Goal: Task Accomplishment & Management: Manage account settings

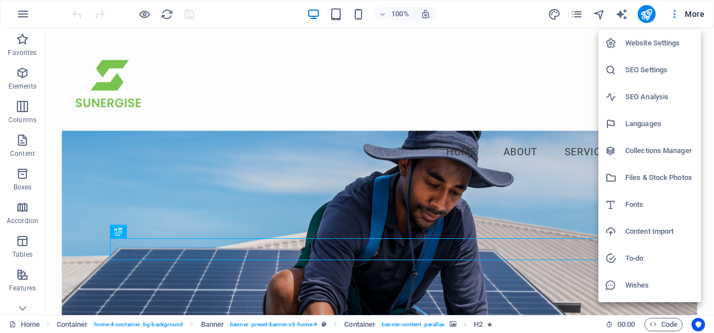
click at [663, 40] on h6 "Website Settings" at bounding box center [659, 42] width 69 height 13
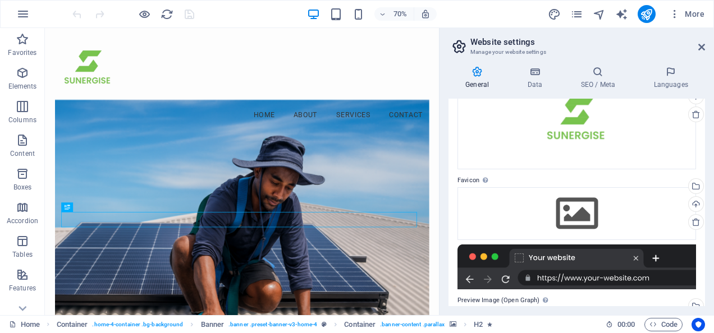
scroll to position [90, 0]
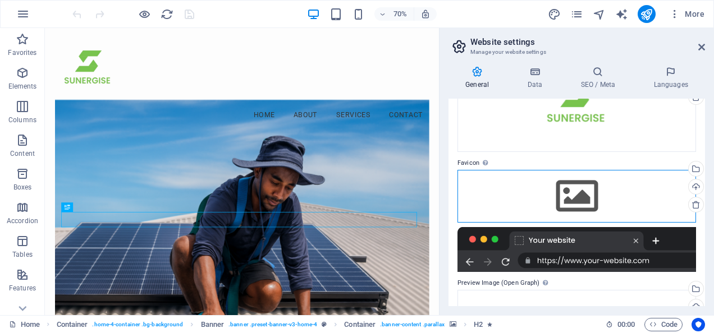
click at [588, 189] on div "Drag files here, click to choose files or select files from Files or our free s…" at bounding box center [576, 196] width 238 height 53
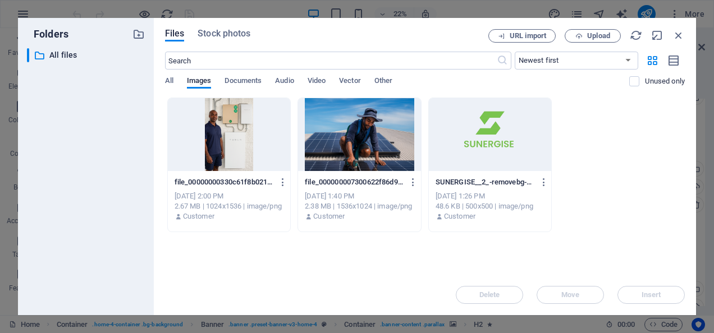
click at [469, 135] on div at bounding box center [490, 134] width 123 height 73
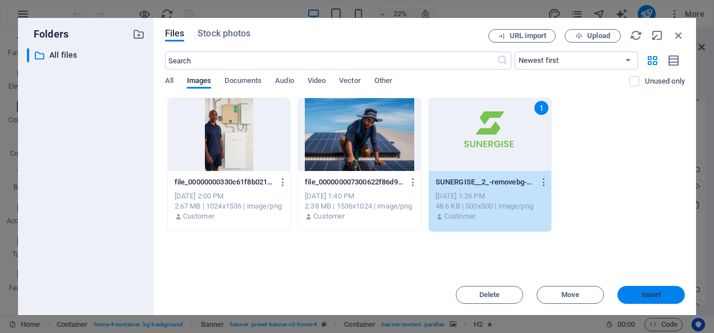
click at [654, 297] on span "Insert" at bounding box center [651, 295] width 20 height 7
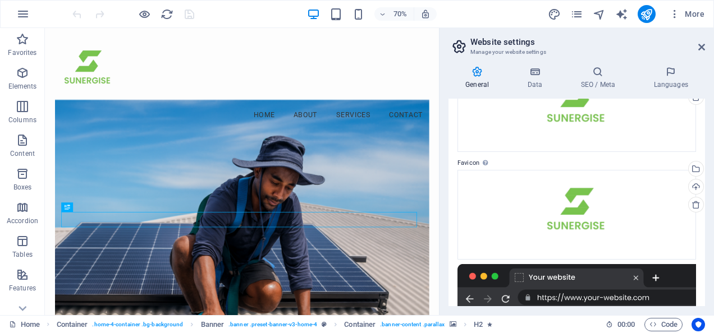
drag, startPoint x: 706, startPoint y: 195, endPoint x: 713, endPoint y: 260, distance: 65.4
click at [713, 260] on div "General Data SEO / Meta Languages Website name sunergise.co.zw Logo Drag files …" at bounding box center [576, 186] width 274 height 258
click at [189, 15] on icon "save" at bounding box center [189, 14] width 13 height 13
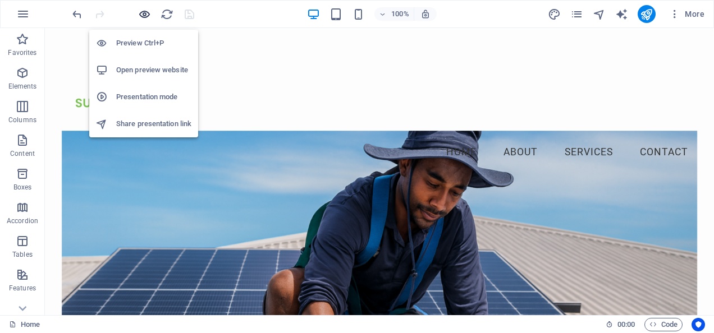
click at [146, 15] on icon "button" at bounding box center [144, 14] width 13 height 13
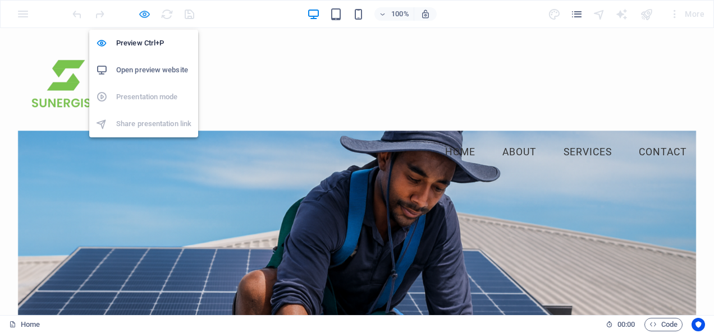
click at [140, 15] on icon "button" at bounding box center [144, 14] width 13 height 13
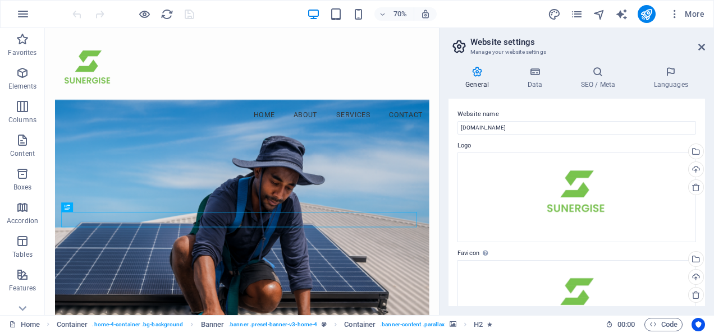
drag, startPoint x: 707, startPoint y: 125, endPoint x: 709, endPoint y: 151, distance: 25.9
click at [709, 151] on div "General Data SEO / Meta Languages Website name [DOMAIN_NAME] Logo Drag files he…" at bounding box center [576, 186] width 274 height 258
drag, startPoint x: 702, startPoint y: 140, endPoint x: 703, endPoint y: 181, distance: 41.5
click at [703, 181] on div "Website name sunergise.co.zw Logo Drag files here, click to choose files or sel…" at bounding box center [576, 203] width 256 height 208
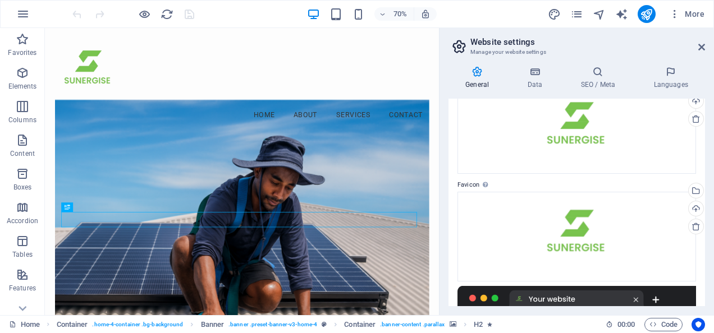
scroll to position [97, 0]
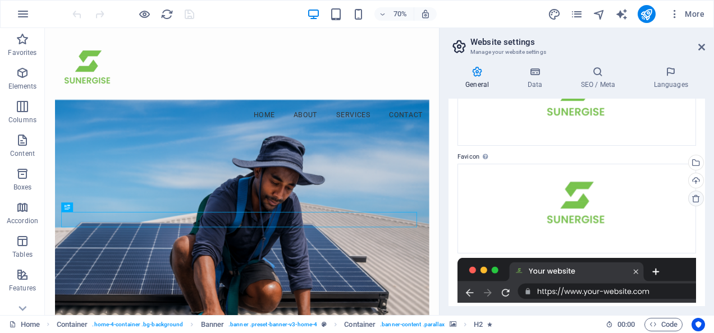
drag, startPoint x: 701, startPoint y: 166, endPoint x: 699, endPoint y: 201, distance: 34.9
click at [699, 201] on div "Website name sunergise.co.zw Logo Drag files here, click to choose files or sel…" at bounding box center [576, 203] width 256 height 208
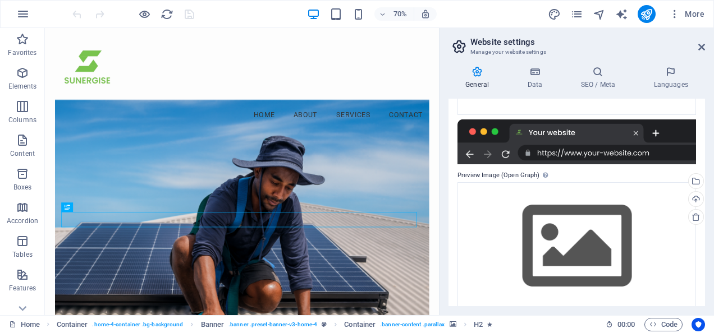
scroll to position [248, 0]
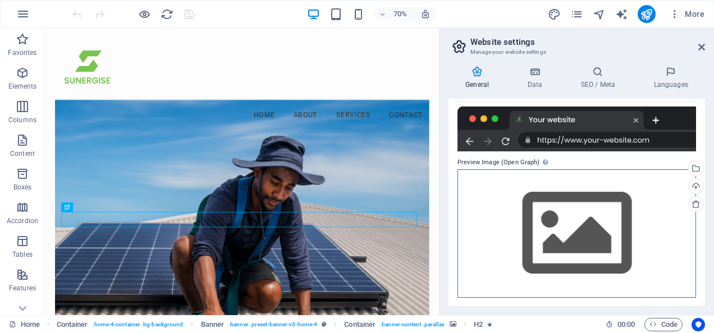
click at [584, 231] on div "Drag files here, click to choose files or select files from Files or our free s…" at bounding box center [576, 233] width 238 height 128
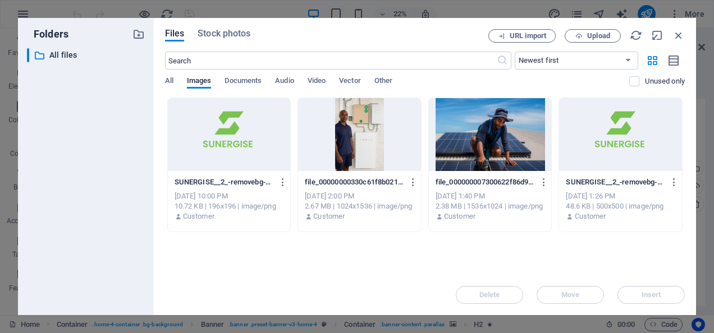
click at [232, 139] on div at bounding box center [229, 134] width 123 height 73
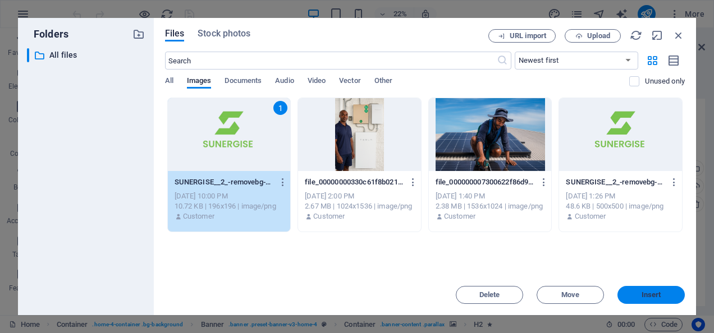
click at [640, 287] on button "Insert" at bounding box center [650, 295] width 67 height 18
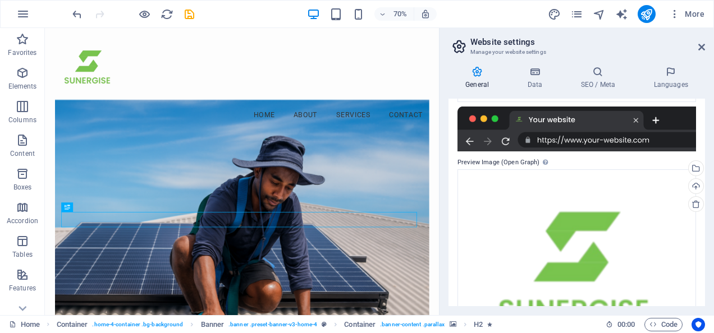
scroll to position [344, 0]
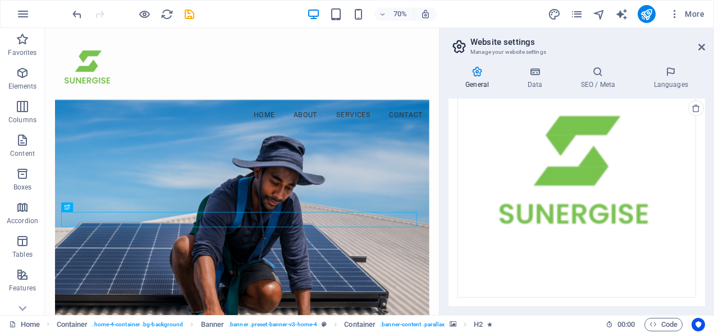
drag, startPoint x: 705, startPoint y: 233, endPoint x: 704, endPoint y: 185, distance: 47.7
click at [704, 185] on div "General Data SEO / Meta Languages Website name sunergise.co.zw Logo Drag files …" at bounding box center [576, 186] width 274 height 258
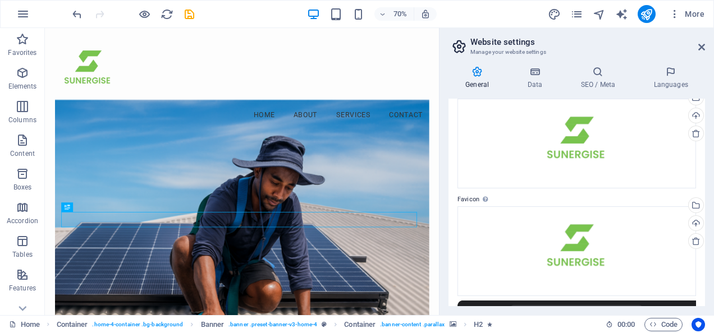
scroll to position [42, 0]
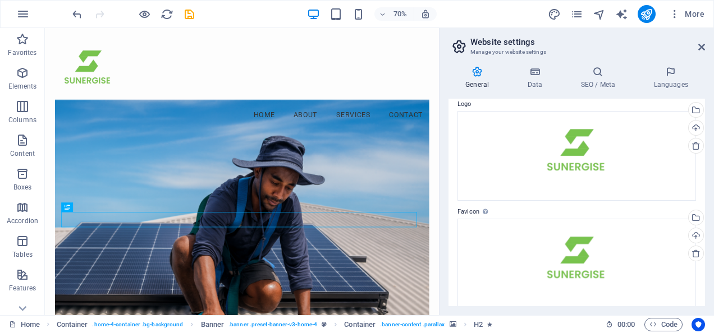
drag, startPoint x: 700, startPoint y: 165, endPoint x: 704, endPoint y: 183, distance: 18.4
click at [704, 183] on div "Website name sunergise.co.zw Logo Drag files here, click to choose files or sel…" at bounding box center [576, 203] width 256 height 208
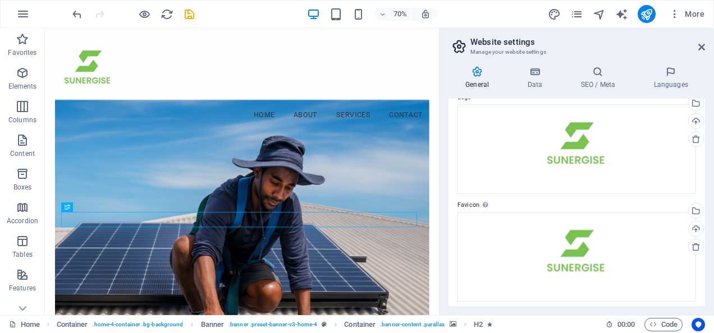
scroll to position [0, 0]
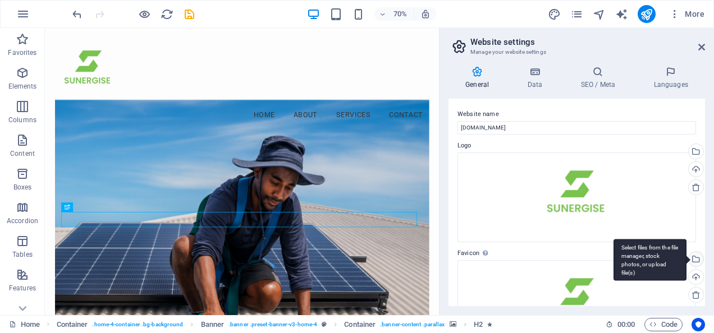
click at [690, 252] on div "Select files from the file manager, stock photos, or upload file(s)" at bounding box center [694, 260] width 17 height 17
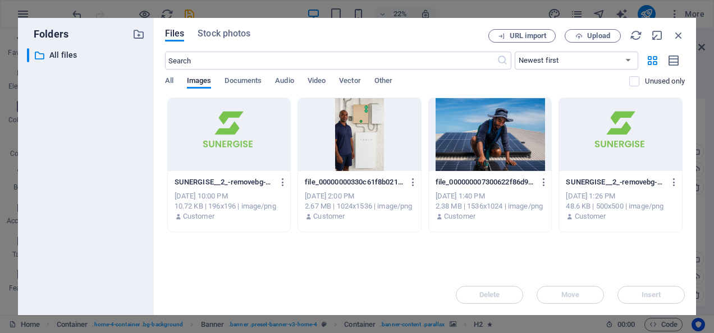
click at [593, 26] on div "Files Stock photos URL import Upload ​ Newest first Oldest first Name (A-Z) Nam…" at bounding box center [425, 166] width 542 height 297
click at [593, 36] on span "Upload" at bounding box center [598, 36] width 23 height 7
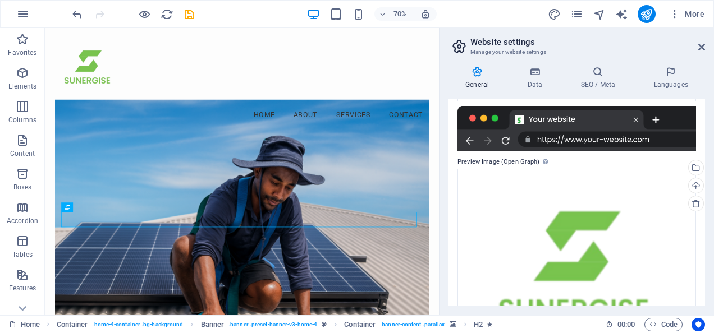
scroll to position [241, 0]
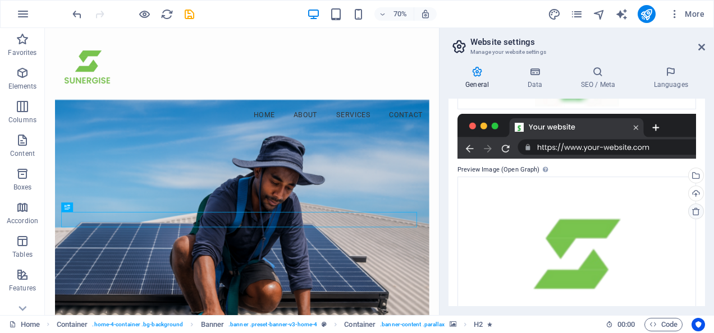
click at [692, 213] on icon at bounding box center [695, 211] width 9 height 9
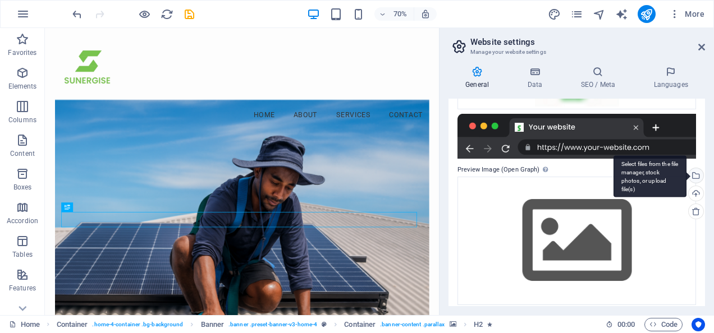
click at [695, 175] on div "Select files from the file manager, stock photos, or upload file(s)" at bounding box center [694, 176] width 17 height 17
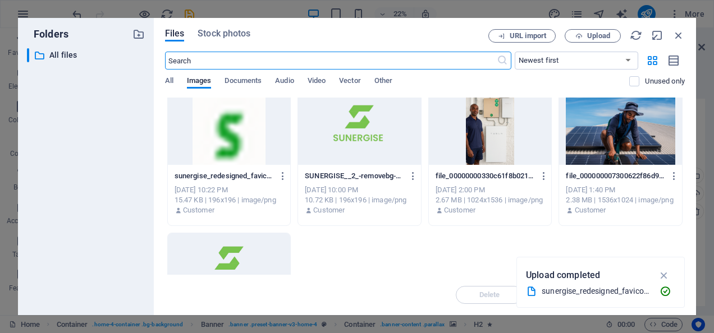
scroll to position [0, 0]
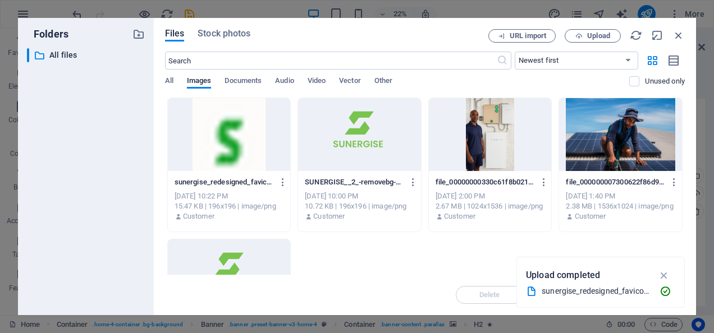
click at [366, 135] on div at bounding box center [359, 134] width 123 height 73
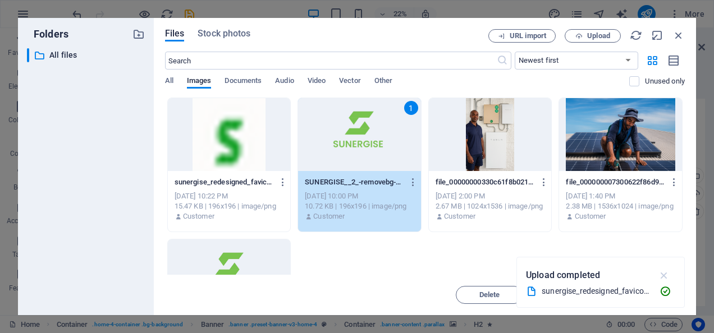
click at [664, 277] on icon "button" at bounding box center [664, 275] width 13 height 12
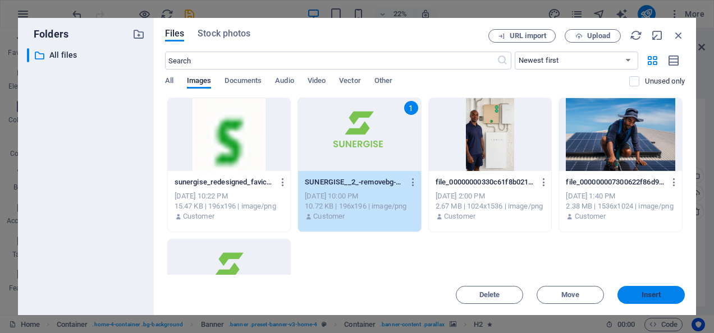
click at [647, 295] on span "Insert" at bounding box center [651, 295] width 20 height 7
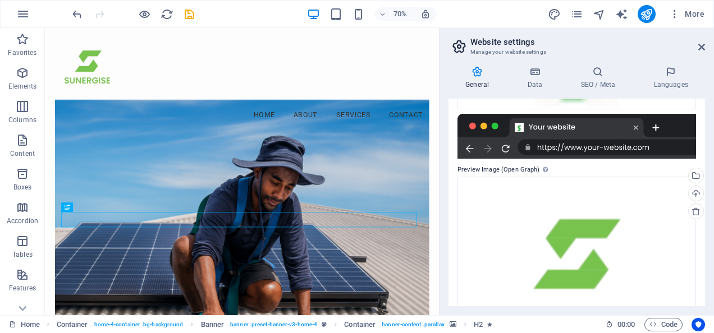
drag, startPoint x: 706, startPoint y: 227, endPoint x: 710, endPoint y: 250, distance: 23.9
click at [710, 250] on div "General Data SEO / Meta Languages Website name sunergise.co.zw Logo Drag files …" at bounding box center [576, 186] width 274 height 258
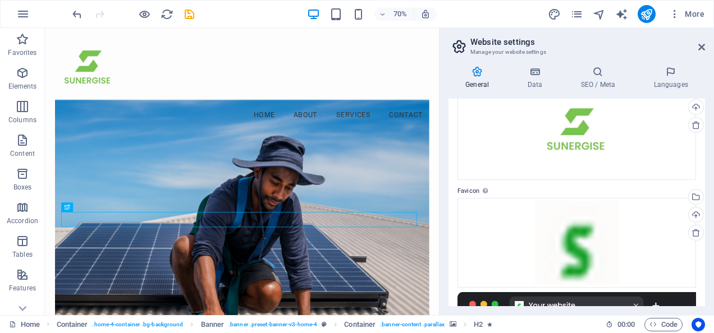
scroll to position [79, 0]
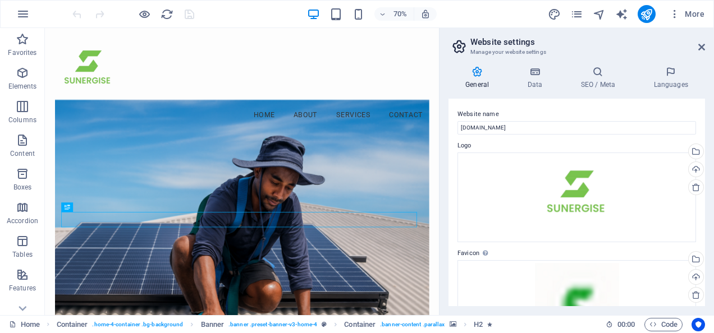
drag, startPoint x: 701, startPoint y: 127, endPoint x: 701, endPoint y: 140, distance: 13.5
click at [701, 140] on div "Website name sunergise.co.zw Logo Drag files here, click to choose files or sel…" at bounding box center [576, 203] width 256 height 208
click at [679, 86] on h4 "Languages" at bounding box center [670, 78] width 68 height 24
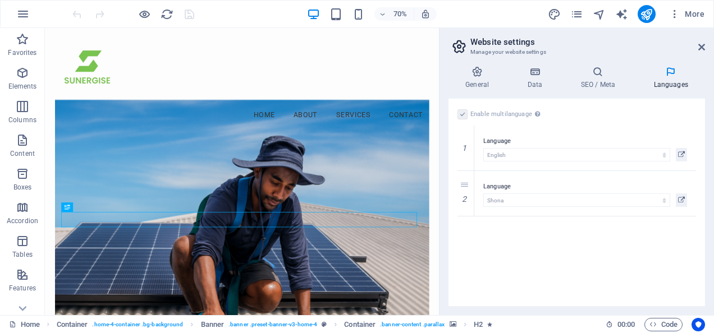
click at [462, 113] on label at bounding box center [462, 114] width 10 height 10
click at [466, 187] on link at bounding box center [465, 193] width 13 height 13
click at [681, 154] on icon at bounding box center [681, 154] width 7 height 13
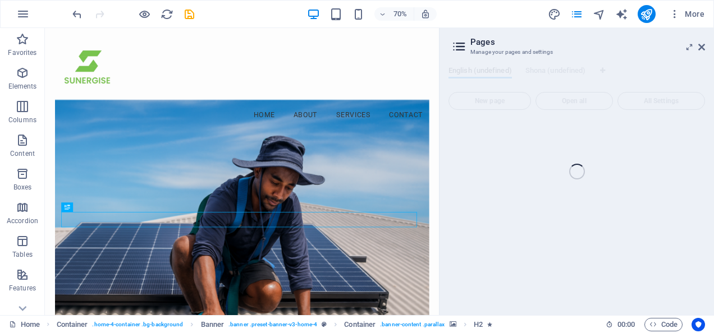
click at [702, 46] on div "Home (en) Favorites Elements Columns Content Boxes Accordion Tables Features Im…" at bounding box center [357, 171] width 714 height 287
click at [705, 46] on div "Home (en) Favorites Elements Columns Content Boxes Accordion Tables Features Im…" at bounding box center [357, 171] width 714 height 287
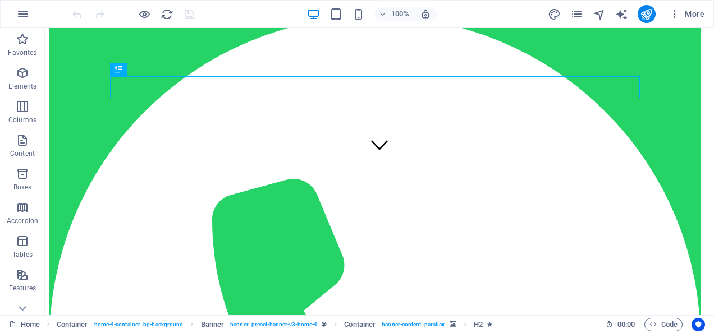
scroll to position [162, 0]
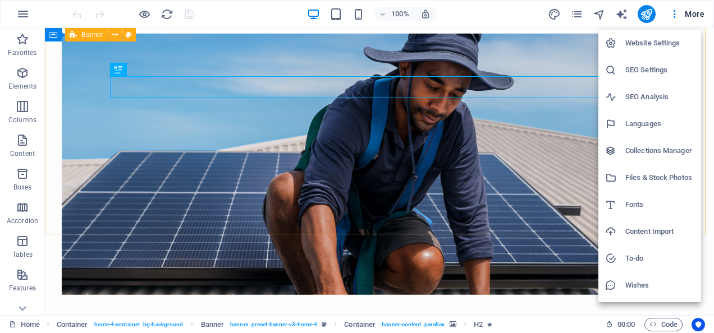
click at [669, 43] on h6 "Website Settings" at bounding box center [659, 42] width 69 height 13
select select "41"
select select "140"
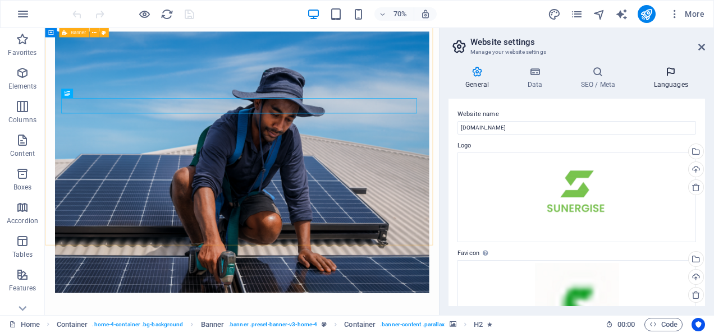
click at [672, 73] on icon at bounding box center [670, 71] width 68 height 11
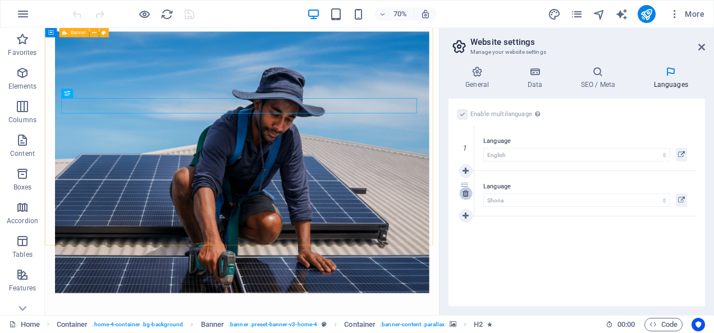
click at [465, 193] on icon at bounding box center [465, 194] width 6 height 8
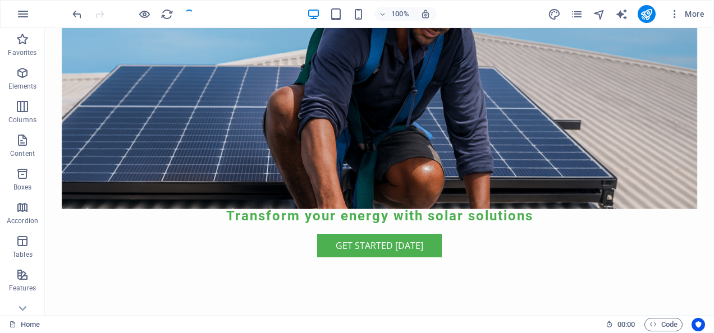
scroll to position [319, 0]
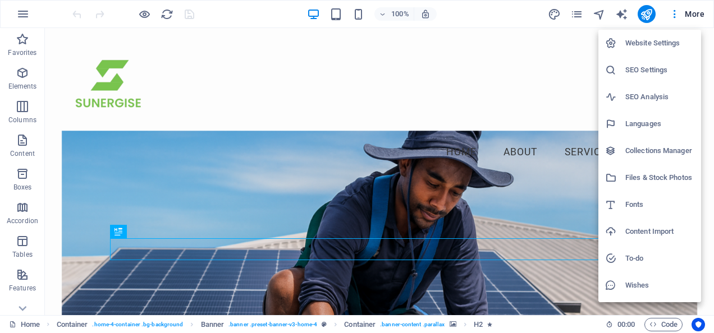
click at [652, 126] on h6 "Languages" at bounding box center [659, 123] width 69 height 13
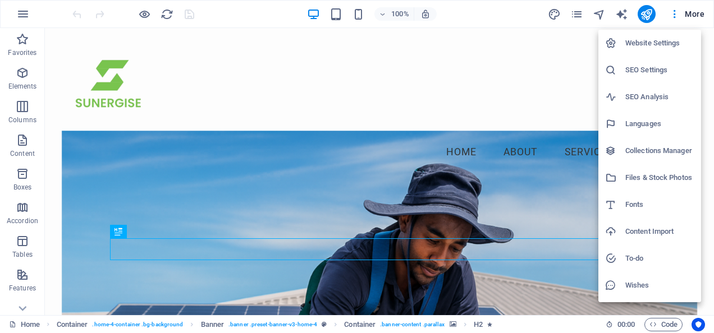
select select "41"
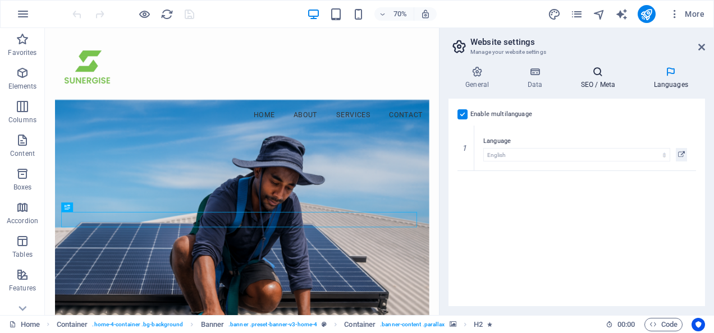
click at [585, 78] on h4 "SEO / Meta" at bounding box center [599, 78] width 73 height 24
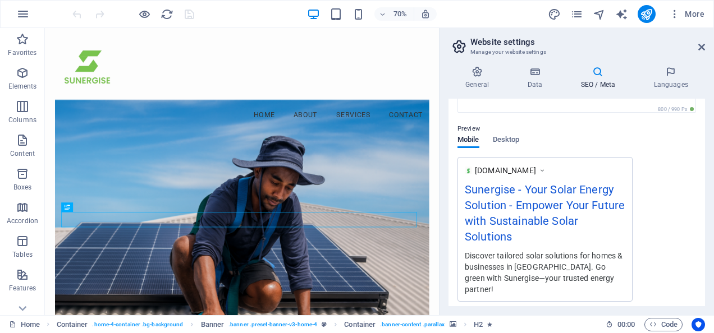
scroll to position [139, 0]
click at [504, 134] on span "Desktop" at bounding box center [506, 140] width 27 height 16
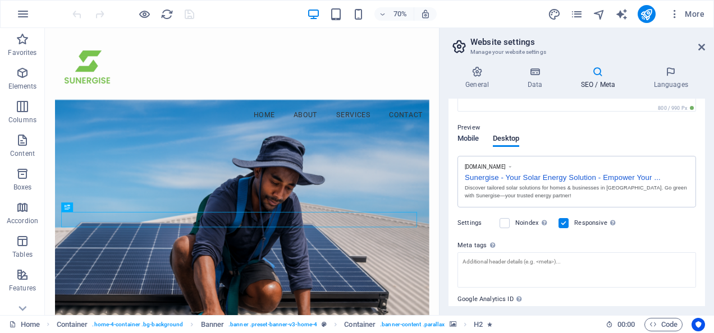
click at [466, 138] on span "Mobile" at bounding box center [468, 140] width 22 height 16
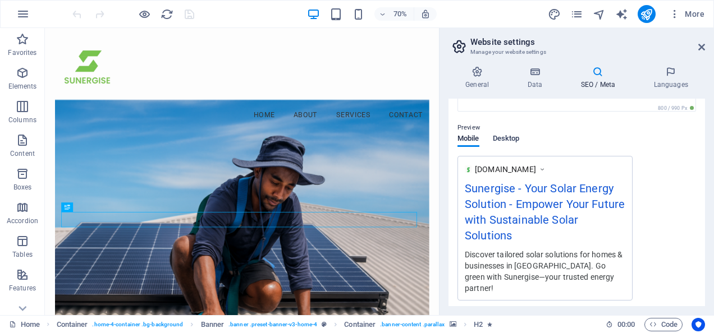
click at [509, 140] on span "Desktop" at bounding box center [506, 140] width 27 height 16
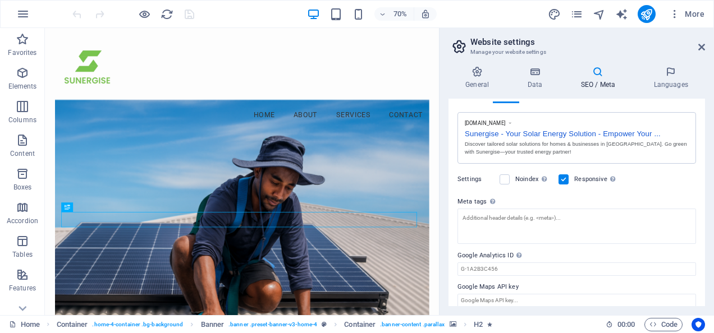
scroll to position [192, 0]
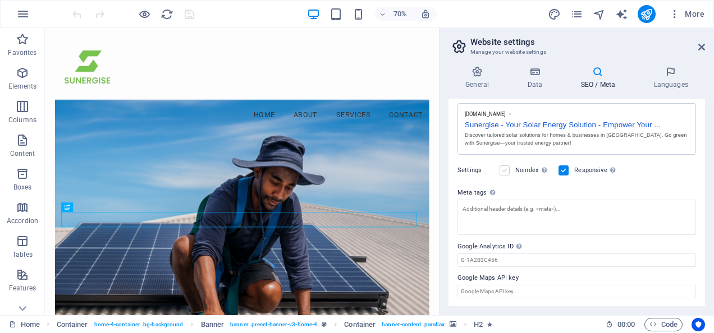
click at [506, 171] on label at bounding box center [504, 171] width 10 height 10
click at [0, 0] on input "Noindex Instruct search engines to exclude this website from search results." at bounding box center [0, 0] width 0 height 0
click at [504, 168] on label at bounding box center [504, 171] width 10 height 10
click at [0, 0] on input "Noindex Instruct search engines to exclude this website from search results." at bounding box center [0, 0] width 0 height 0
click at [504, 168] on label at bounding box center [504, 171] width 10 height 10
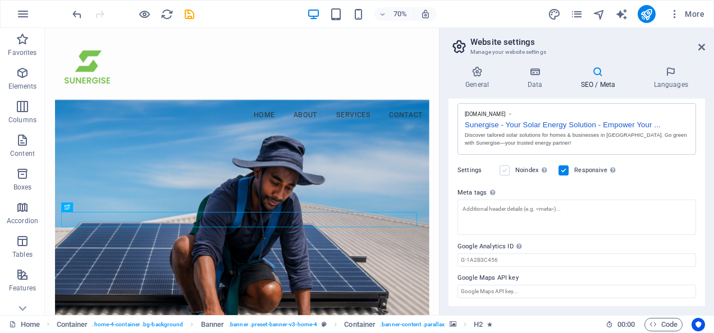
click at [0, 0] on input "Noindex Instruct search engines to exclude this website from search results." at bounding box center [0, 0] width 0 height 0
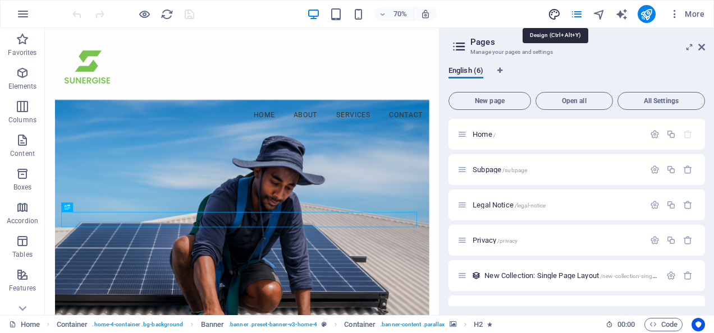
select select "px"
select select "200"
select select "px"
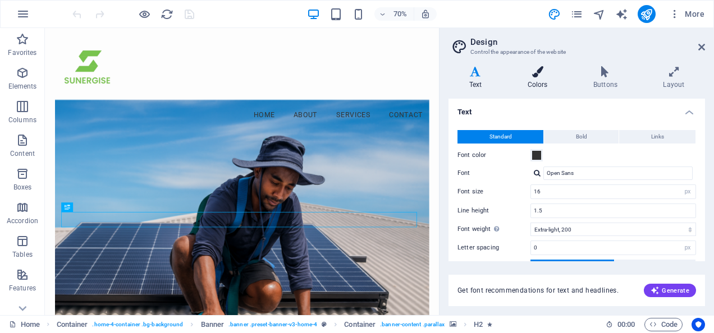
click at [545, 82] on h4 "Colors" at bounding box center [540, 78] width 66 height 24
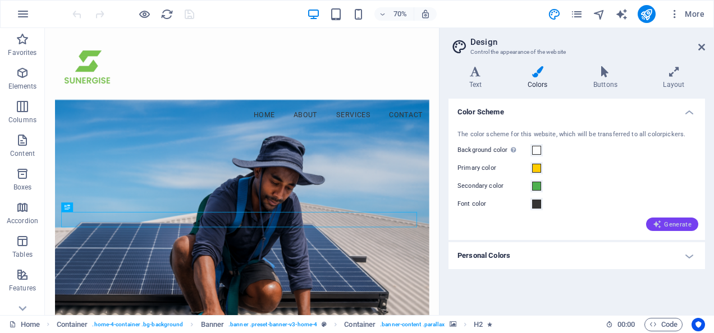
click at [661, 222] on icon "button" at bounding box center [657, 224] width 9 height 9
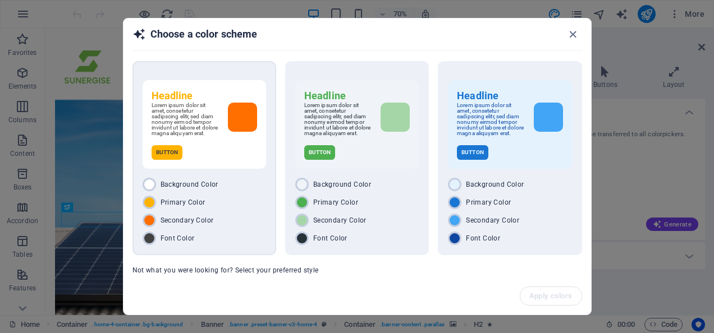
click at [232, 245] on div "Font Color" at bounding box center [204, 238] width 123 height 13
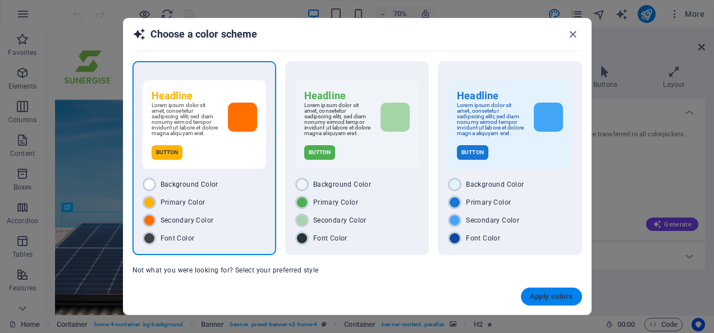
click at [555, 292] on button "Apply colors" at bounding box center [551, 297] width 61 height 18
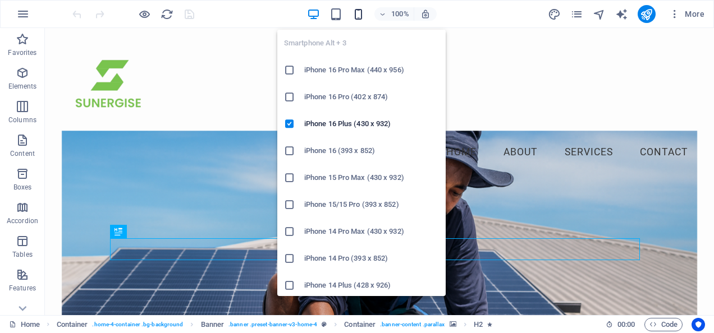
click at [358, 11] on icon "button" at bounding box center [358, 14] width 13 height 13
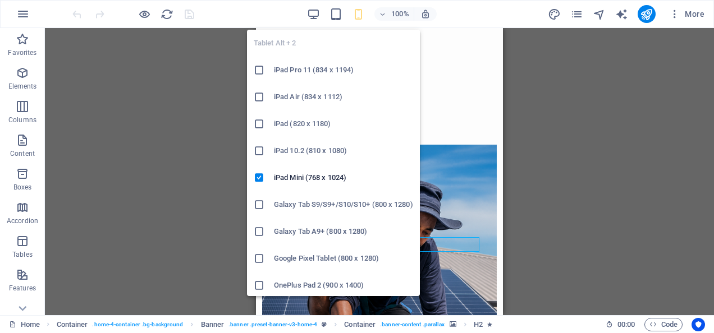
click at [321, 75] on h6 "iPad Pro 11 (834 x 1194)" at bounding box center [343, 69] width 139 height 13
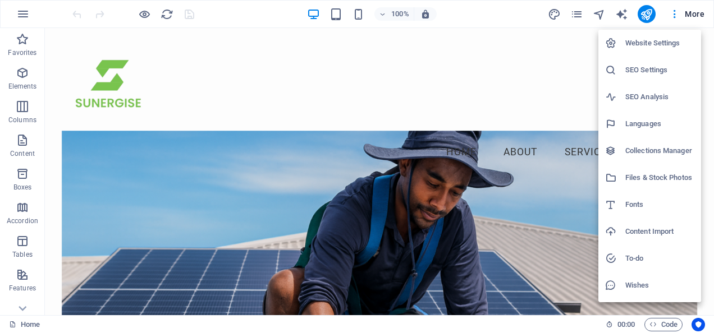
click at [651, 98] on h6 "SEO Analysis" at bounding box center [659, 96] width 69 height 13
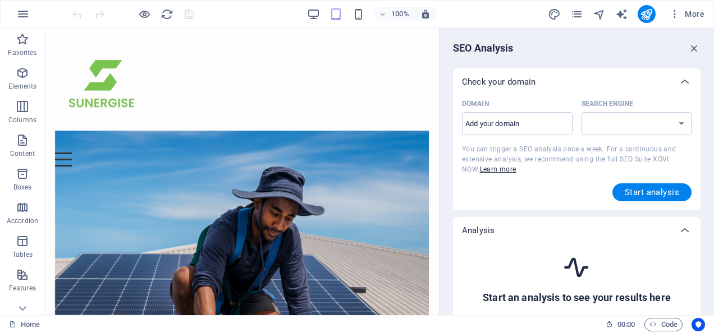
select select "[DOMAIN_NAME]"
click at [543, 118] on input "Domain ​" at bounding box center [517, 124] width 111 height 18
click at [661, 190] on span "Start analysis" at bounding box center [651, 192] width 54 height 9
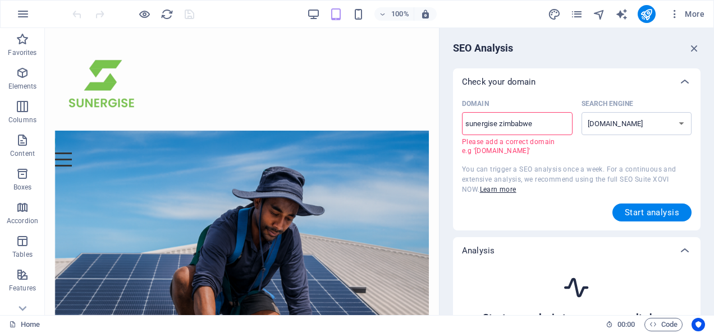
drag, startPoint x: 539, startPoint y: 123, endPoint x: 454, endPoint y: 123, distance: 85.3
click at [454, 123] on div "Domain sunergise zimbabwe ​ Please add a correct domain e.g '[DOMAIN_NAME]' Sea…" at bounding box center [576, 162] width 247 height 135
type input "[DOMAIN_NAME]"
select select "[DOMAIN_NAME]"
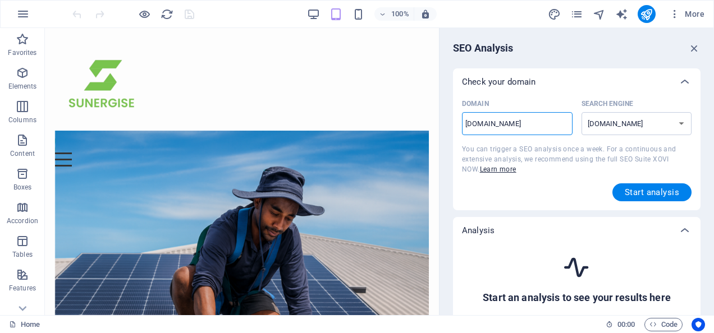
type input "[DOMAIN_NAME]."
select select "[DOMAIN_NAME]"
type input "[DOMAIN_NAME]"
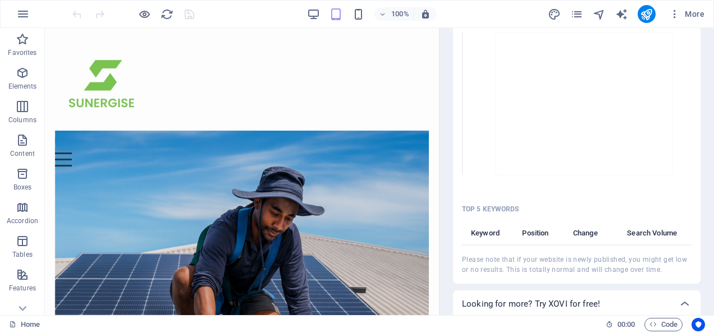
scroll to position [610, 0]
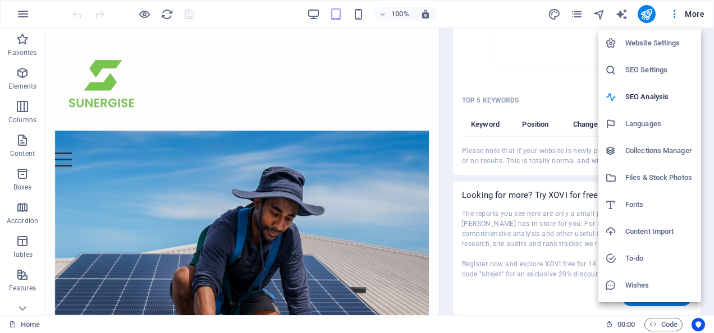
click at [635, 286] on h6 "Wishes" at bounding box center [659, 285] width 69 height 13
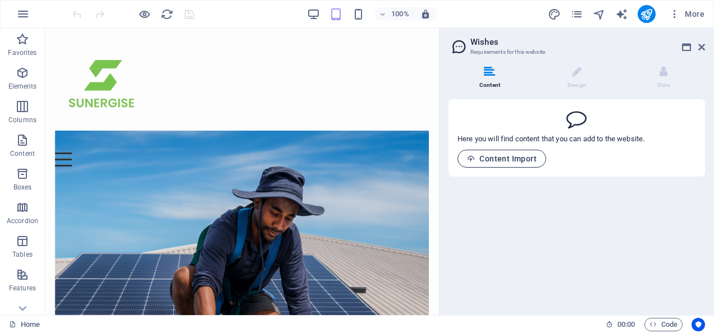
click at [515, 154] on span "Content Import" at bounding box center [502, 158] width 70 height 9
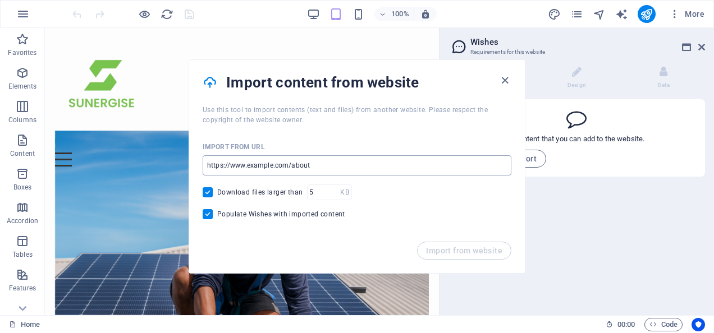
click at [423, 164] on input "url" at bounding box center [357, 165] width 309 height 20
paste input "[URL][DOMAIN_NAME]"
type input "[URL][DOMAIN_NAME]"
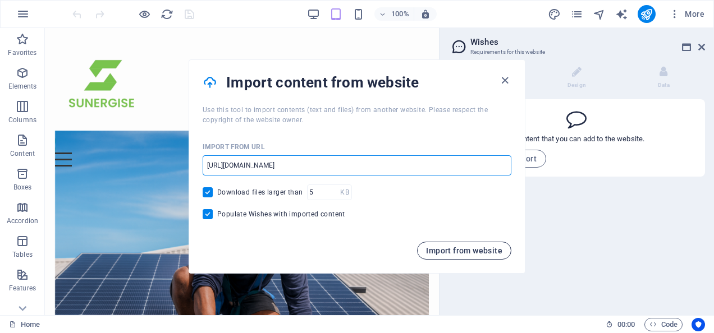
scroll to position [0, 0]
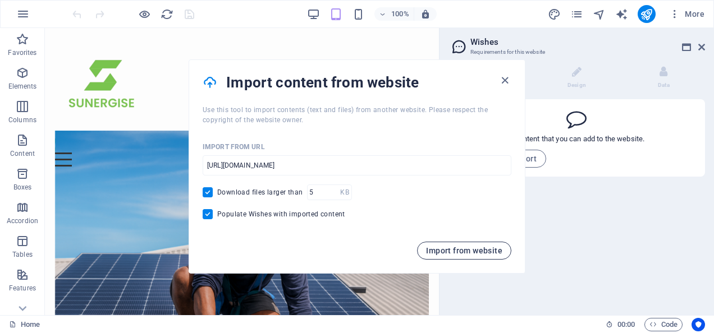
click at [467, 252] on span "Import from website" at bounding box center [464, 250] width 76 height 9
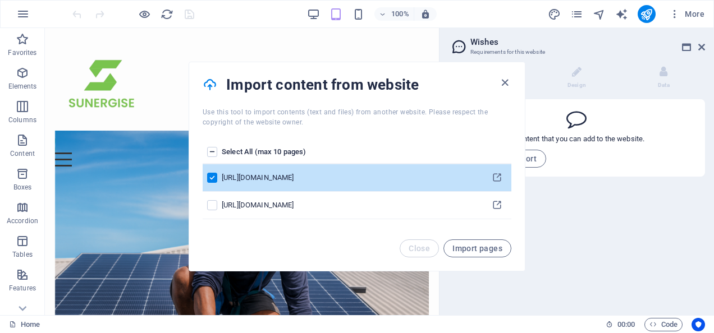
click at [509, 140] on div "Select All (max 10 pages) https://www.solarchoice.net.au/australias-only-instan…" at bounding box center [357, 183] width 336 height 112
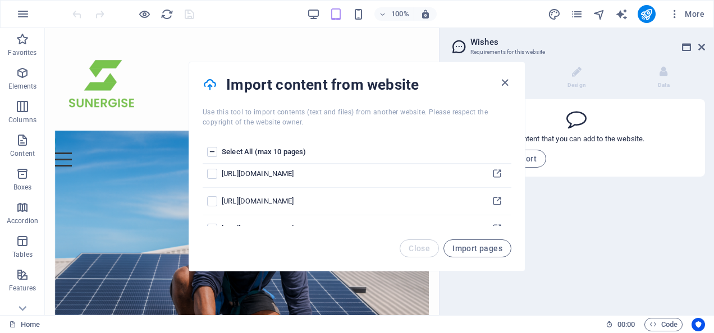
scroll to position [483, 0]
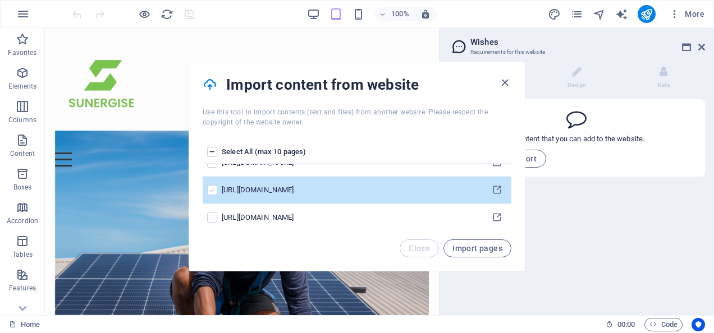
click at [210, 185] on label "pages list" at bounding box center [212, 190] width 10 height 10
click at [0, 0] on input "pages list" at bounding box center [0, 0] width 0 height 0
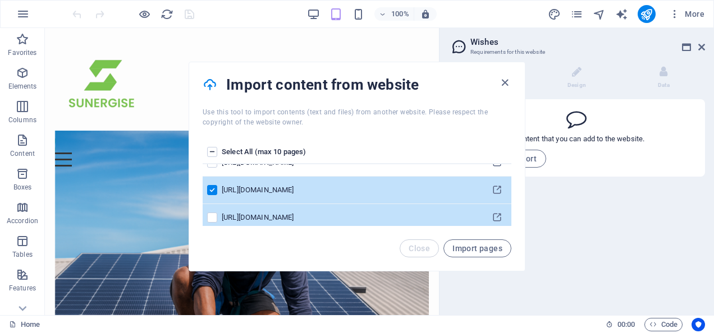
click at [214, 204] on td "pages list" at bounding box center [212, 217] width 19 height 27
click at [213, 215] on label "pages list" at bounding box center [212, 218] width 10 height 10
click at [0, 0] on input "pages list" at bounding box center [0, 0] width 0 height 0
drag, startPoint x: 508, startPoint y: 148, endPoint x: 512, endPoint y: 168, distance: 20.6
click at [512, 168] on div "Select All (max 10 pages) https://www.solarchoice.net.au/australias-only-instan…" at bounding box center [357, 183] width 336 height 112
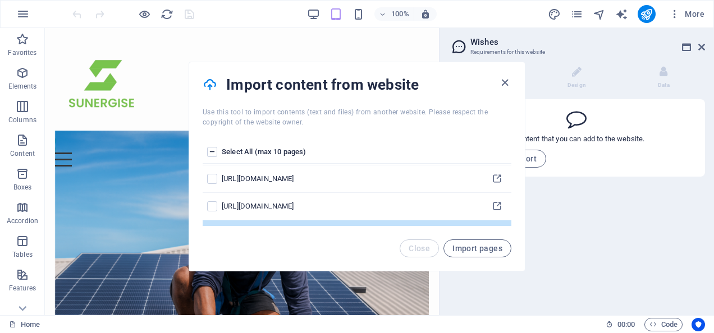
scroll to position [434, 0]
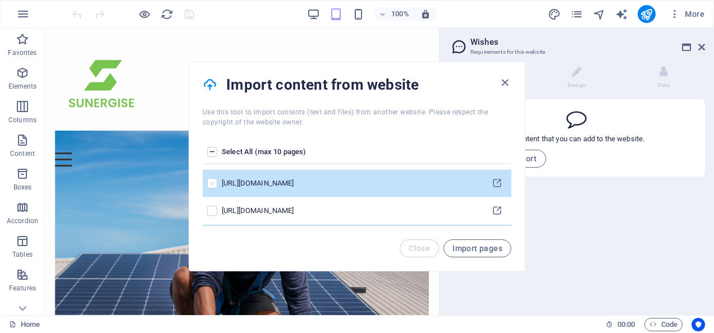
click at [213, 182] on label "pages list" at bounding box center [212, 183] width 10 height 10
click at [0, 0] on input "pages list" at bounding box center [0, 0] width 0 height 0
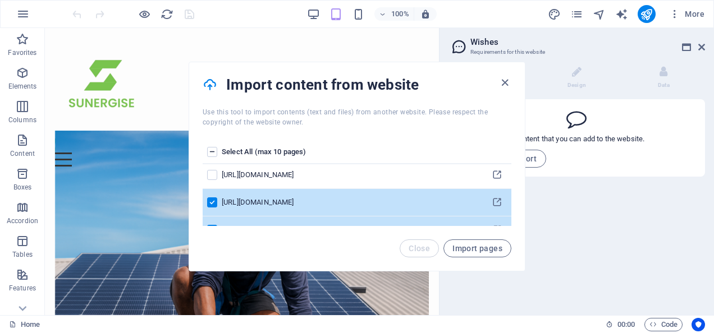
scroll to position [469, 0]
click at [214, 199] on label "pages list" at bounding box center [212, 204] width 10 height 10
click at [0, 0] on input "pages list" at bounding box center [0, 0] width 0 height 0
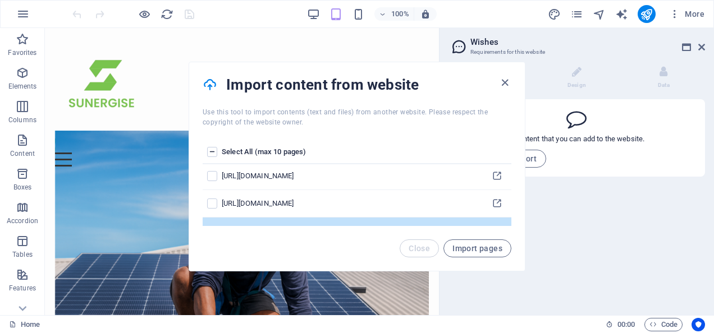
click at [212, 226] on label "pages list" at bounding box center [212, 231] width 10 height 10
click at [0, 0] on input "pages list" at bounding box center [0, 0] width 0 height 0
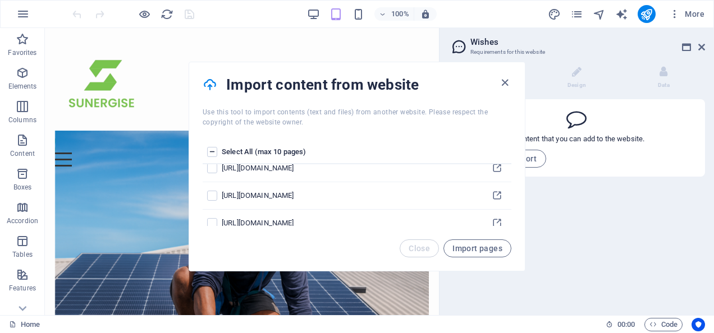
scroll to position [1193, 0]
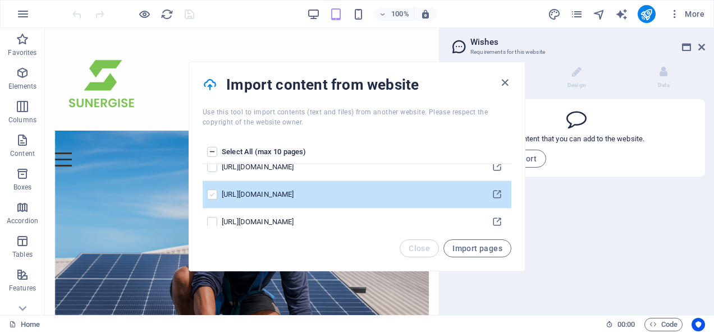
click at [210, 190] on label "pages list" at bounding box center [212, 195] width 10 height 10
click at [0, 0] on input "pages list" at bounding box center [0, 0] width 0 height 0
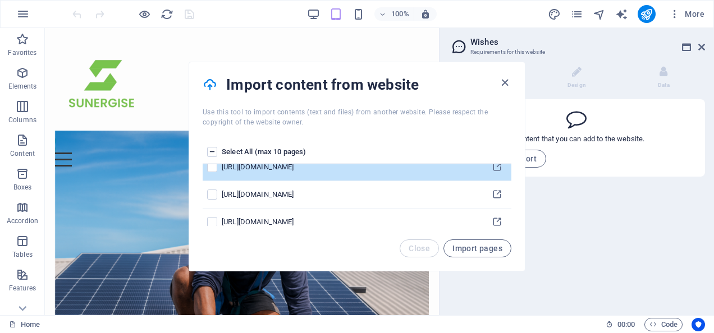
scroll to position [1249, 0]
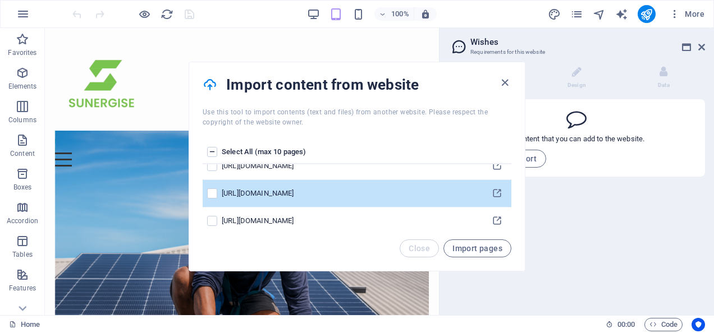
click at [210, 180] on td "pages list" at bounding box center [212, 193] width 19 height 27
click at [213, 189] on label "pages list" at bounding box center [212, 194] width 10 height 10
click at [0, 0] on input "pages list" at bounding box center [0, 0] width 0 height 0
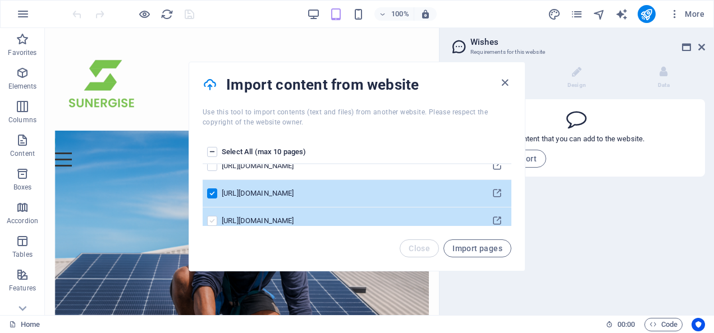
click at [213, 216] on label "pages list" at bounding box center [212, 221] width 10 height 10
click at [0, 0] on input "pages list" at bounding box center [0, 0] width 0 height 0
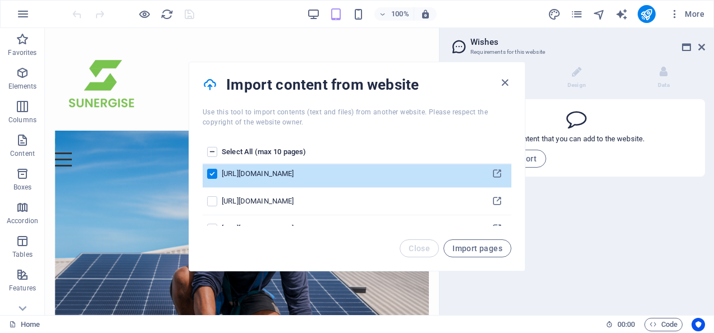
scroll to position [1297, 0]
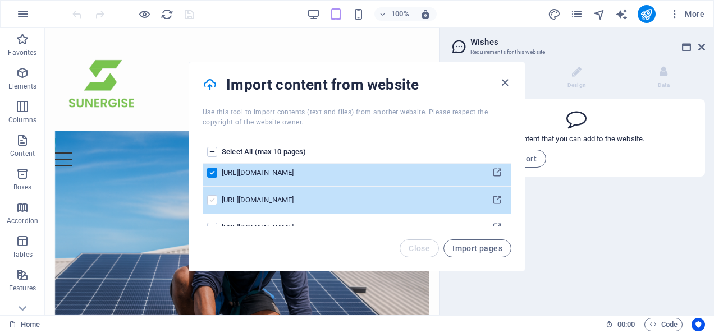
click at [213, 195] on label "pages list" at bounding box center [212, 200] width 10 height 10
click at [0, 0] on input "pages list" at bounding box center [0, 0] width 0 height 0
click at [212, 195] on label "pages list" at bounding box center [212, 200] width 10 height 10
click at [0, 0] on input "pages list" at bounding box center [0, 0] width 0 height 0
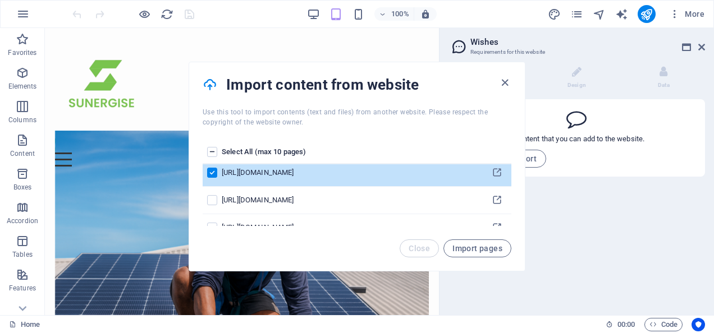
click at [213, 168] on label "pages list" at bounding box center [212, 173] width 10 height 10
click at [0, 0] on input "pages list" at bounding box center [0, 0] width 0 height 0
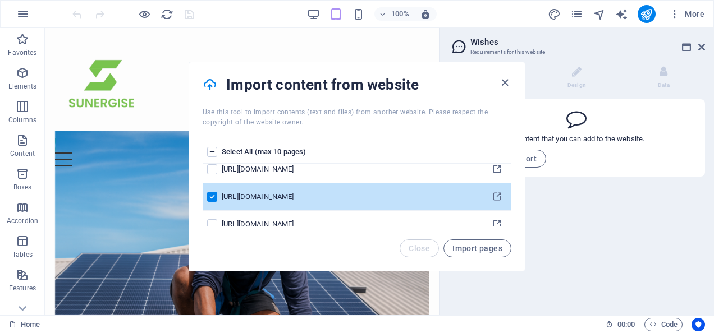
scroll to position [1242, 0]
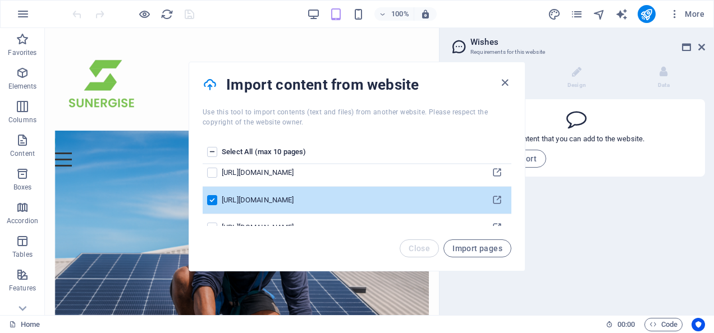
click at [210, 195] on label "pages list" at bounding box center [212, 200] width 10 height 10
click at [0, 0] on input "pages list" at bounding box center [0, 0] width 0 height 0
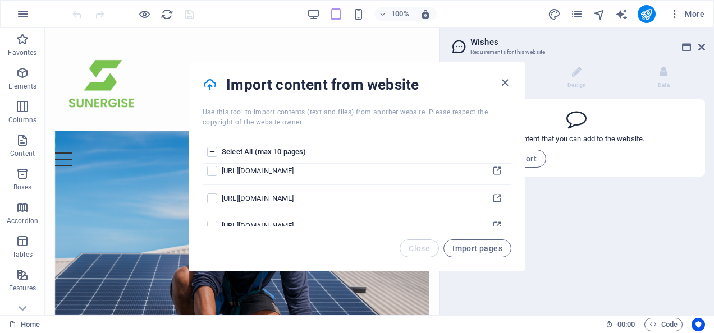
scroll to position [1380, 0]
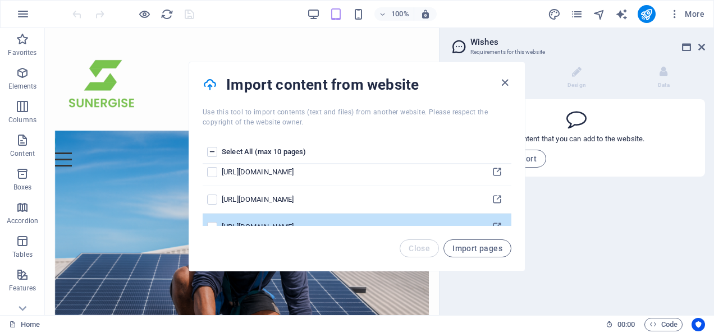
click at [214, 222] on td "pages list" at bounding box center [212, 227] width 19 height 27
click at [213, 222] on label "pages list" at bounding box center [212, 227] width 10 height 10
click at [0, 0] on input "pages list" at bounding box center [0, 0] width 0 height 0
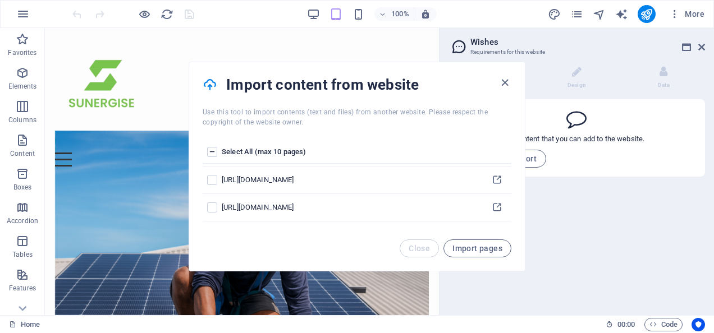
scroll to position [1708, 0]
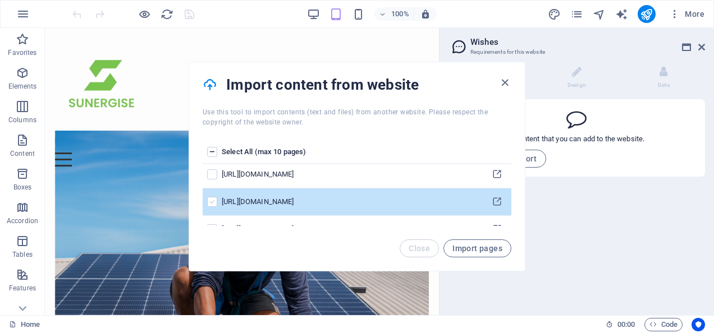
click at [212, 197] on label "pages list" at bounding box center [212, 202] width 10 height 10
click at [0, 0] on input "pages list" at bounding box center [0, 0] width 0 height 0
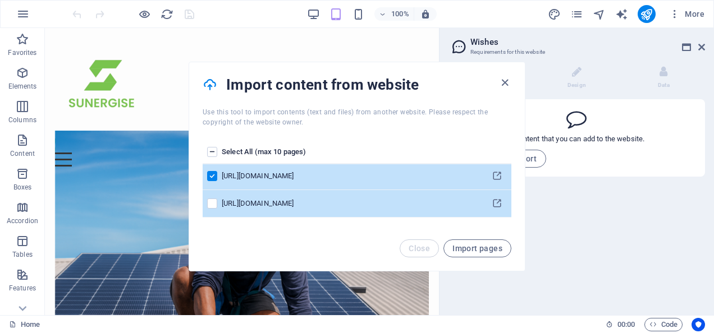
scroll to position [1735, 0]
click at [210, 197] on label "pages list" at bounding box center [212, 202] width 10 height 10
click at [0, 0] on input "pages list" at bounding box center [0, 0] width 0 height 0
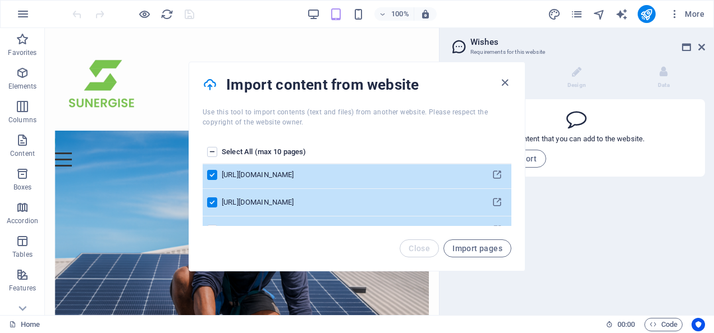
click at [211, 225] on label "pages list" at bounding box center [212, 230] width 10 height 10
click at [0, 0] on input "pages list" at bounding box center [0, 0] width 0 height 0
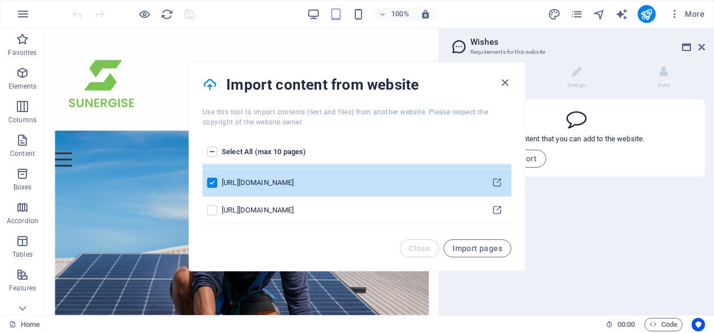
scroll to position [1785, 0]
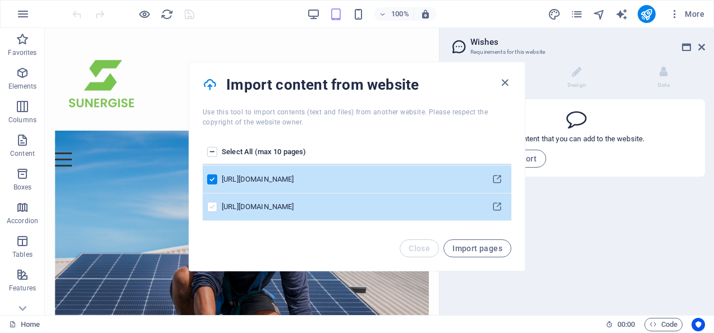
click at [214, 202] on label "pages list" at bounding box center [212, 207] width 10 height 10
click at [0, 0] on input "pages list" at bounding box center [0, 0] width 0 height 0
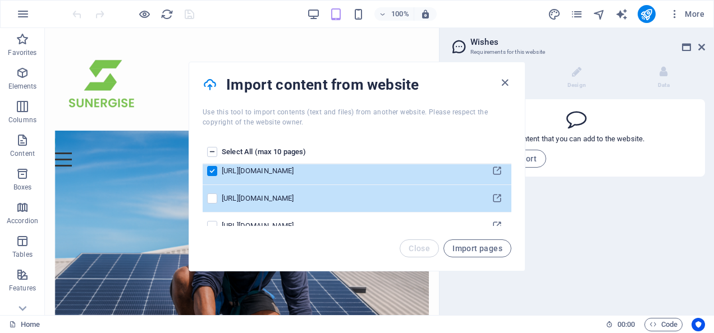
scroll to position [1823, 0]
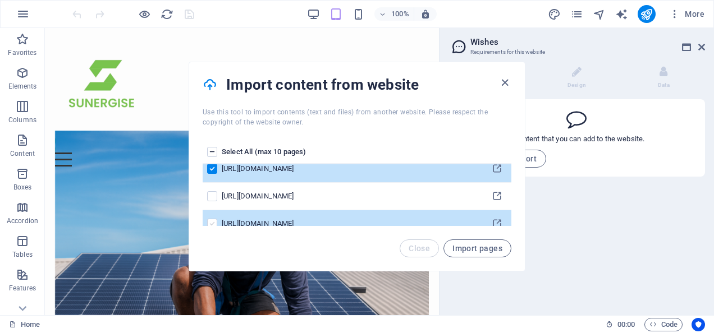
click at [212, 219] on label "pages list" at bounding box center [212, 224] width 10 height 10
click at [0, 0] on input "pages list" at bounding box center [0, 0] width 0 height 0
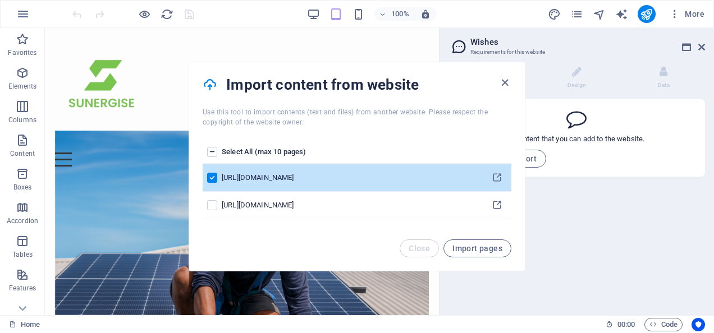
scroll to position [1871, 0]
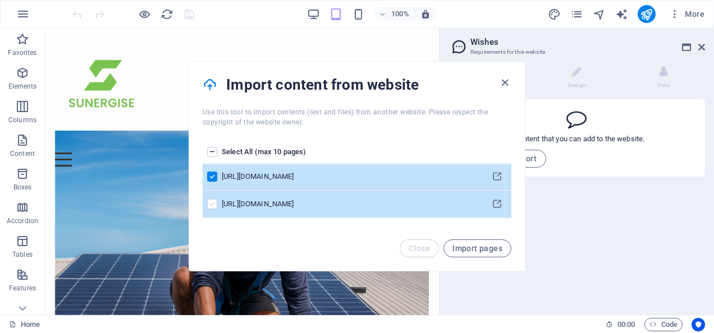
click at [208, 199] on label "pages list" at bounding box center [212, 204] width 10 height 10
click at [0, 0] on input "pages list" at bounding box center [0, 0] width 0 height 0
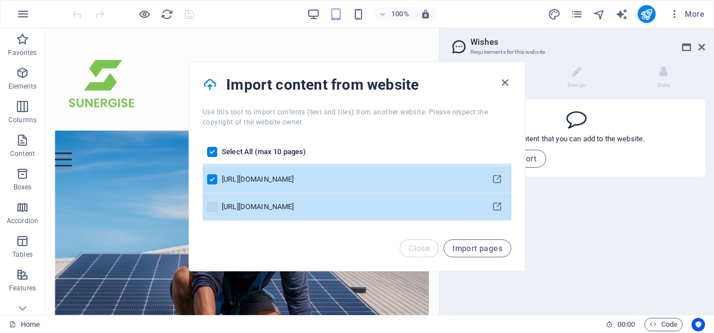
scroll to position [1896, 0]
click at [214, 201] on label "pages list" at bounding box center [212, 206] width 10 height 10
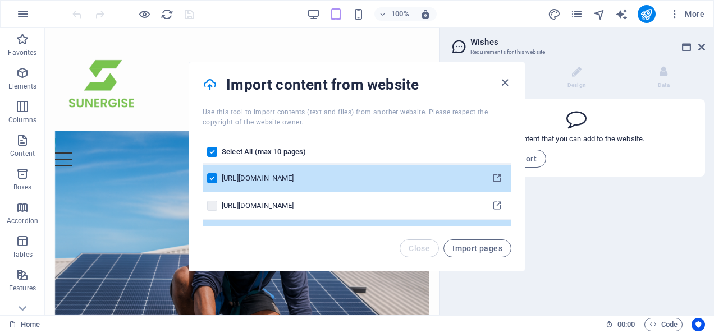
click at [210, 228] on label "pages list" at bounding box center [212, 233] width 10 height 10
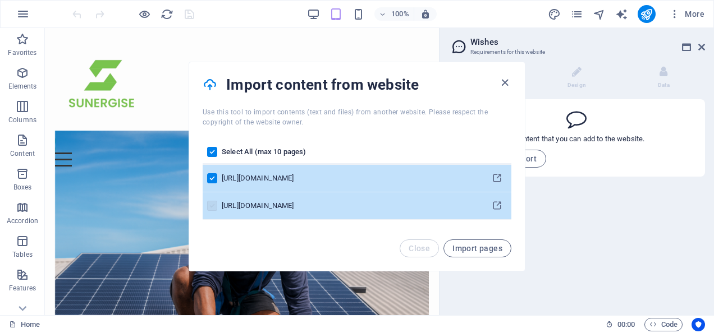
click at [212, 201] on label "pages list" at bounding box center [212, 206] width 10 height 10
click at [213, 201] on label "pages list" at bounding box center [212, 206] width 10 height 10
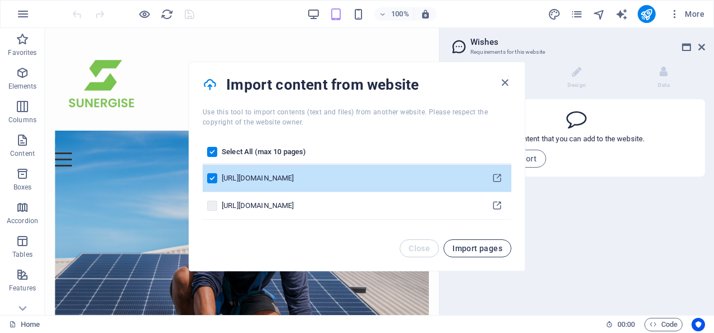
click at [466, 247] on span "Import pages" at bounding box center [477, 248] width 50 height 9
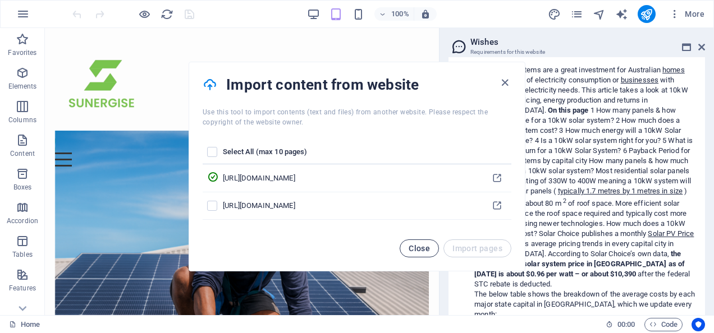
scroll to position [321, 0]
drag, startPoint x: 467, startPoint y: 70, endPoint x: 420, endPoint y: 246, distance: 182.5
click at [420, 246] on div "Import content from website Use this tool to import contents (text and files) f…" at bounding box center [357, 167] width 337 height 210
click at [420, 246] on span "Close" at bounding box center [418, 248] width 21 height 9
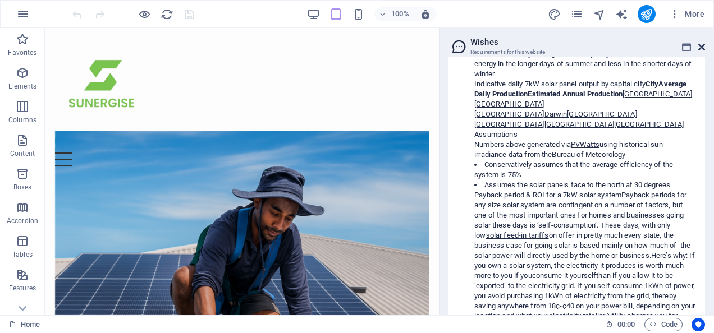
scroll to position [37563, 0]
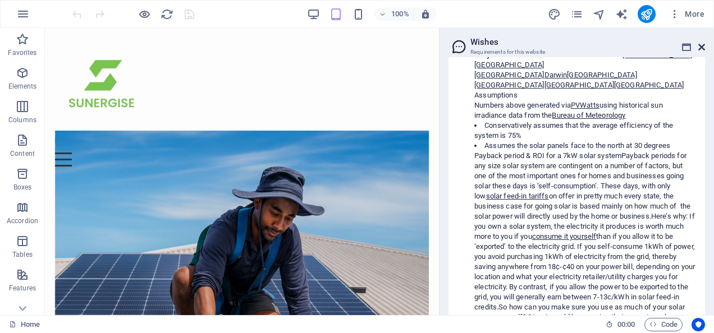
click at [700, 46] on icon at bounding box center [701, 47] width 7 height 9
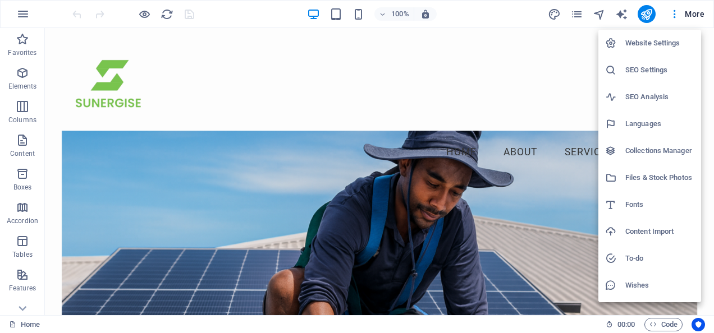
click at [654, 231] on h6 "Content Import" at bounding box center [659, 231] width 69 height 13
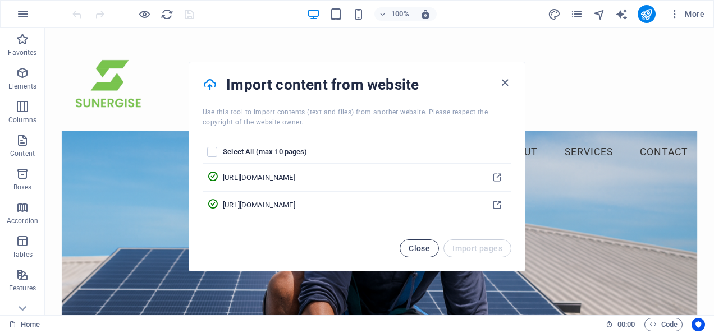
click at [421, 248] on span "Close" at bounding box center [418, 248] width 21 height 9
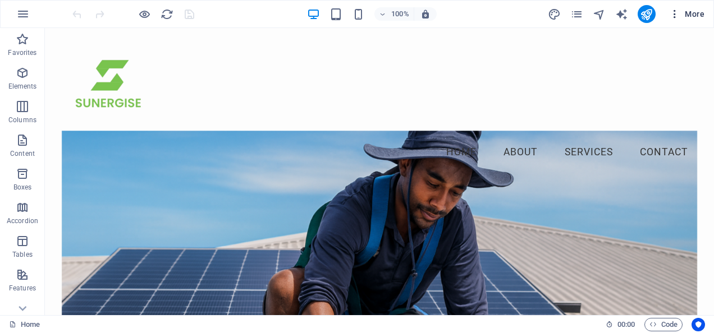
click at [700, 10] on span "More" at bounding box center [686, 13] width 35 height 11
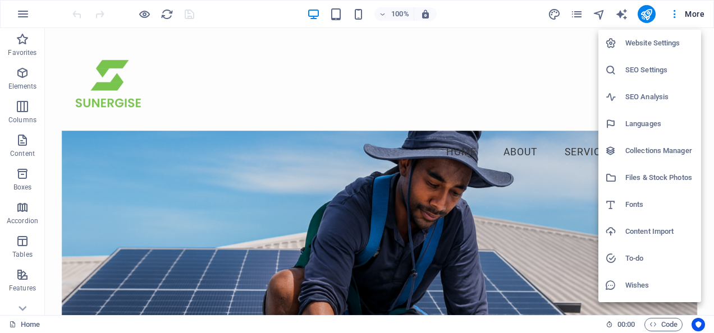
click at [658, 232] on h6 "Content Import" at bounding box center [659, 231] width 69 height 13
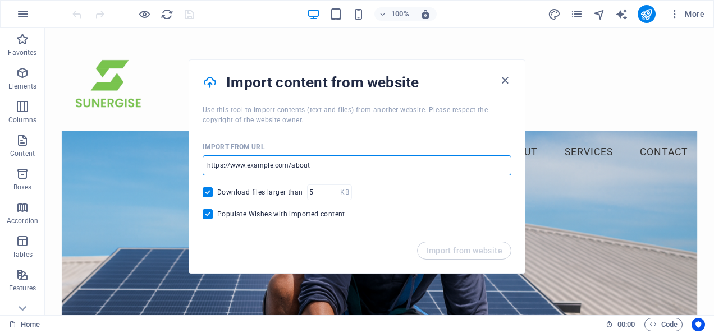
click at [334, 169] on input "url" at bounding box center [357, 165] width 309 height 20
drag, startPoint x: 379, startPoint y: 197, endPoint x: 185, endPoint y: 160, distance: 197.5
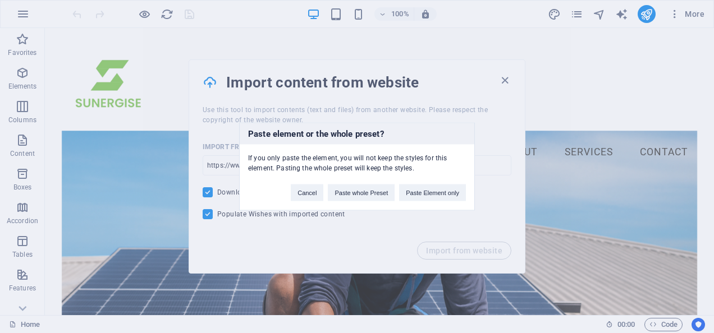
click at [502, 72] on div "Paste element or the whole preset? If you only paste the element, you will not …" at bounding box center [357, 166] width 714 height 333
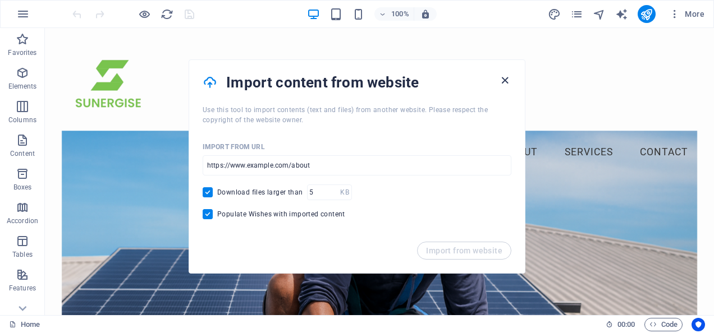
click at [503, 81] on icon "button" at bounding box center [504, 80] width 13 height 13
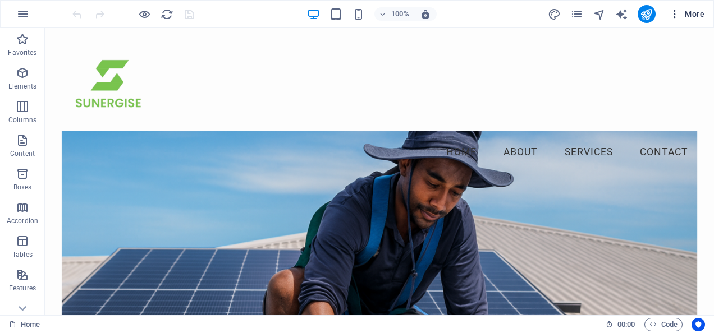
click at [696, 10] on span "More" at bounding box center [686, 13] width 35 height 11
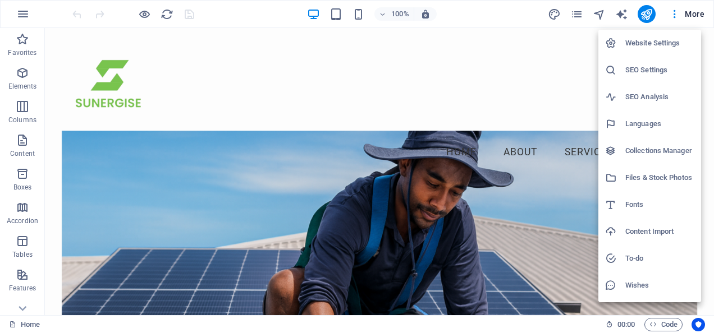
click at [660, 229] on h6 "Content Import" at bounding box center [659, 231] width 69 height 13
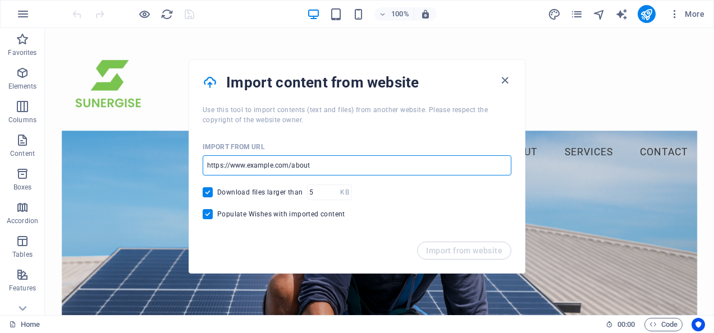
click at [333, 164] on input "url" at bounding box center [357, 165] width 309 height 20
paste input "https://www.truenorthsolar.com.au/"
type input "https://www.truenorthsolar.com.au/"
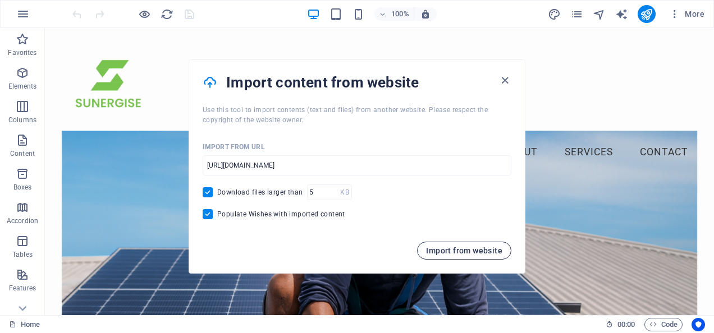
click at [441, 254] on span "Import from website" at bounding box center [464, 250] width 76 height 9
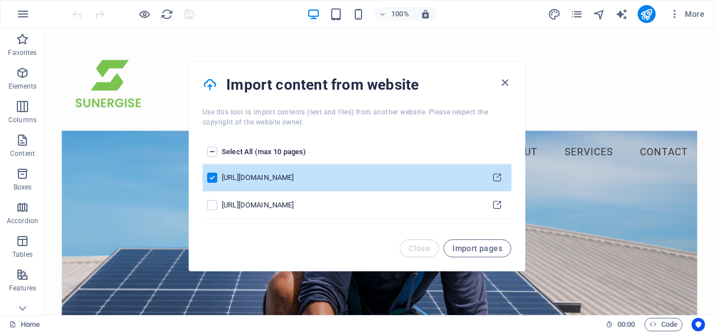
drag, startPoint x: 512, startPoint y: 141, endPoint x: 512, endPoint y: 152, distance: 10.7
click at [512, 152] on div "Select All (max 10 pages) https://www.truenorthsolar.com.au/ https://www.tns.os…" at bounding box center [357, 183] width 336 height 112
drag, startPoint x: 400, startPoint y: 177, endPoint x: 212, endPoint y: 176, distance: 188.0
click at [212, 176] on label "pages list" at bounding box center [212, 178] width 10 height 10
click at [0, 0] on input "pages list" at bounding box center [0, 0] width 0 height 0
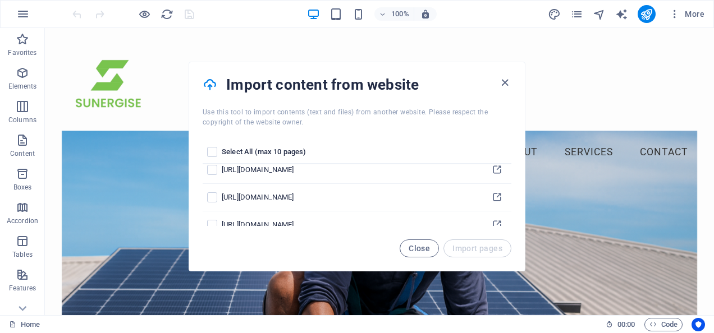
scroll to position [566, 0]
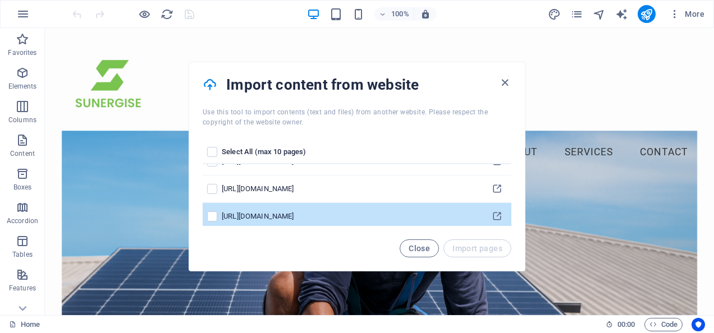
click at [442, 216] on div "https://www.tns.os-dev.com.au/contact/" at bounding box center [350, 217] width 256 height 10
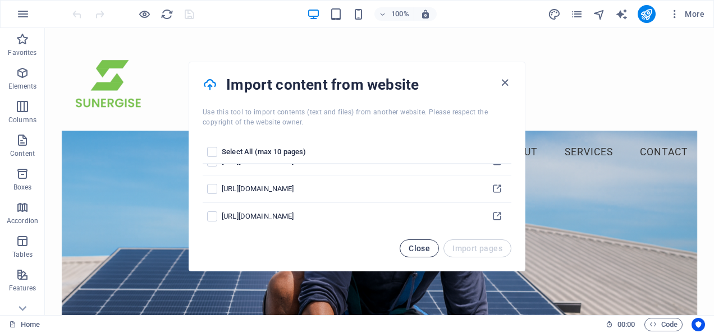
click at [418, 249] on span "Close" at bounding box center [418, 248] width 21 height 9
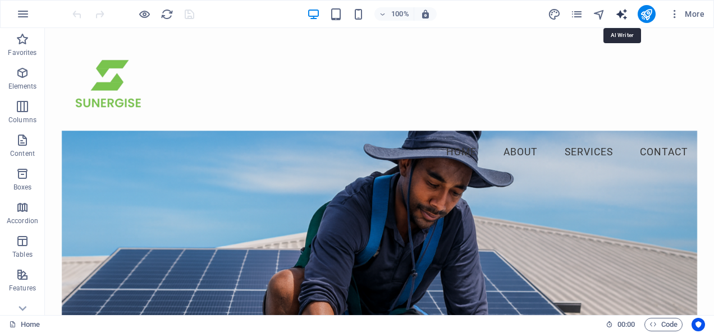
click at [624, 17] on icon "text_generator" at bounding box center [621, 14] width 13 height 13
select select "English"
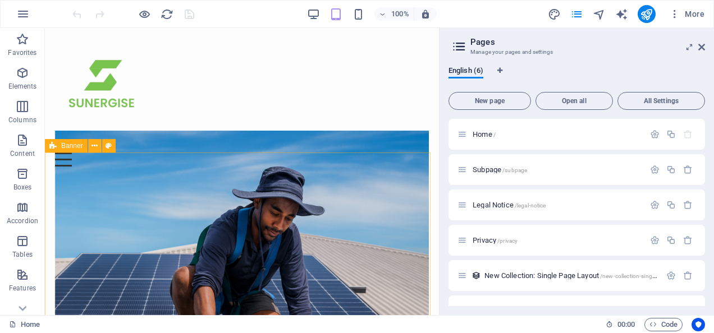
scroll to position [25, 0]
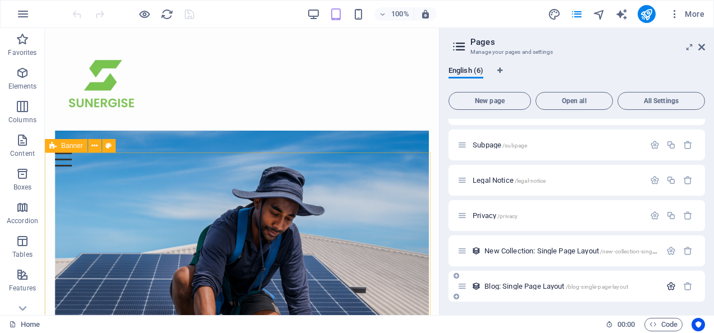
click at [668, 287] on icon "button" at bounding box center [671, 287] width 10 height 10
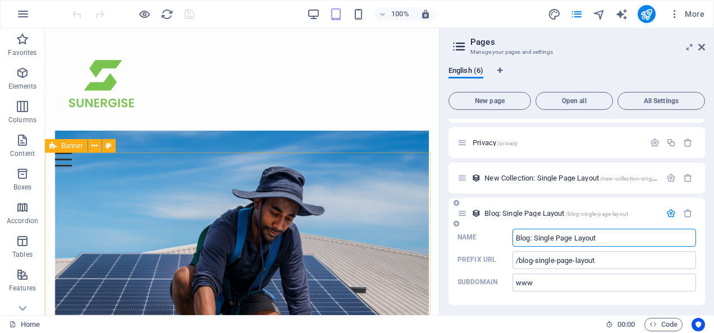
scroll to position [101, 0]
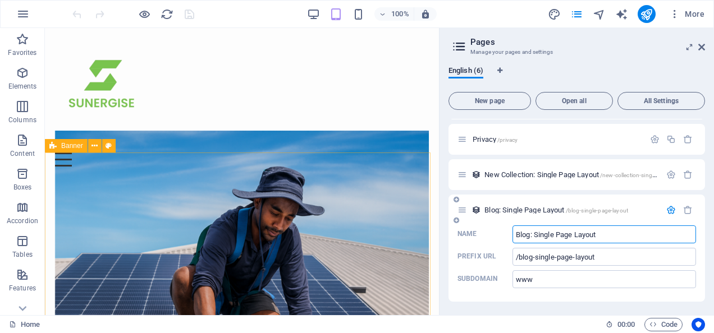
click at [456, 220] on icon at bounding box center [456, 220] width 6 height 7
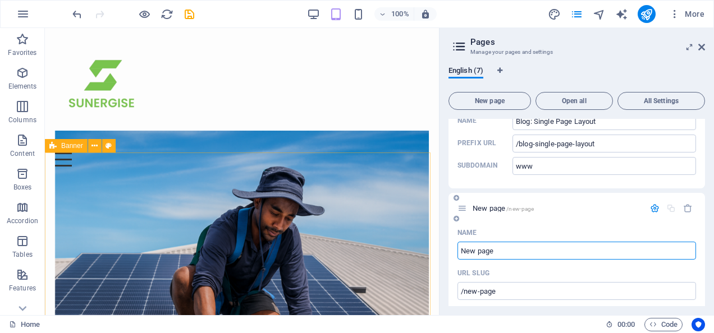
scroll to position [216, 0]
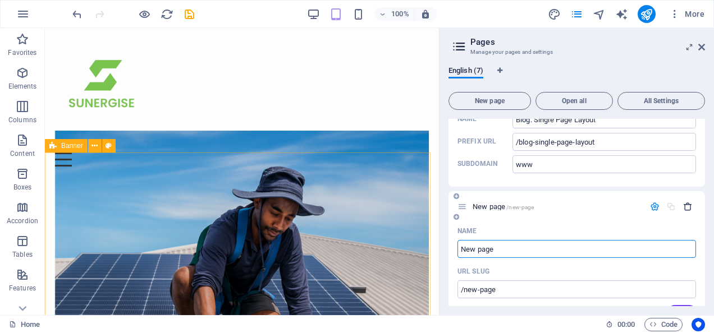
click at [686, 205] on icon "button" at bounding box center [688, 207] width 10 height 10
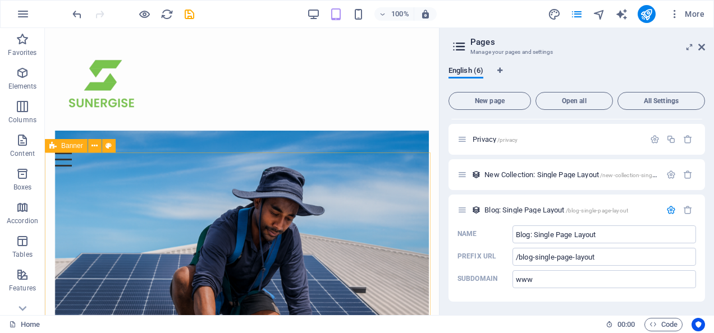
scroll to position [101, 0]
click at [671, 209] on icon "button" at bounding box center [671, 210] width 10 height 10
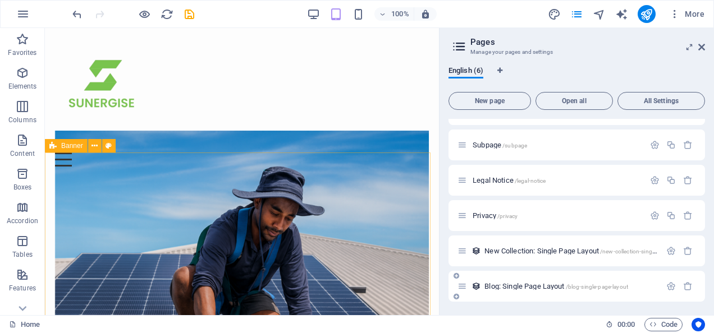
click at [508, 285] on span "Blog: Single Page Layout /blog-single-page-layout" at bounding box center [556, 286] width 144 height 8
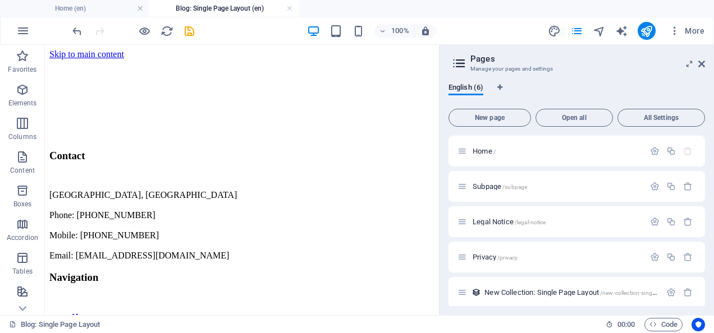
scroll to position [0, 0]
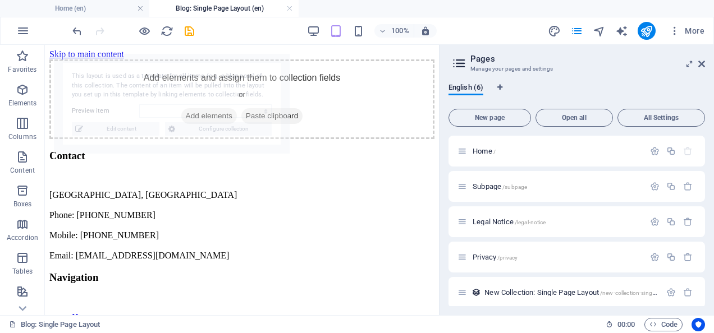
select select "68b2de498d0841305e0053e9"
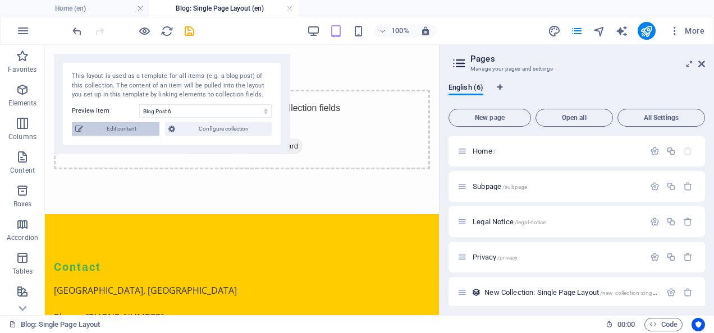
click at [79, 126] on icon at bounding box center [79, 128] width 8 height 13
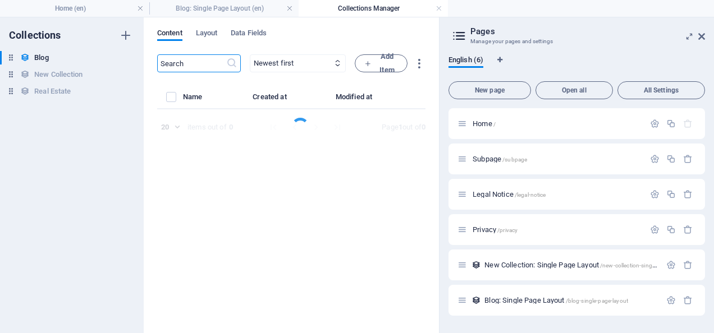
select select "Category 2"
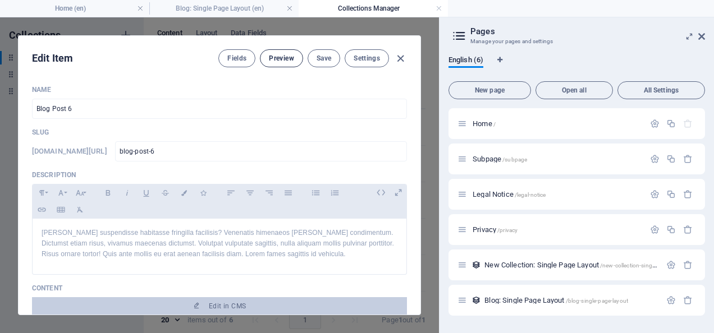
click at [277, 62] on span "Preview" at bounding box center [281, 58] width 25 height 9
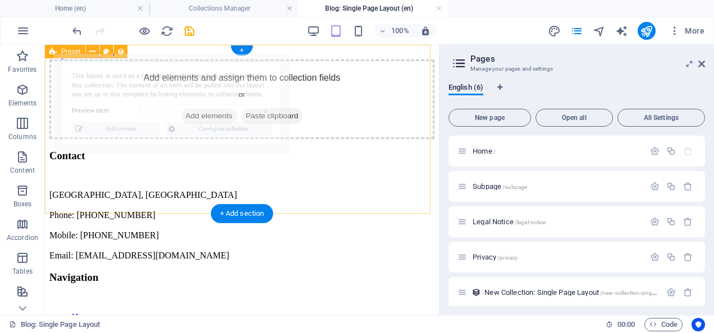
select select "68b2de498d0841305e0053e9"
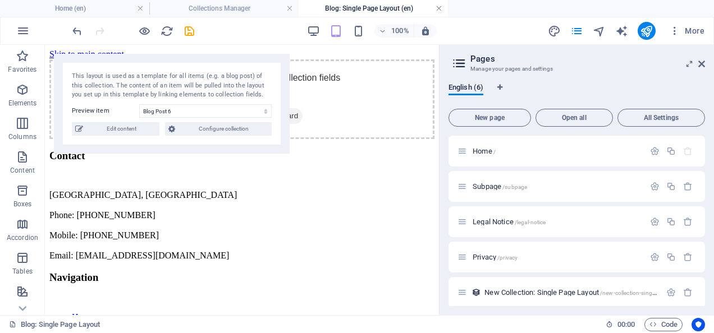
click at [438, 7] on link at bounding box center [438, 8] width 7 height 11
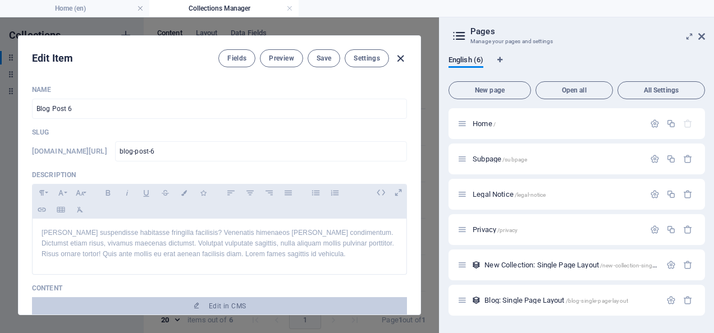
click at [397, 53] on icon "button" at bounding box center [400, 58] width 13 height 13
type input "[DATE]"
type input "blog-post-6"
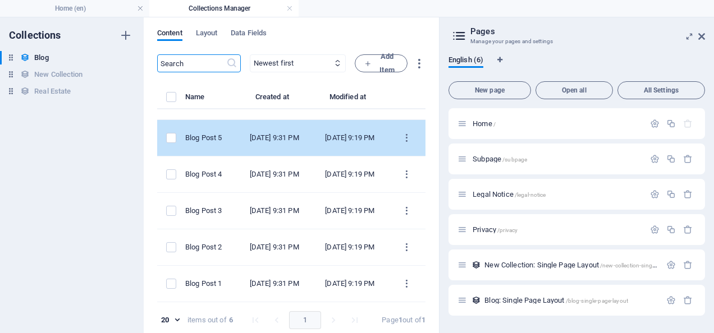
scroll to position [112, 0]
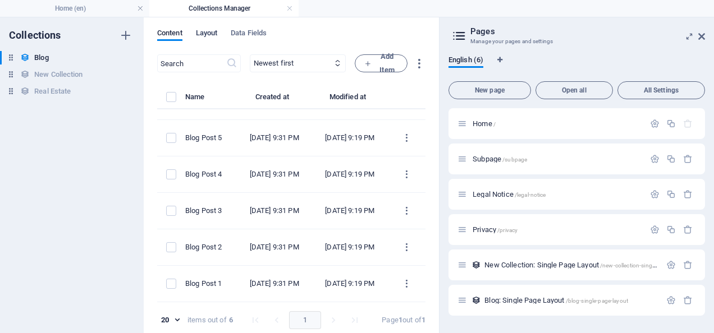
click at [209, 32] on span "Layout" at bounding box center [207, 34] width 22 height 16
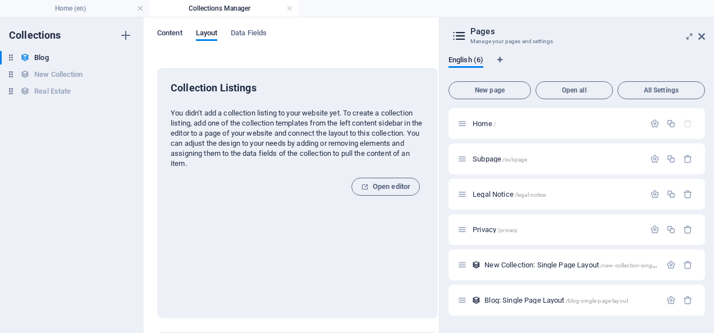
click at [172, 30] on span "Content" at bounding box center [169, 34] width 25 height 16
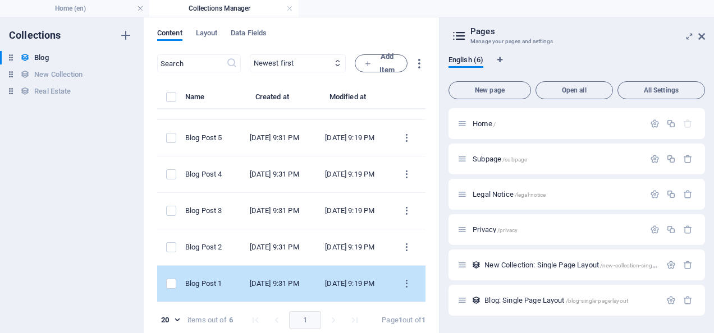
click at [166, 274] on td "items list" at bounding box center [171, 284] width 28 height 36
click at [170, 279] on label "items list" at bounding box center [171, 284] width 10 height 10
click at [0, 0] on input "items list" at bounding box center [0, 0] width 0 height 0
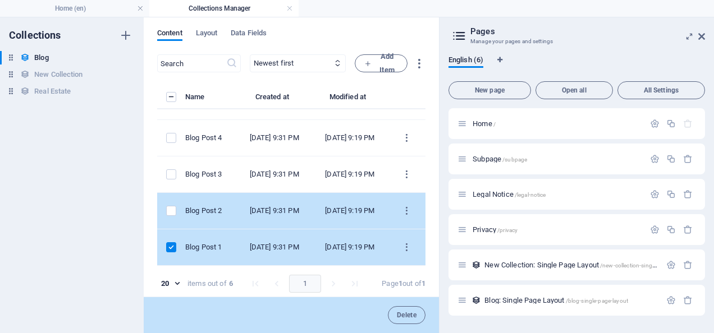
scroll to position [148, 0]
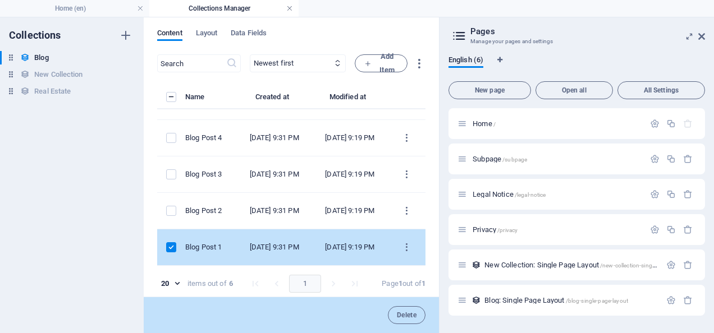
click at [288, 8] on link at bounding box center [289, 8] width 7 height 11
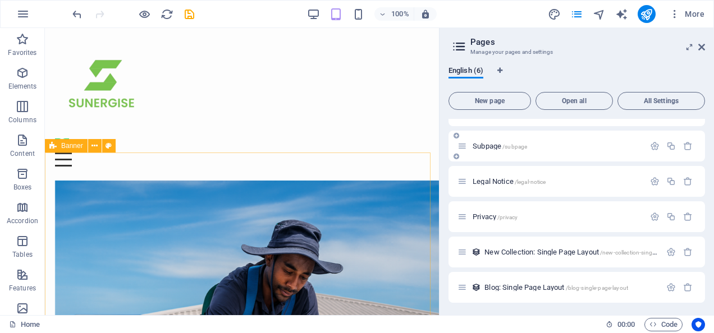
scroll to position [25, 0]
click at [575, 288] on span "/blog-single-page-layout" at bounding box center [597, 287] width 62 height 6
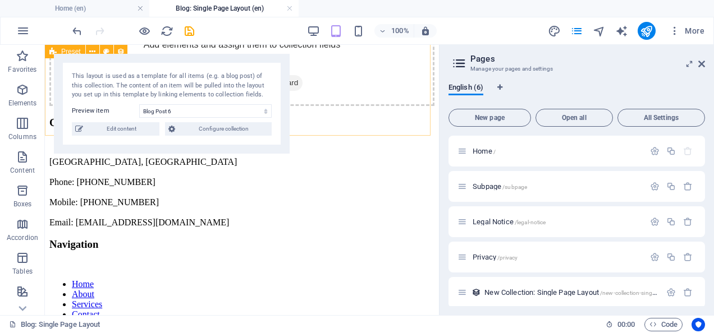
scroll to position [0, 0]
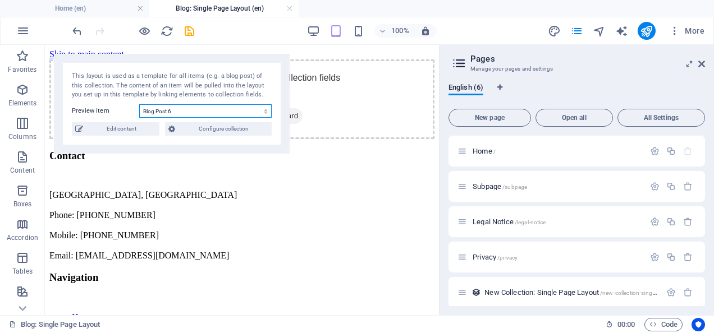
click at [171, 113] on select "Blog Post 6 Blog Post 5 Blog Post 4 Blog Post 3 Blog Post 2 Blog Post 1" at bounding box center [205, 110] width 132 height 13
select select "68b2de498d0841305e0053e4"
click at [139, 104] on select "Blog Post 6 Blog Post 5 Blog Post 4 Blog Post 3 Blog Post 2 Blog Post 1" at bounding box center [205, 110] width 132 height 13
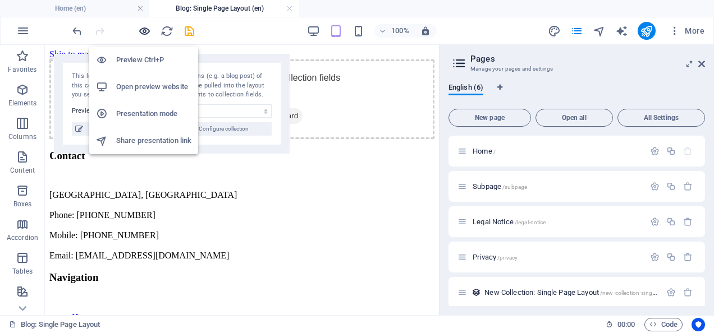
click at [144, 33] on icon "button" at bounding box center [144, 31] width 13 height 13
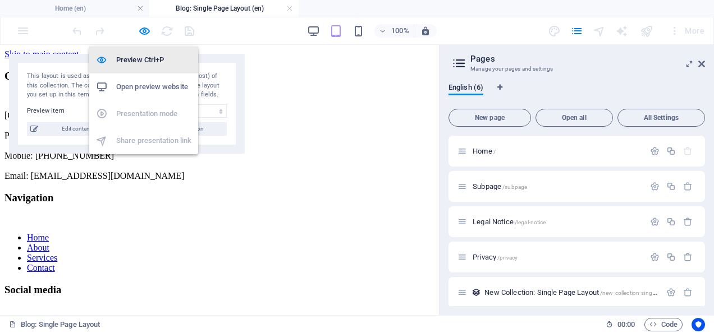
click at [126, 59] on h6 "Preview Ctrl+P" at bounding box center [153, 59] width 75 height 13
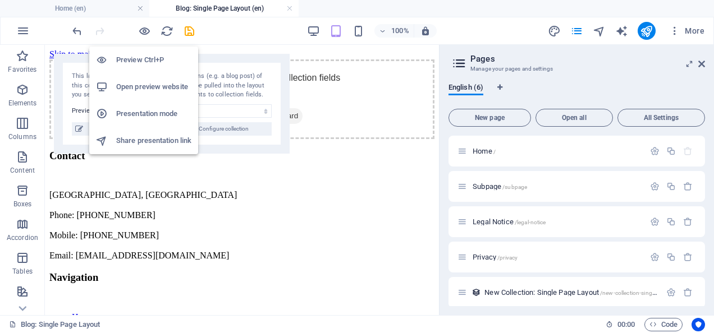
click at [109, 113] on div at bounding box center [106, 113] width 20 height 11
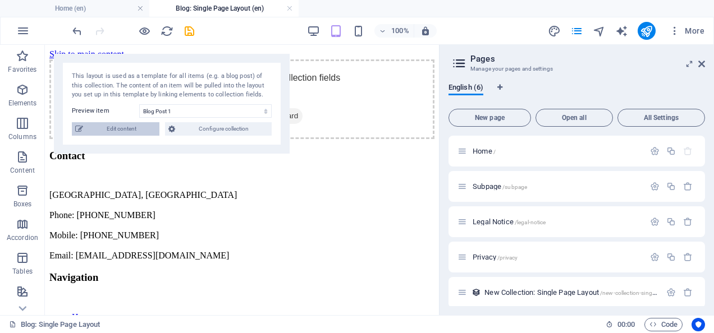
click at [126, 128] on span "Edit content" at bounding box center [121, 128] width 70 height 13
select select "Category 1"
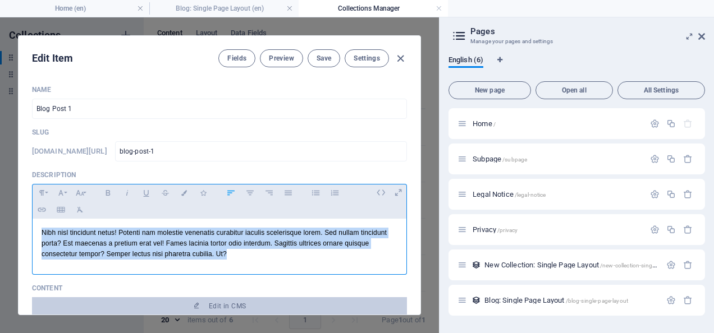
drag, startPoint x: 319, startPoint y: 255, endPoint x: 27, endPoint y: 222, distance: 293.6
click at [27, 222] on div "Name Blog Post 1 ​ Slug www.example.com/blog-single-page-layout/ blog-post-1 ​ …" at bounding box center [220, 195] width 402 height 238
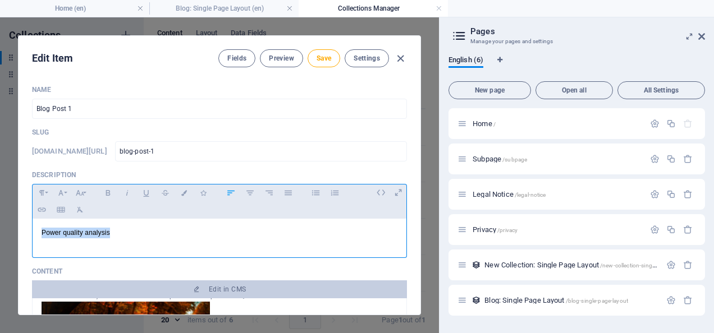
drag, startPoint x: 120, startPoint y: 232, endPoint x: 24, endPoint y: 227, distance: 96.7
click at [24, 227] on div "Name Blog Post 1 ​ Slug www.example.com/blog-single-page-layout/ blog-post-1 ​ …" at bounding box center [220, 195] width 402 height 238
copy p "Power quality analysis"
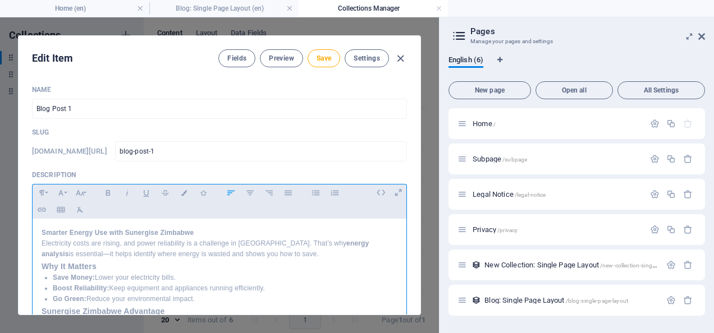
scroll to position [1, 0]
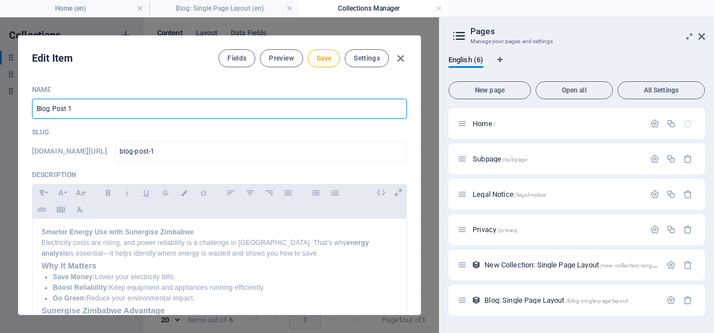
drag, startPoint x: 73, startPoint y: 112, endPoint x: 15, endPoint y: 111, distance: 57.8
click at [15, 111] on div "Edit Item Fields Preview Save Settings Name Blog Post 1 ​ Slug www.example.com/…" at bounding box center [219, 175] width 439 height 316
type input "E"
type input "e"
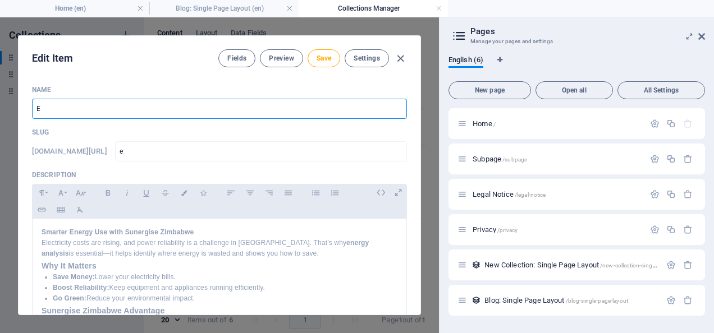
type input "En"
type input "en"
type input "Ene"
type input "ene"
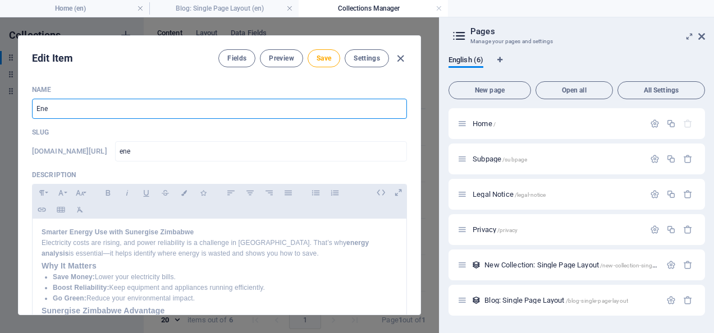
type input "ene"
type input "Ener"
type input "ener"
type input "Energ"
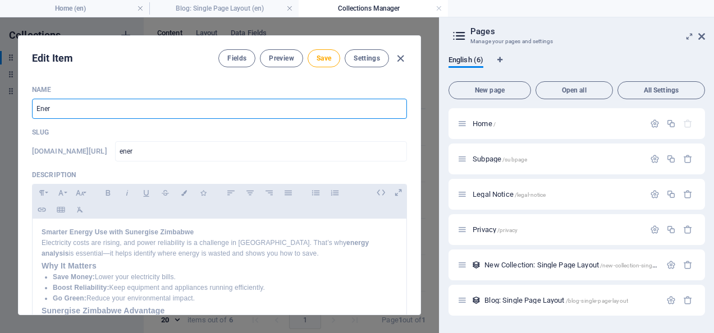
type input "energ"
type input "Energy"
type input "energy"
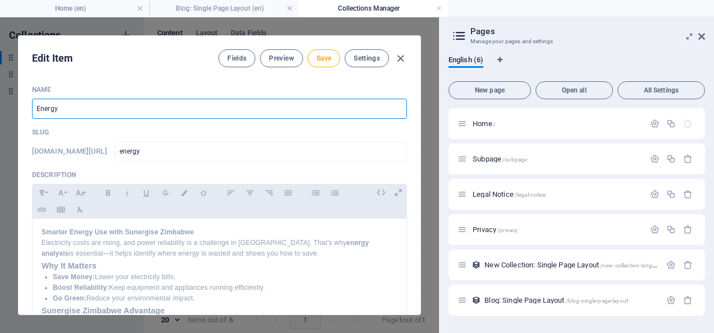
type input "Energy A"
type input "energy-a"
type input "Energy Au"
type input "energy-au"
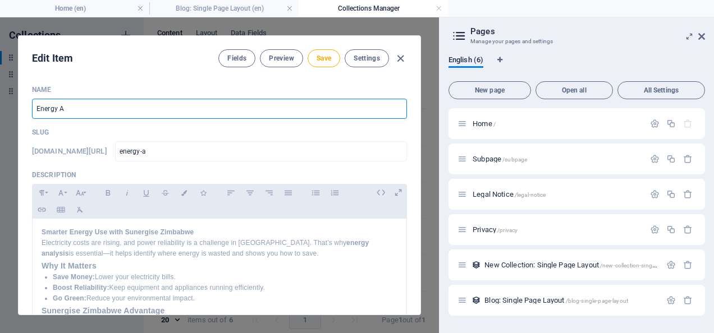
type input "energy-au"
type input "Energy Aud"
type input "energy-aud"
type input "Energy Audi"
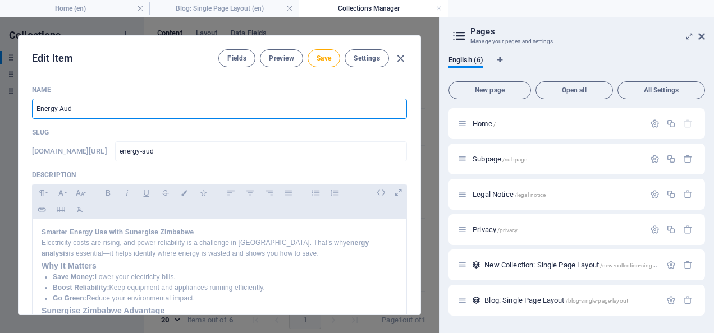
type input "energy-audi"
type input "Energy Audit"
type input "energy-audit"
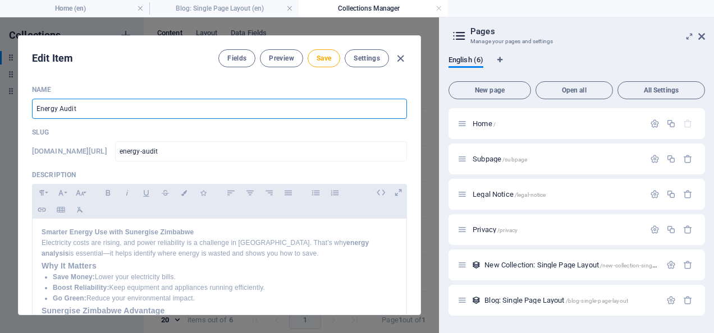
type input "Energy Audits"
type input "energy-audits"
type input "Energy Audit"
type input "energy-audit"
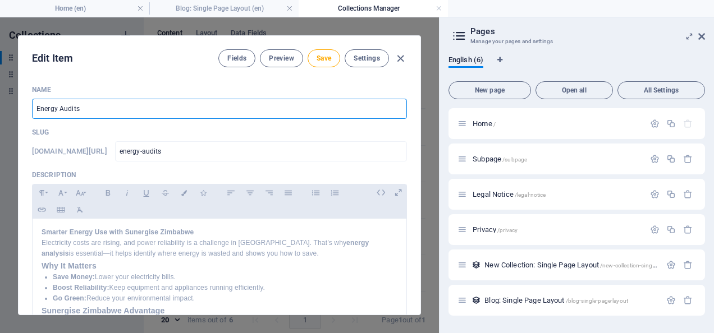
type input "energy-audit"
click at [70, 107] on input "Energy Audit" at bounding box center [219, 109] width 375 height 20
drag, startPoint x: 81, startPoint y: 108, endPoint x: 1, endPoint y: 108, distance: 80.8
click at [1, 108] on div "Edit Item Fields Preview Save Settings Name Energy Audit ​ Slug www.example.com…" at bounding box center [219, 175] width 439 height 316
paste input "energy audits"
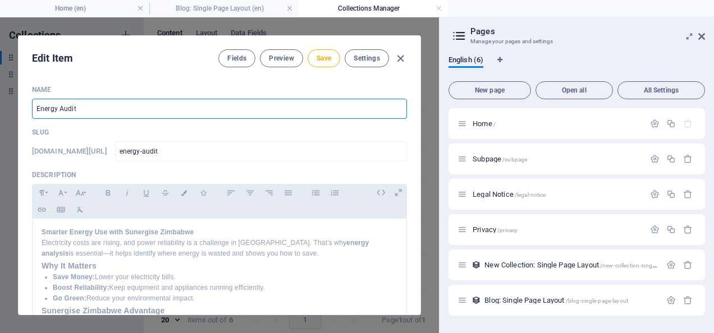
type input "energy audits"
type input "energy-audits"
click at [61, 108] on input "energy audits" at bounding box center [219, 109] width 375 height 20
type input "energy udits"
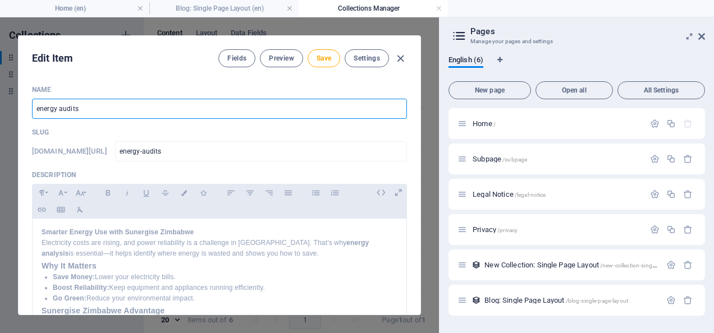
type input "energy-udits"
type input "energy Audits"
type input "energy-audits"
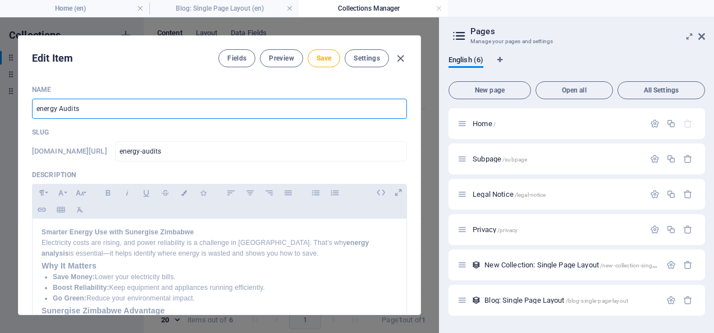
click at [40, 108] on input "energy Audits" at bounding box center [219, 109] width 375 height 20
type input "nergy Audits"
type input "nergy-audits"
type input "Energy Audits"
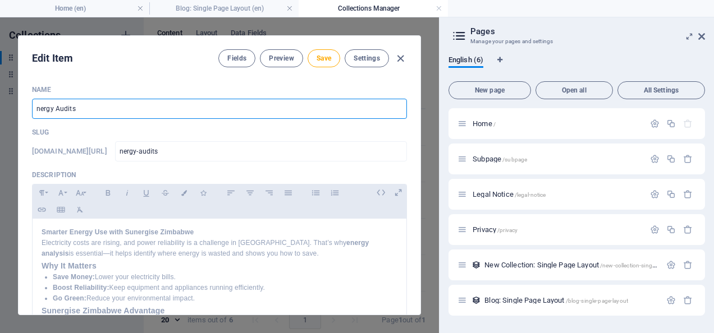
type input "energy-audits"
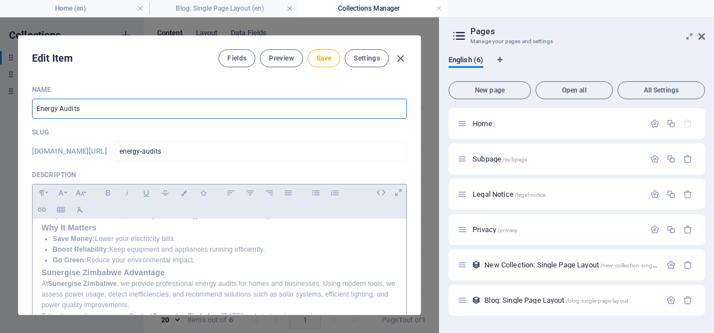
scroll to position [0, 0]
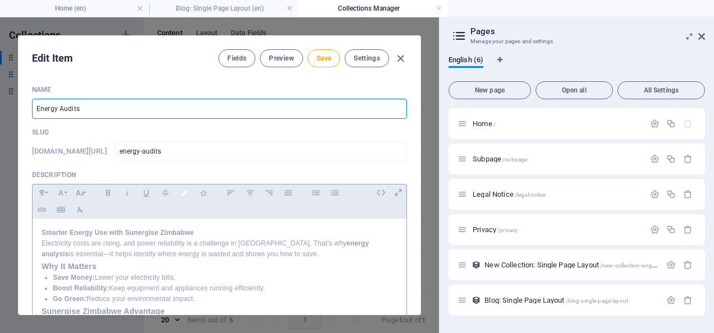
type input "Energy Audits"
click at [180, 195] on icon "button" at bounding box center [185, 193] width 10 height 6
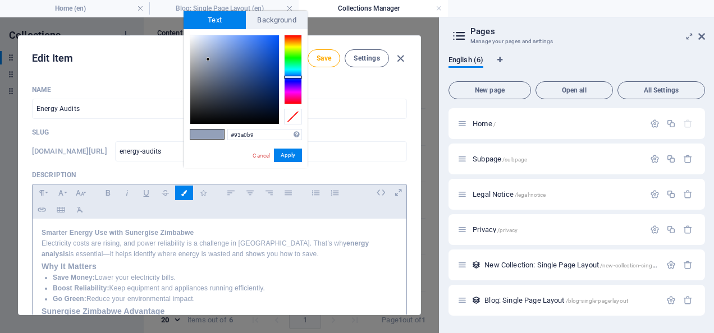
click at [180, 195] on icon "button" at bounding box center [185, 193] width 10 height 6
click at [181, 196] on button "Colors" at bounding box center [184, 193] width 18 height 15
click at [262, 155] on link "Cancel" at bounding box center [261, 155] width 20 height 8
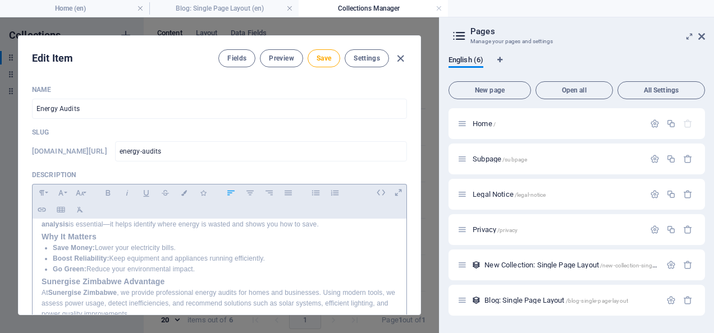
scroll to position [22, 0]
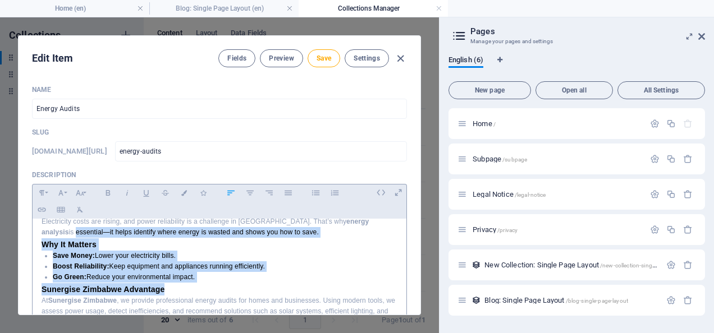
drag, startPoint x: 399, startPoint y: 274, endPoint x: 390, endPoint y: 224, distance: 50.6
click at [390, 224] on div "Smarter Energy Use with Sunergise Zimbabwe Electricity costs are rising, and po…" at bounding box center [220, 272] width 374 height 151
click at [359, 263] on p "Boost Reliability: Keep equipment and appliances running efficiently." at bounding box center [225, 266] width 344 height 11
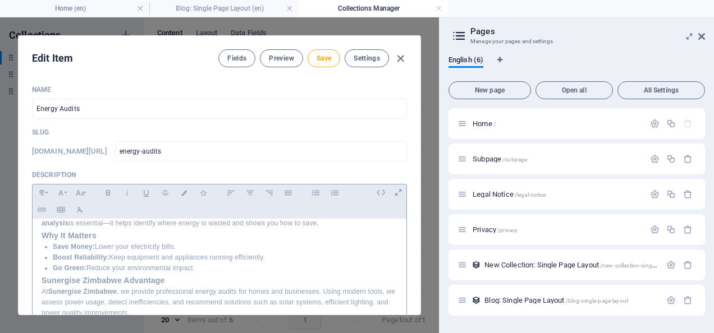
scroll to position [31, 0]
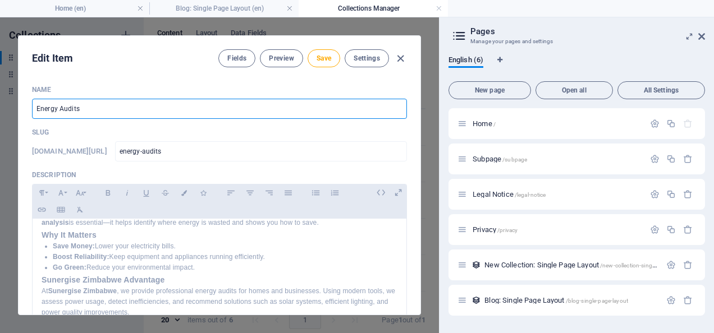
click at [87, 108] on input "Energy Audits" at bounding box center [219, 109] width 375 height 20
click at [203, 194] on icon "button" at bounding box center [204, 193] width 10 height 6
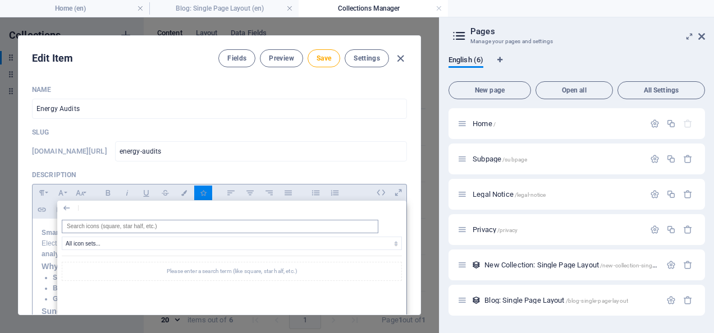
click at [213, 231] on input "search" at bounding box center [220, 226] width 316 height 13
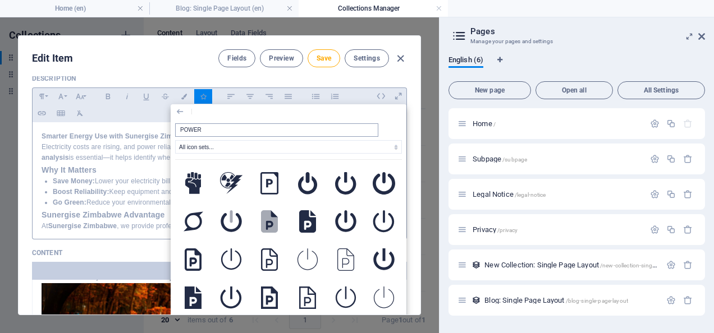
scroll to position [100, 0]
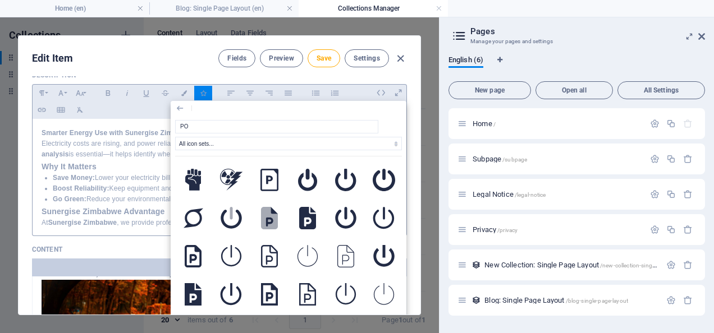
type input "P"
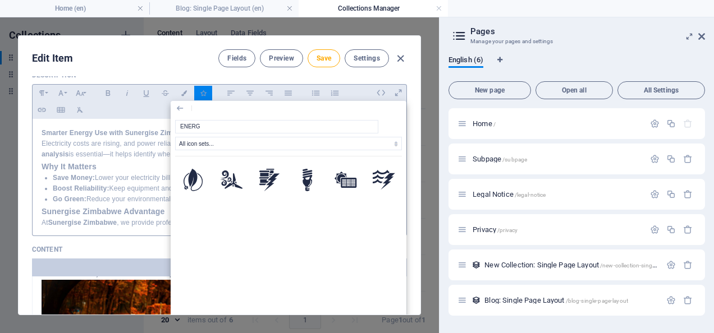
type input "ENERGY"
click at [191, 183] on icon at bounding box center [192, 180] width 19 height 22
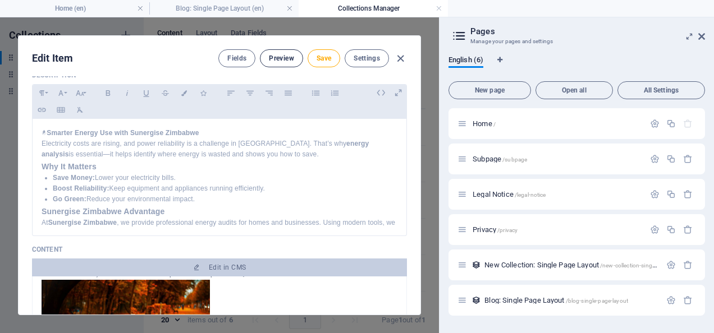
click at [281, 60] on span "Preview" at bounding box center [281, 58] width 25 height 9
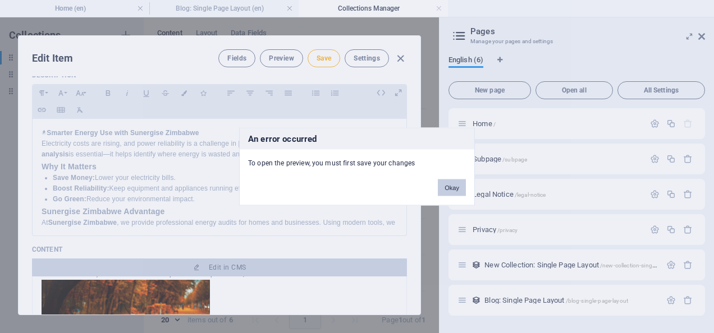
click at [452, 187] on button "Okay" at bounding box center [452, 188] width 28 height 17
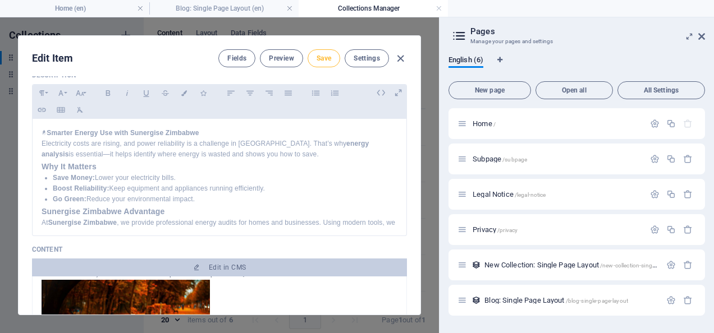
click at [321, 58] on span "Save" at bounding box center [323, 58] width 15 height 9
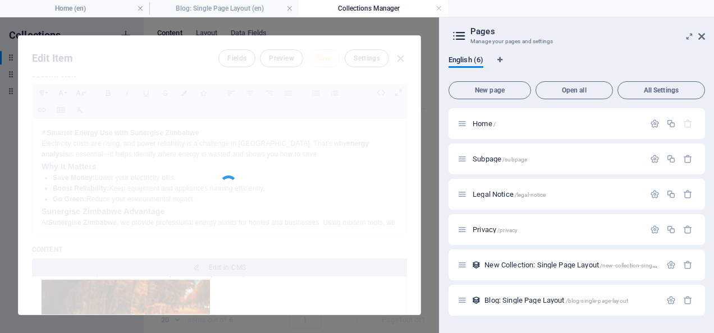
type input "energy-audits"
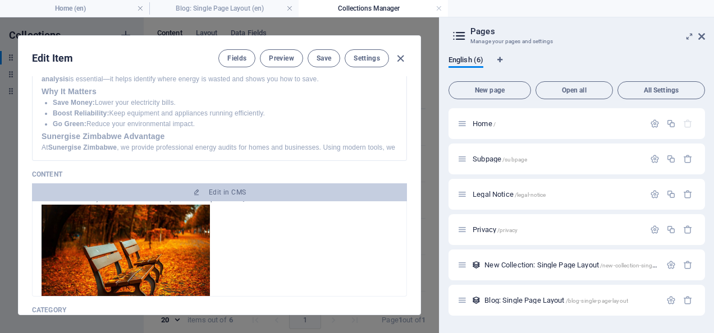
scroll to position [162, 0]
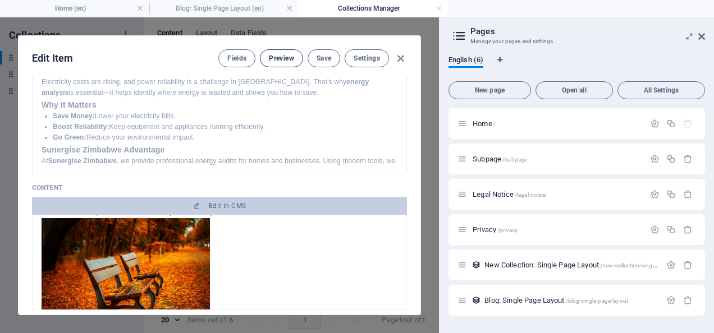
click at [278, 53] on button "Preview" at bounding box center [281, 58] width 43 height 18
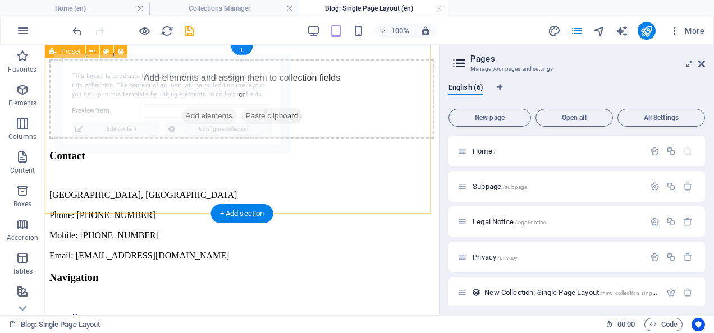
scroll to position [0, 0]
select select "68b2de498d0841305e0053e4"
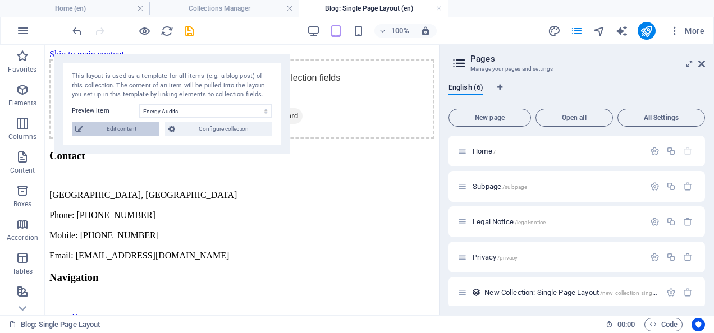
click at [134, 132] on span "Edit content" at bounding box center [121, 128] width 70 height 13
type input "[DATE]"
type input "energy-audits"
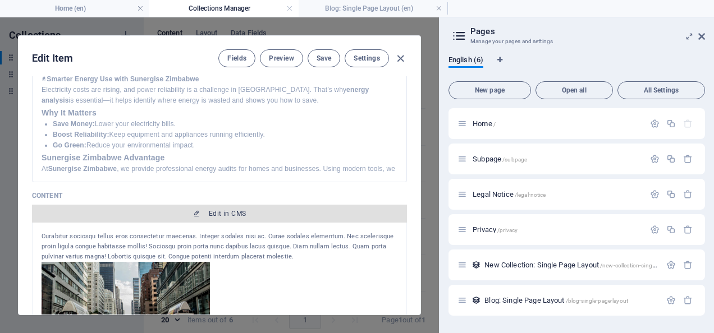
scroll to position [154, 0]
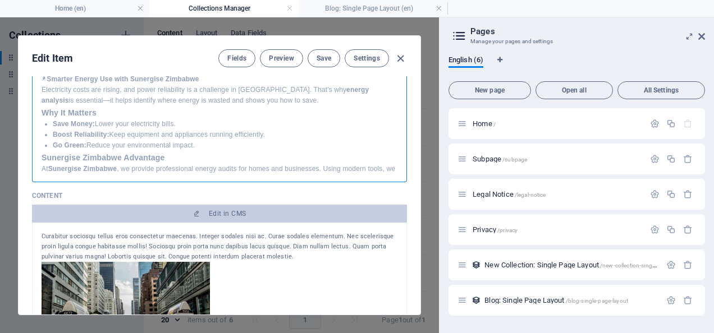
click at [318, 156] on h3 "Sunergise Zimbabwe Advantage" at bounding box center [220, 157] width 356 height 12
drag, startPoint x: 195, startPoint y: 134, endPoint x: 145, endPoint y: 138, distance: 49.6
click at [145, 138] on p "Boost Reliability: Keep equipment and appliances running efficiently." at bounding box center [225, 135] width 344 height 11
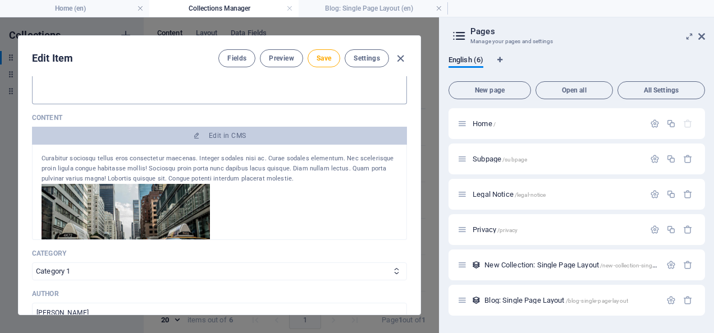
click at [284, 202] on div at bounding box center [220, 235] width 356 height 102
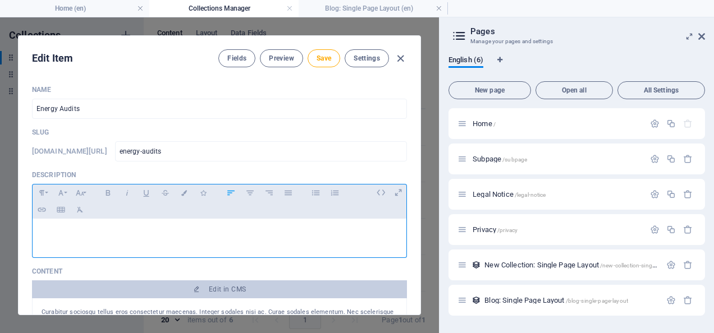
click at [67, 236] on p at bounding box center [220, 233] width 356 height 11
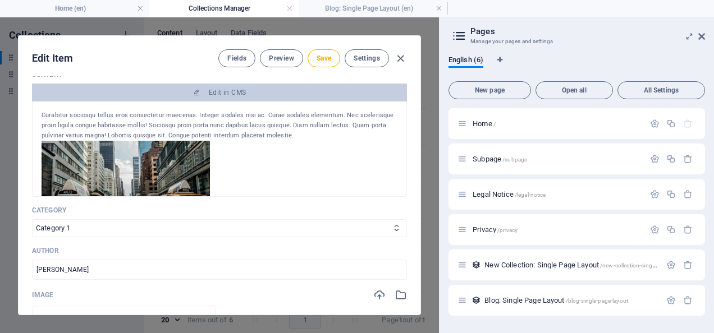
scroll to position [201, 0]
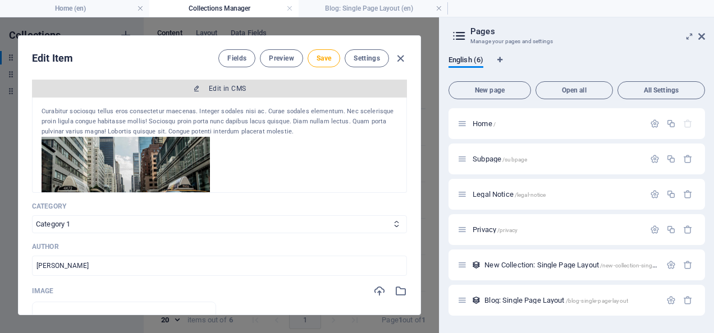
click at [221, 88] on span "Edit in CMS" at bounding box center [227, 88] width 37 height 9
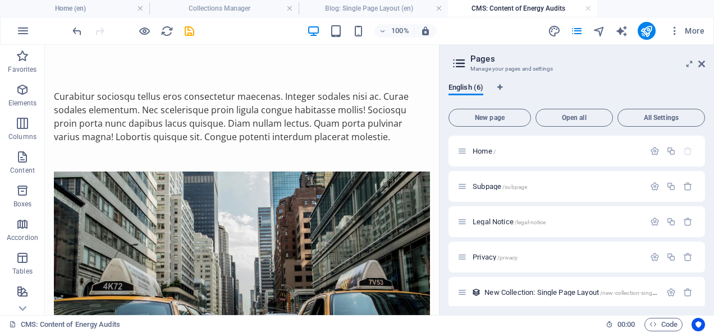
scroll to position [0, 0]
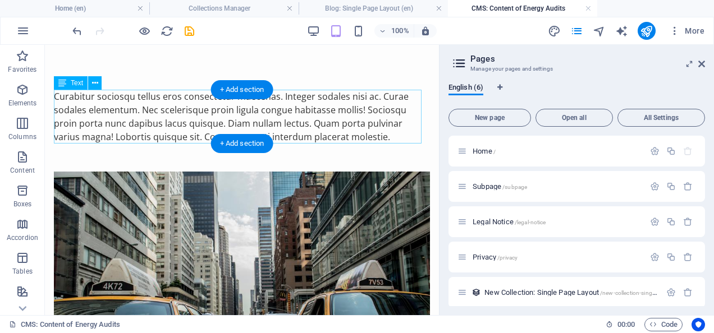
click at [382, 136] on div "Curabitur sociosqu tellus eros consectetur maecenas. Integer sodales nisi ac. C…" at bounding box center [242, 117] width 376 height 54
click at [388, 137] on div "Curabitur sociosqu tellus eros consectetur maecenas. Integer sodales nisi ac. C…" at bounding box center [242, 117] width 376 height 54
click at [378, 99] on div "Curabitur sociosqu tellus eros consectetur maecenas. Integer sodales nisi ac. C…" at bounding box center [242, 117] width 376 height 54
click at [378, 125] on div "Curabitur sociosqu tellus eros consectetur maecenas. Integer sodales nisi ac. C…" at bounding box center [242, 117] width 376 height 54
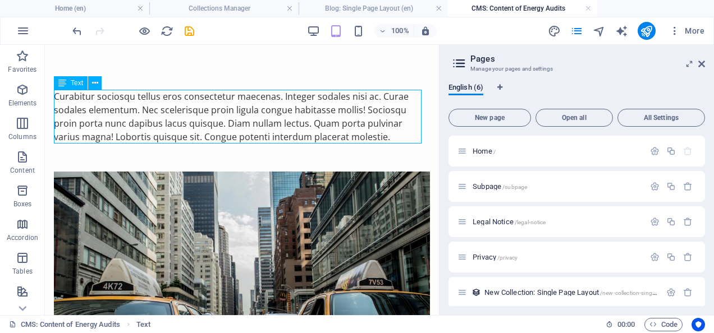
click at [85, 82] on div "Text" at bounding box center [71, 82] width 34 height 13
click at [77, 81] on span "Text" at bounding box center [77, 83] width 12 height 7
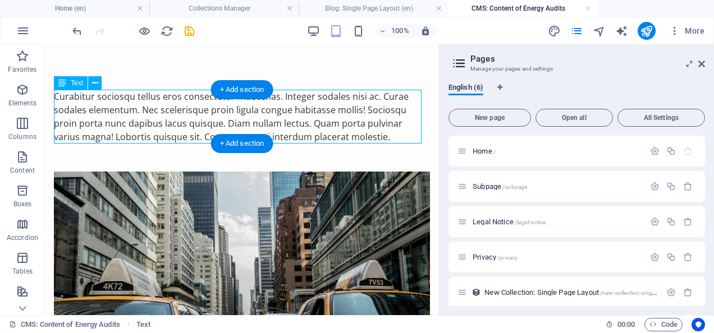
click at [153, 120] on div "Curabitur sociosqu tellus eros consectetur maecenas. Integer sodales nisi ac. C…" at bounding box center [242, 117] width 376 height 54
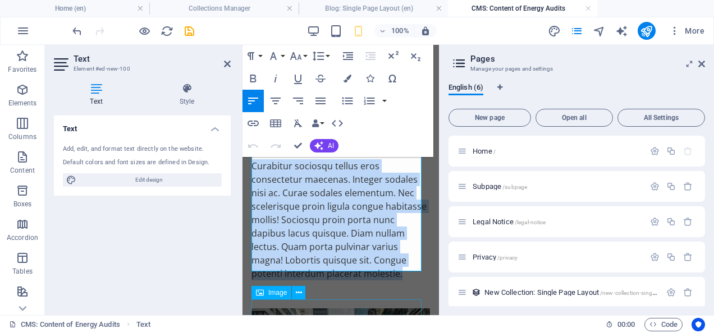
scroll to position [56, 0]
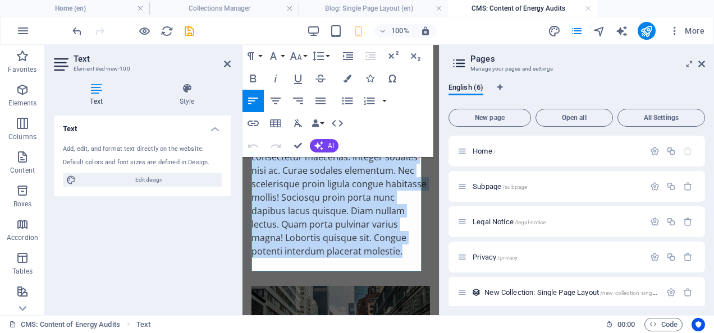
drag, startPoint x: 252, startPoint y: 202, endPoint x: 405, endPoint y: 260, distance: 163.9
click at [405, 258] on div "Curabitur sociosqu tellus eros consectetur maecenas. Integer sodales nisi ac. C…" at bounding box center [340, 197] width 178 height 121
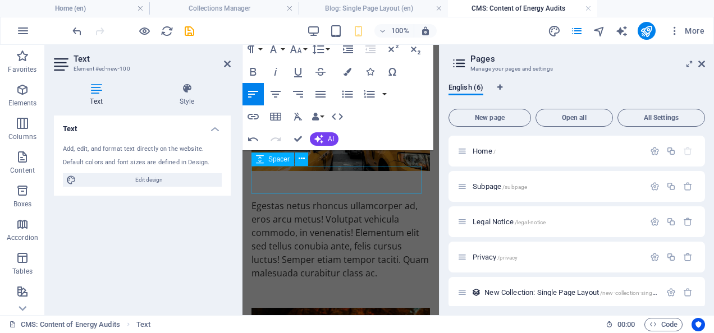
click at [323, 175] on div at bounding box center [340, 185] width 178 height 28
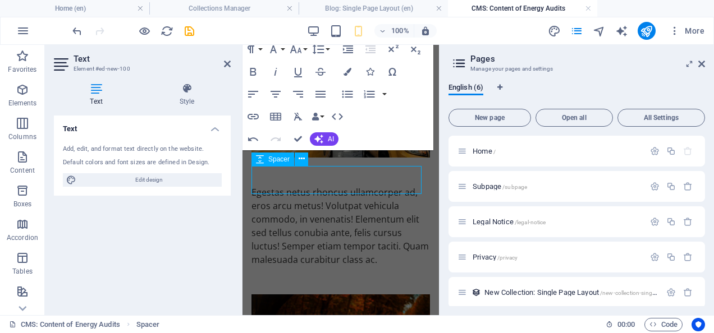
scroll to position [2, 0]
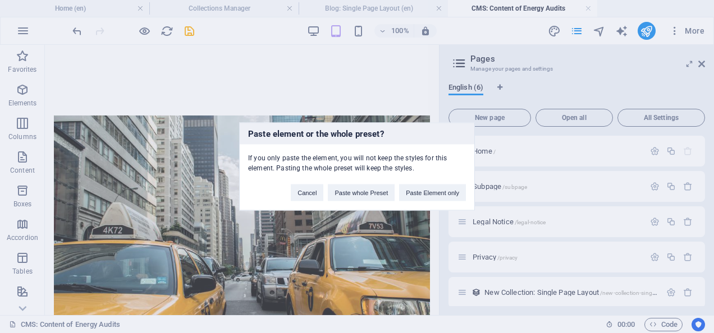
click at [298, 263] on div "Paste element or the whole preset? If you only paste the element, you will not …" at bounding box center [357, 166] width 714 height 333
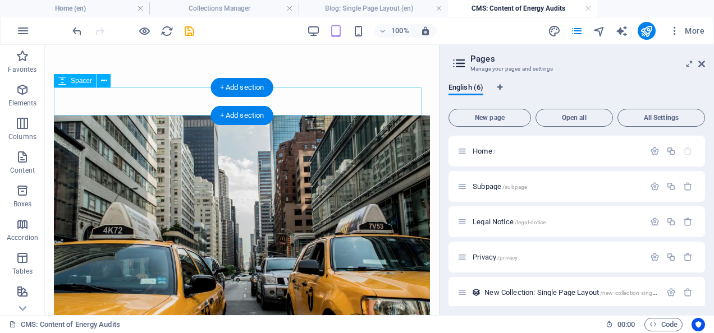
click at [168, 93] on div at bounding box center [242, 102] width 376 height 28
select select "px"
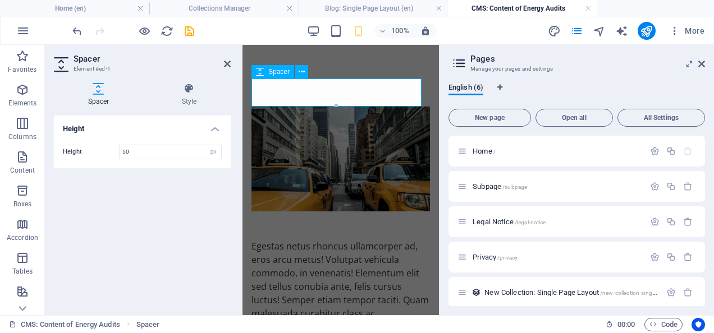
click at [304, 93] on div at bounding box center [340, 93] width 178 height 28
click at [288, 90] on div at bounding box center [340, 93] width 178 height 28
click at [277, 220] on div at bounding box center [340, 226] width 178 height 28
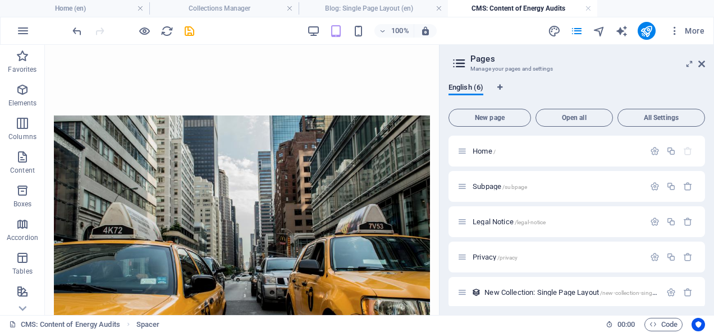
click at [75, 29] on icon "undo" at bounding box center [77, 31] width 13 height 13
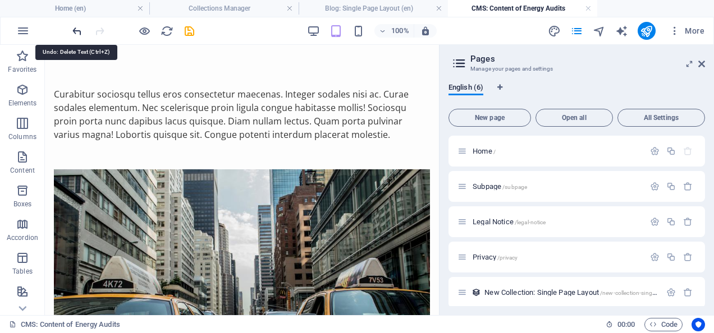
scroll to position [56, 0]
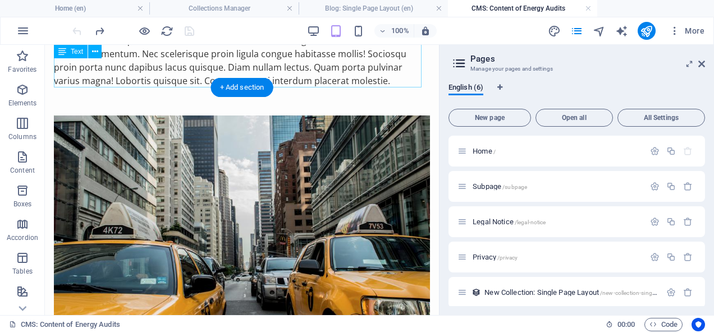
click at [344, 82] on div "Curabitur sociosqu tellus eros consectetur maecenas. Integer sodales nisi ac. C…" at bounding box center [242, 61] width 376 height 54
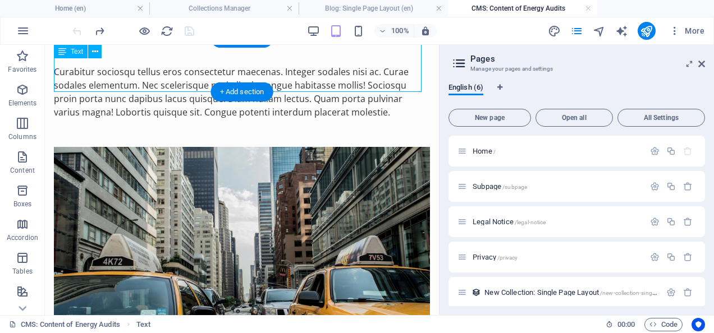
scroll to position [0, 0]
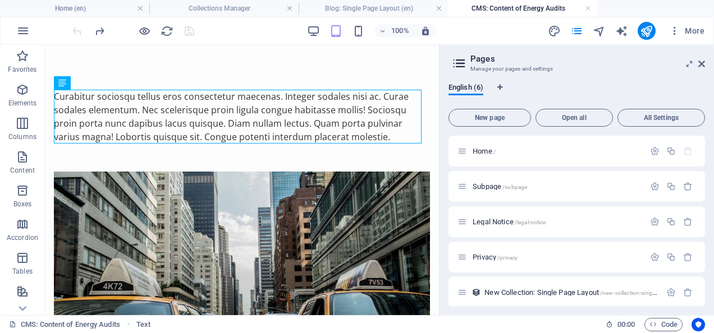
drag, startPoint x: 344, startPoint y: 82, endPoint x: 281, endPoint y: 67, distance: 65.2
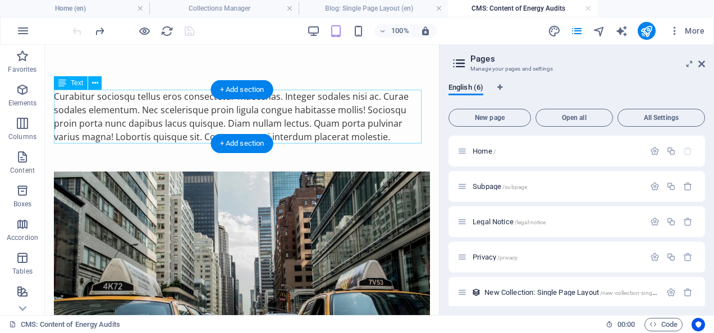
click at [343, 141] on div "Curabitur sociosqu tellus eros consectetur maecenas. Integer sodales nisi ac. C…" at bounding box center [242, 117] width 376 height 54
click at [347, 137] on div "Curabitur sociosqu tellus eros consectetur maecenas. Integer sodales nisi ac. C…" at bounding box center [242, 117] width 376 height 54
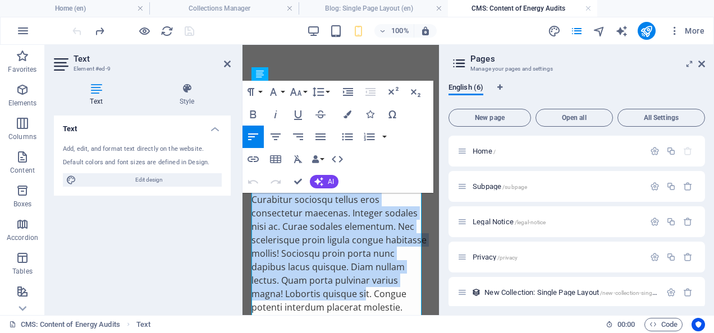
drag, startPoint x: 390, startPoint y: 298, endPoint x: 248, endPoint y: 194, distance: 176.6
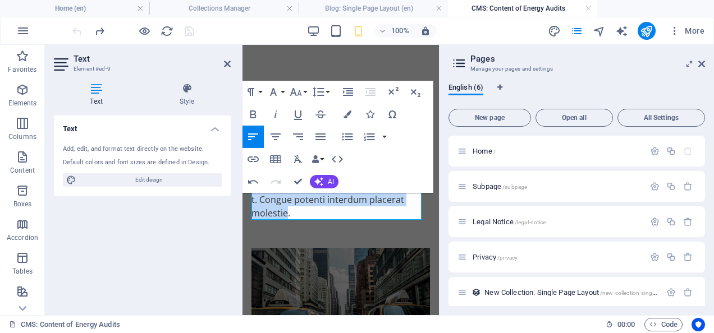
drag, startPoint x: 287, startPoint y: 214, endPoint x: 246, endPoint y: 197, distance: 44.5
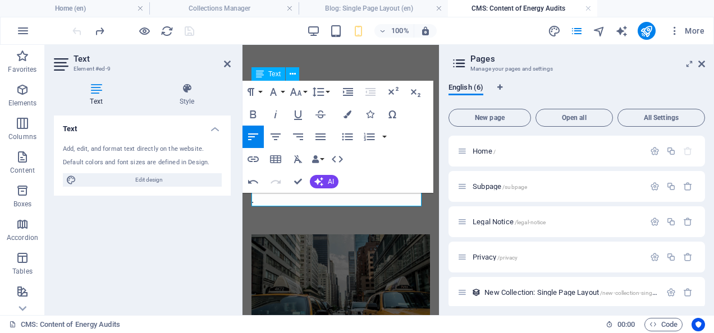
click at [257, 200] on div "." at bounding box center [340, 199] width 178 height 13
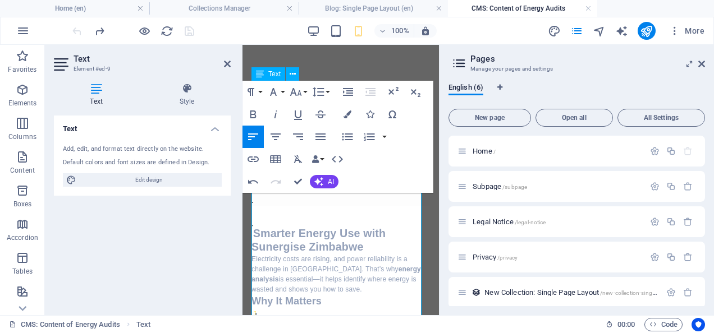
click at [255, 202] on div ".     Smarter Energy Use with Sunergise Zimbabwe Electricity costs are rising, …" at bounding box center [340, 328] width 178 height 271
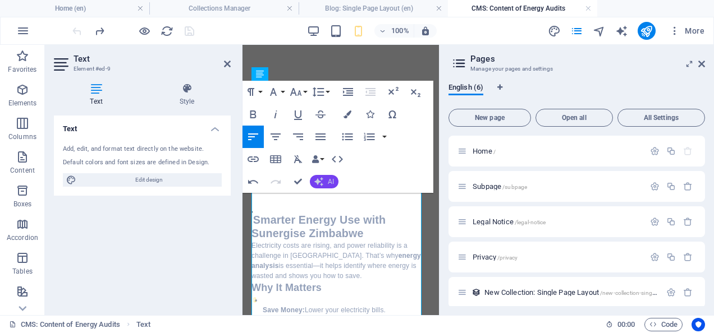
click at [325, 183] on button "AI" at bounding box center [324, 181] width 29 height 13
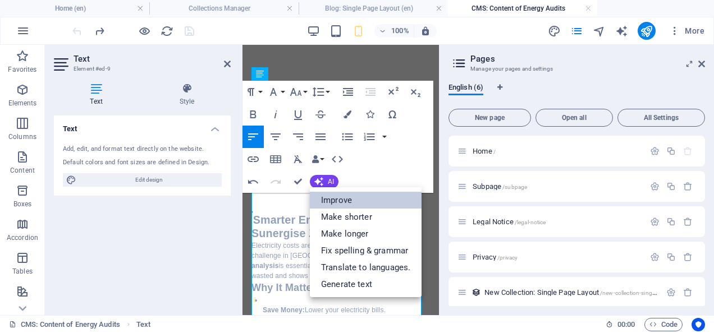
click at [346, 200] on link "Improve" at bounding box center [366, 200] width 112 height 17
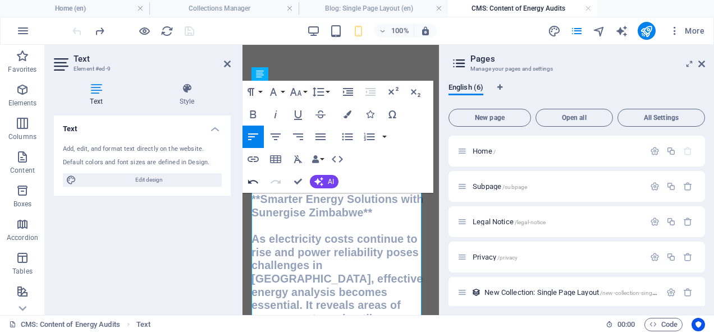
click at [258, 178] on icon "button" at bounding box center [252, 181] width 13 height 13
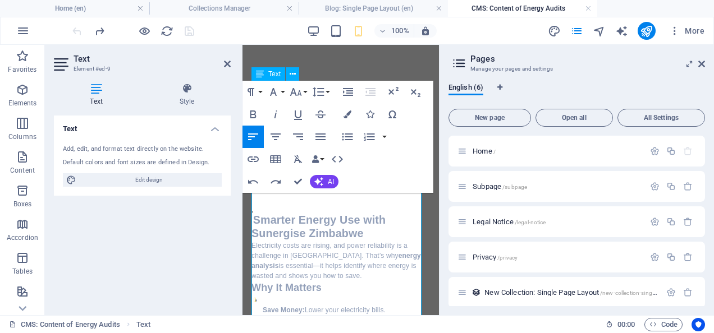
click at [350, 247] on p "Electricity costs are rising, and power reliability is a challenge in Zimbabwe.…" at bounding box center [340, 261] width 178 height 40
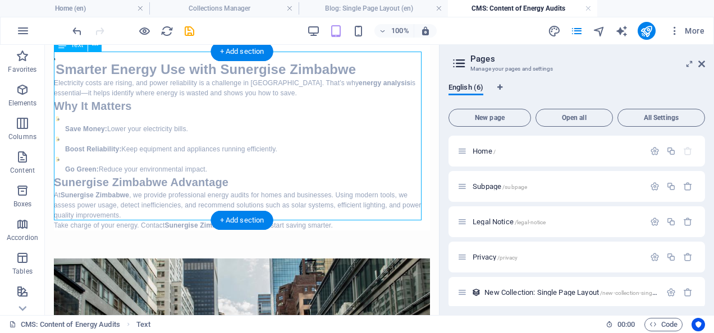
scroll to position [76, 0]
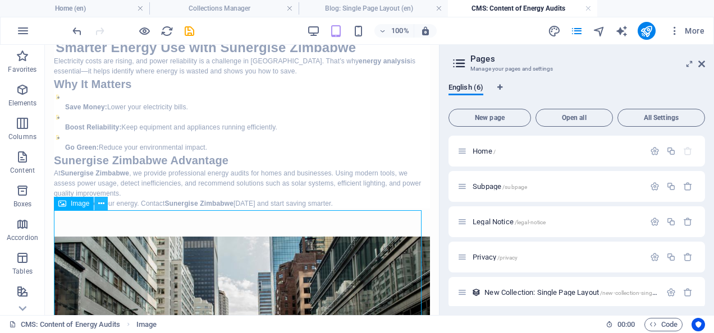
click at [99, 203] on icon at bounding box center [101, 204] width 6 height 12
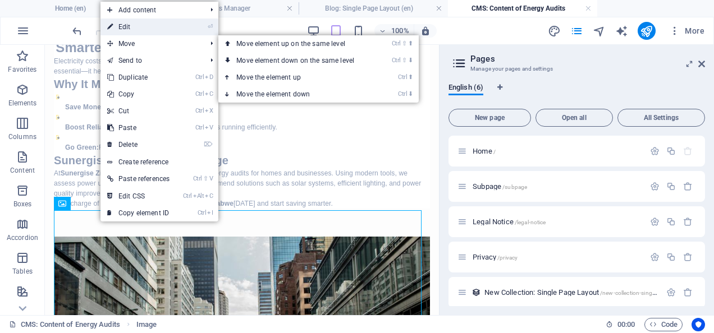
click at [142, 25] on link "⏎ Edit" at bounding box center [138, 27] width 76 height 17
select select "%"
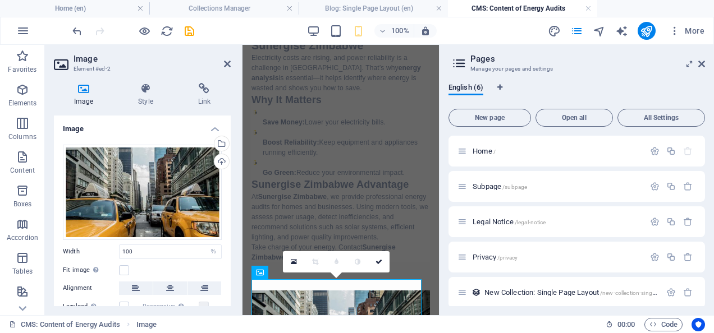
click at [80, 91] on icon at bounding box center [83, 88] width 59 height 11
click at [220, 162] on div "Upload" at bounding box center [220, 162] width 17 height 17
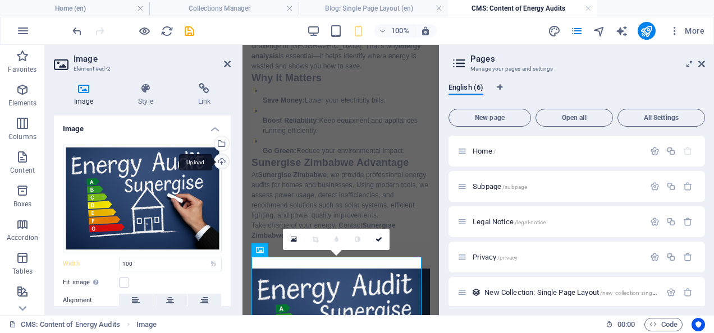
scroll to position [96, 0]
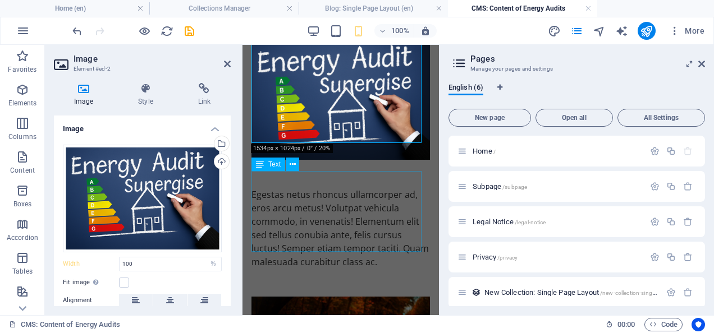
scroll to position [325, 0]
click at [402, 246] on div "Egestas netus rhoncus ullamcorper ad, eros arcu metus! Volutpat vehicula commod…" at bounding box center [340, 229] width 178 height 81
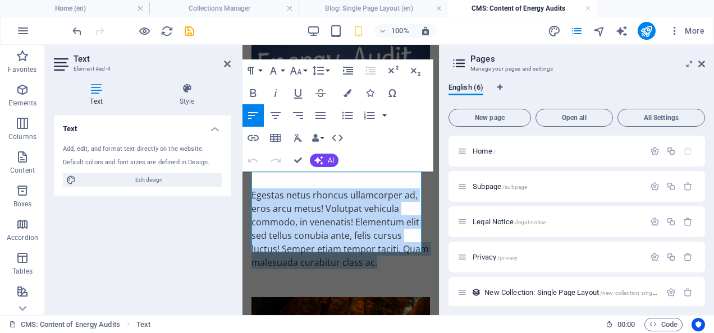
drag, startPoint x: 402, startPoint y: 246, endPoint x: 240, endPoint y: 169, distance: 179.2
click at [242, 169] on html "Skip to main content Smarter Energy Use with Sunergise Zimbabwe Electricity cos…" at bounding box center [340, 160] width 196 height 881
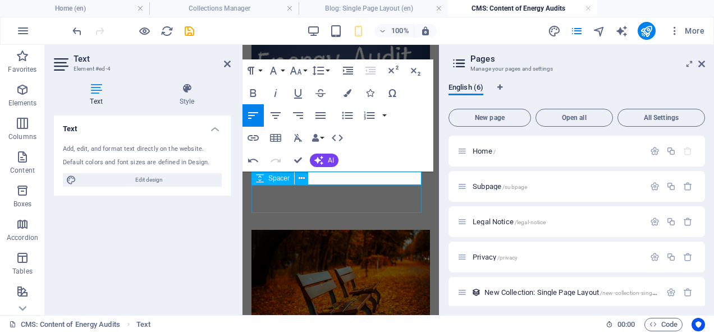
click at [321, 203] on div at bounding box center [340, 216] width 178 height 28
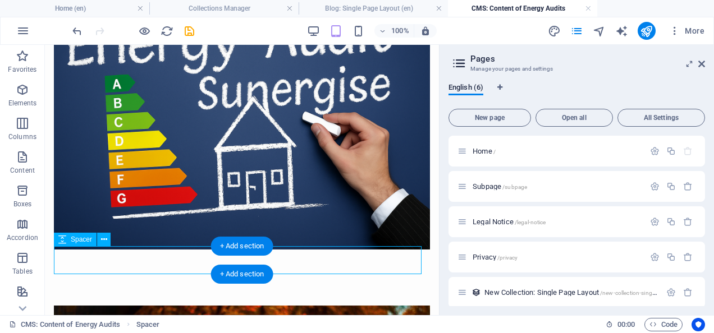
scroll to position [313, 0]
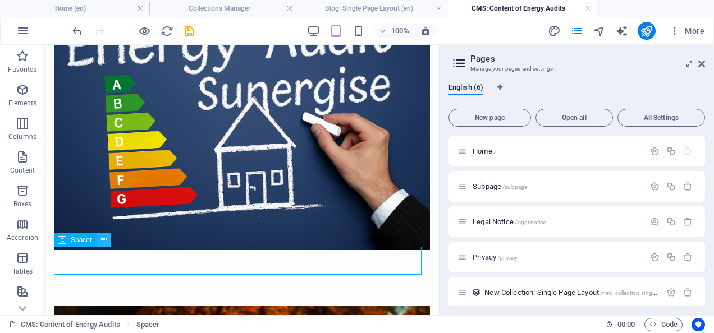
click at [104, 238] on icon at bounding box center [104, 240] width 6 height 12
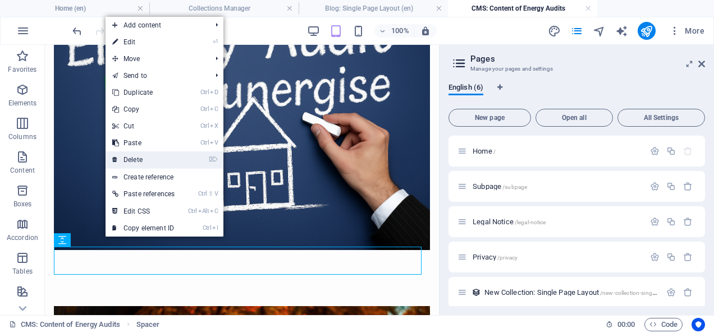
click at [139, 157] on link "⌦ Delete" at bounding box center [143, 159] width 76 height 17
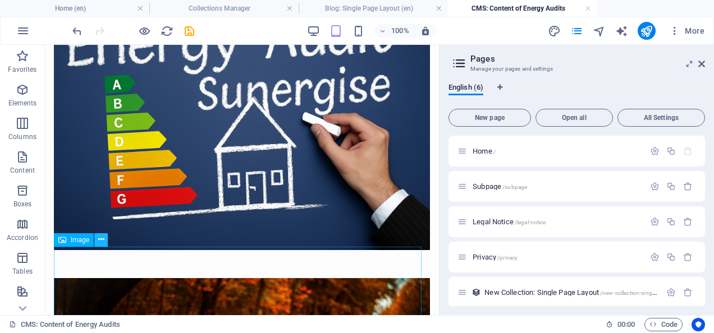
click at [100, 238] on icon at bounding box center [101, 240] width 6 height 12
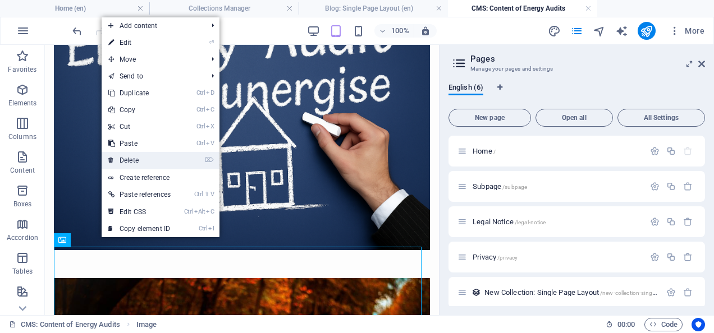
click at [129, 157] on link "⌦ Delete" at bounding box center [140, 160] width 76 height 17
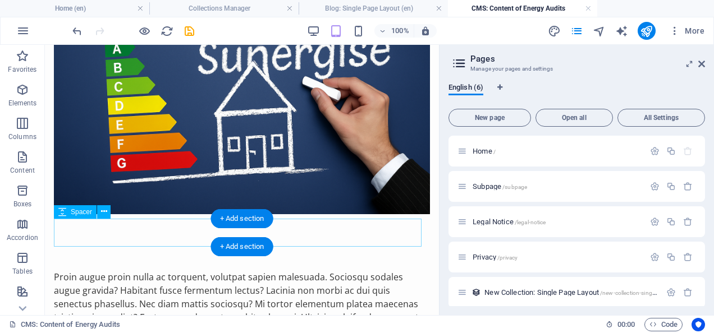
scroll to position [384, 0]
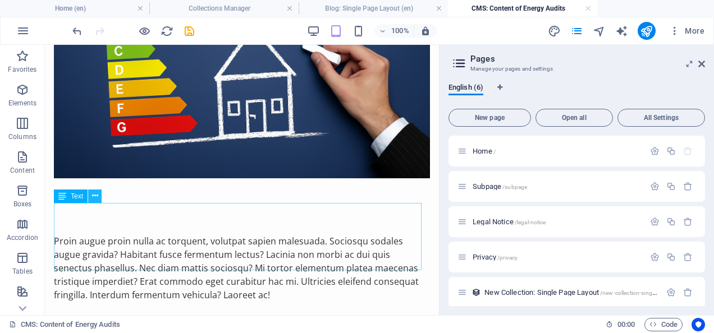
click at [95, 194] on icon at bounding box center [95, 196] width 6 height 12
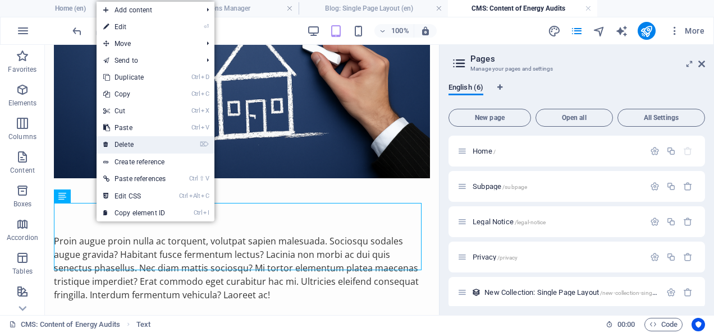
click at [132, 144] on link "⌦ Delete" at bounding box center [135, 144] width 76 height 17
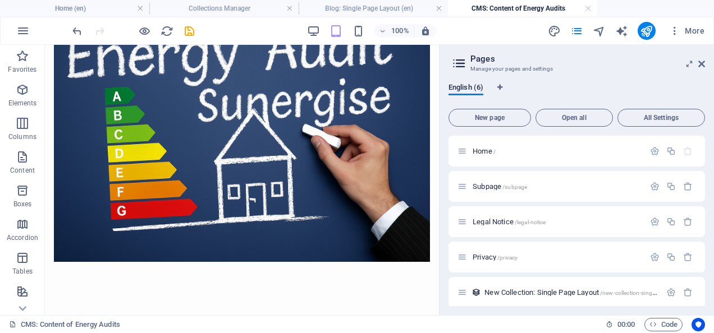
scroll to position [304, 0]
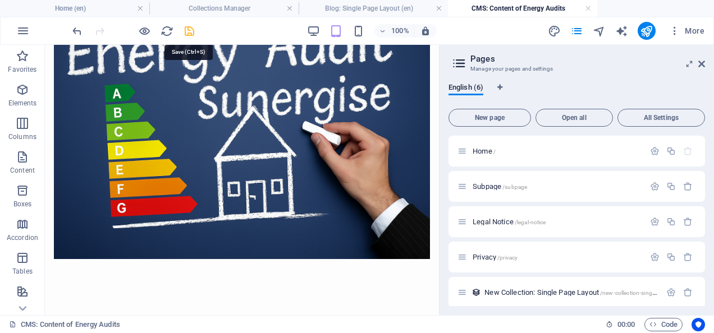
click at [190, 29] on icon "save" at bounding box center [189, 31] width 13 height 13
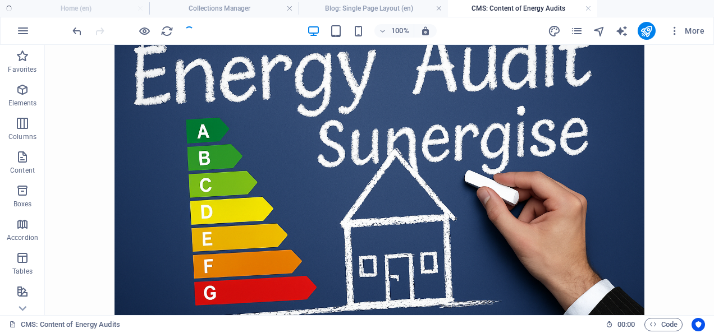
scroll to position [302, 0]
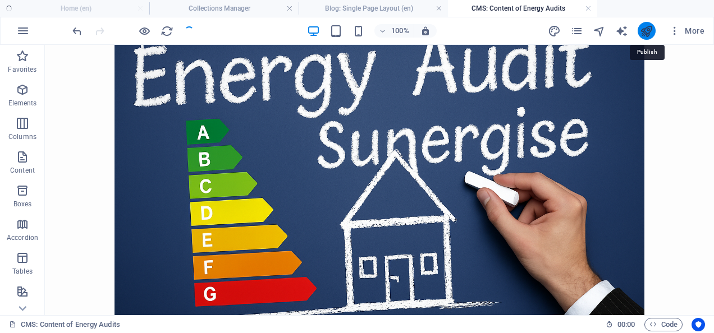
click at [644, 27] on icon "publish" at bounding box center [646, 31] width 13 height 13
click at [645, 31] on icon "publish" at bounding box center [646, 31] width 13 height 13
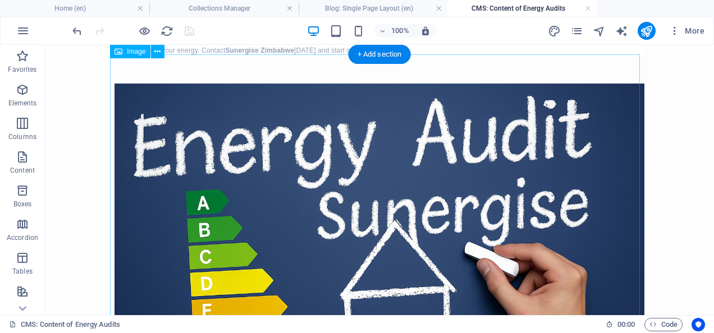
scroll to position [231, 0]
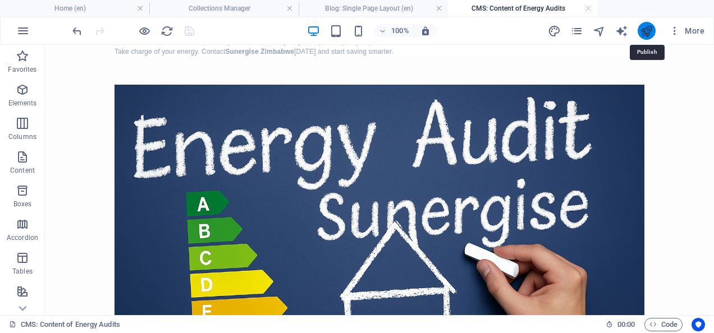
click at [643, 29] on icon "publish" at bounding box center [646, 31] width 13 height 13
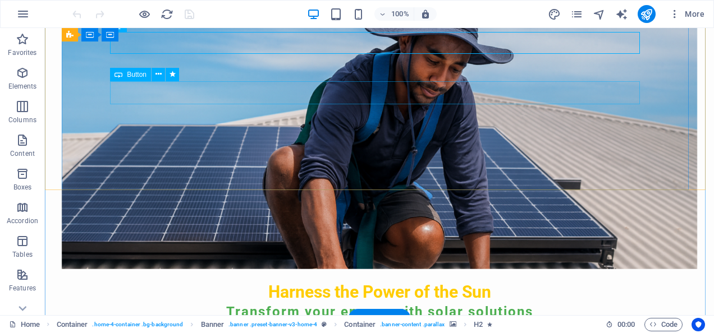
scroll to position [207, 0]
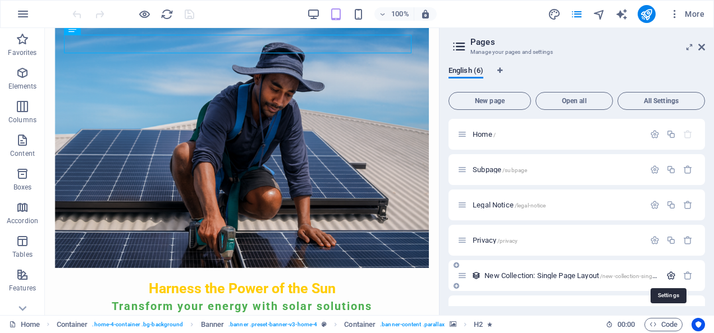
click at [671, 276] on icon "button" at bounding box center [671, 276] width 10 height 10
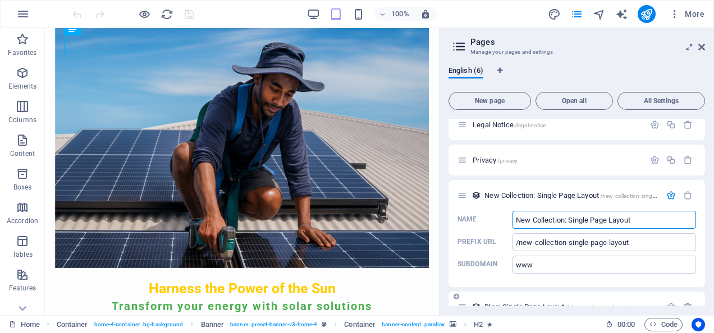
scroll to position [101, 0]
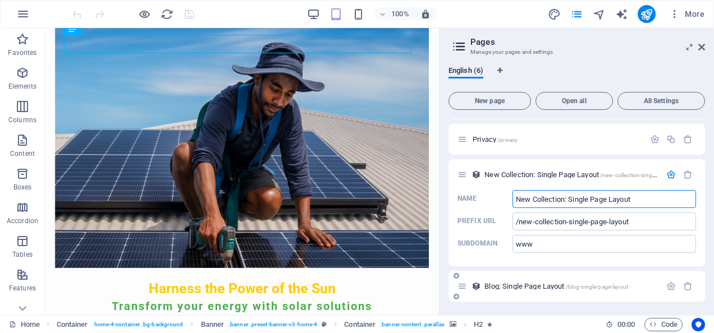
drag, startPoint x: 633, startPoint y: 294, endPoint x: 503, endPoint y: 277, distance: 131.8
click at [503, 277] on div "Home / Subpage /subpage Legal Notice /legal-notice Privacy /privacy New Collect…" at bounding box center [576, 160] width 256 height 284
click at [683, 175] on icon "button" at bounding box center [688, 175] width 10 height 10
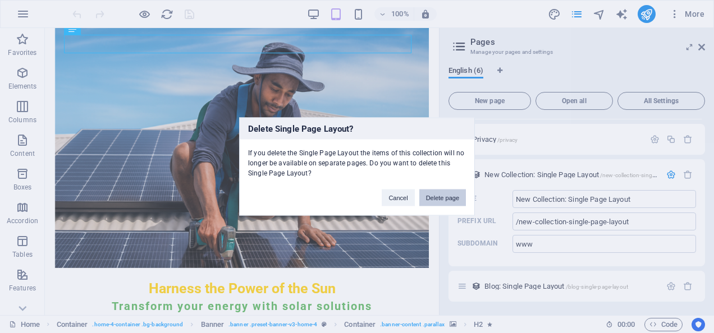
click at [439, 197] on button "Delete page" at bounding box center [442, 198] width 47 height 17
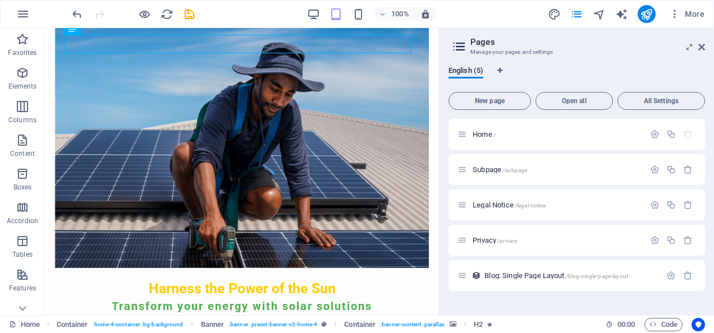
scroll to position [0, 0]
click at [673, 273] on icon "button" at bounding box center [671, 276] width 10 height 10
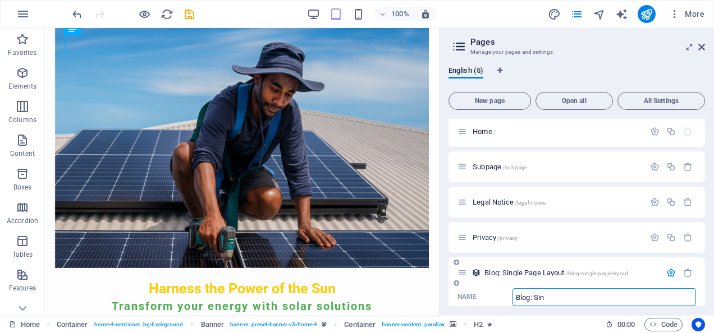
type input "Blog: Si"
type input "/blog-sin"
type input "Blog:"
type input "/blog"
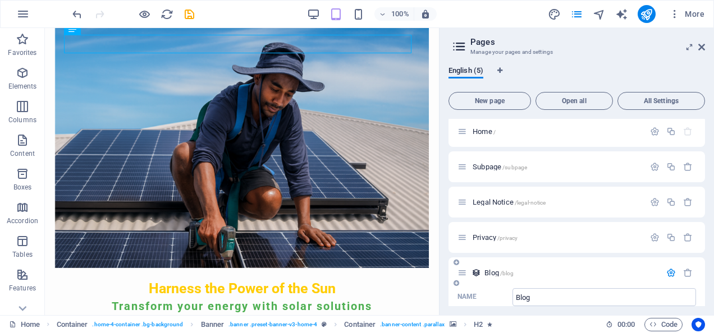
click at [575, 261] on div "Blog /blog" at bounding box center [576, 273] width 256 height 31
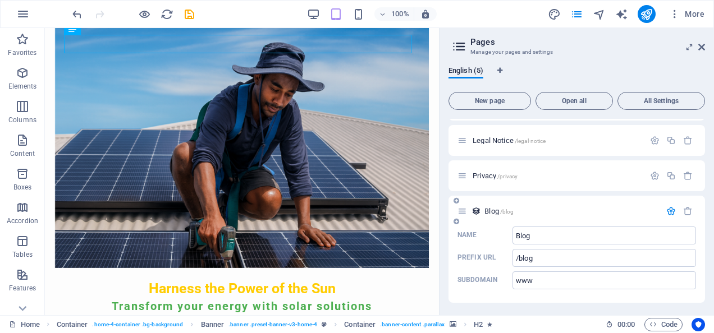
scroll to position [66, 0]
click at [80, 17] on icon "undo" at bounding box center [77, 14] width 13 height 13
type input "Blog: Sin"
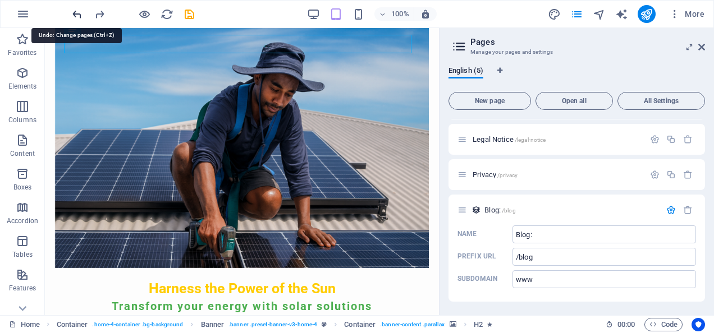
type input "/blog-sin"
click at [80, 17] on icon "undo" at bounding box center [77, 14] width 13 height 13
type input "Blog: Single Page Layout"
type input "/blog-single-page-layout"
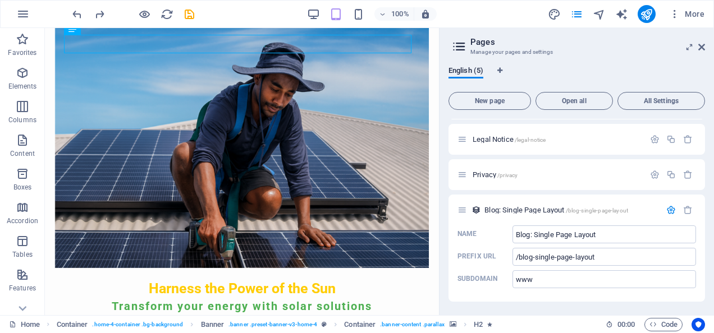
click at [301, 114] on figure at bounding box center [242, 137] width 374 height 261
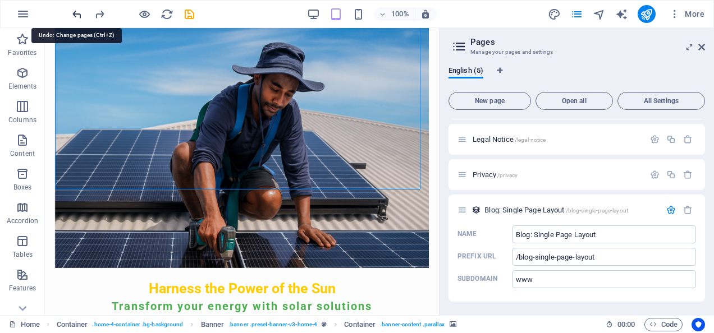
click at [77, 19] on icon "undo" at bounding box center [77, 14] width 13 height 13
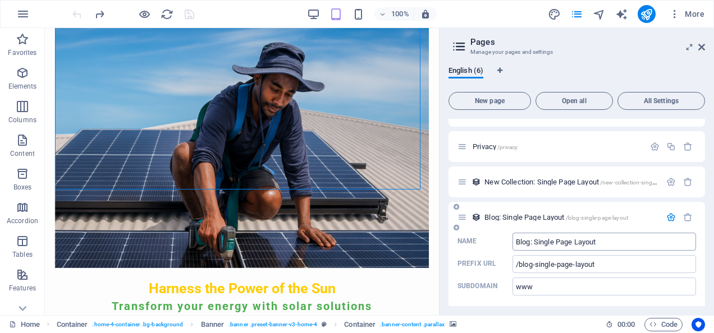
scroll to position [101, 0]
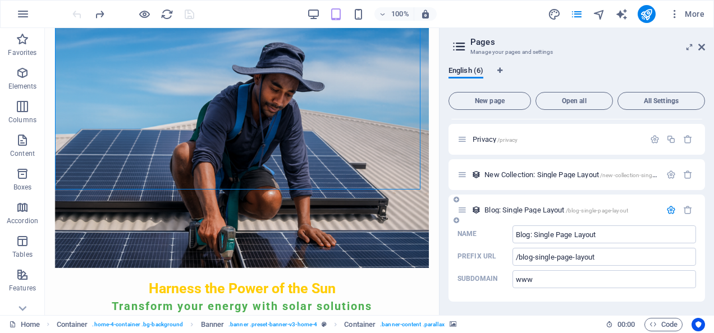
click at [672, 209] on icon "button" at bounding box center [671, 210] width 10 height 10
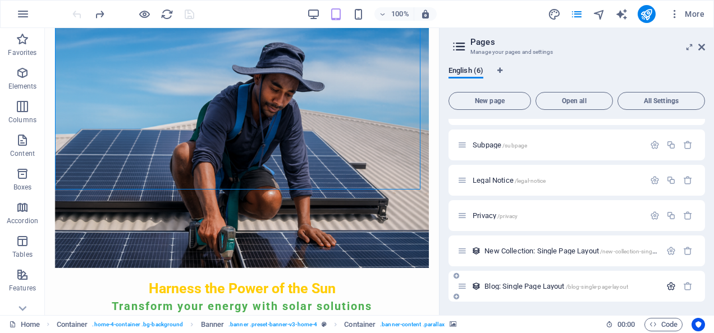
scroll to position [25, 0]
click at [669, 249] on icon "button" at bounding box center [671, 251] width 10 height 10
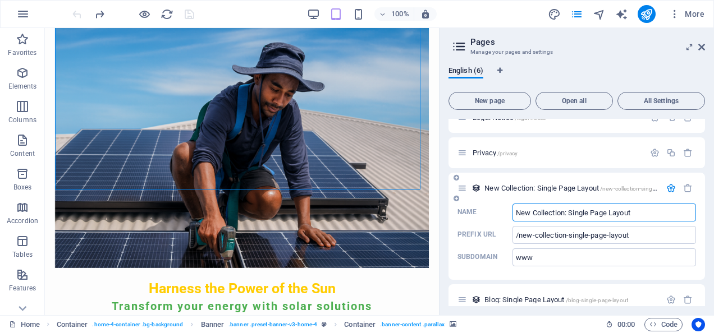
scroll to position [101, 0]
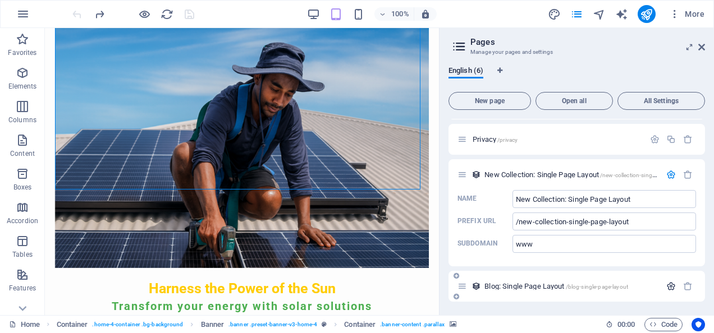
click at [668, 287] on icon "button" at bounding box center [671, 287] width 10 height 10
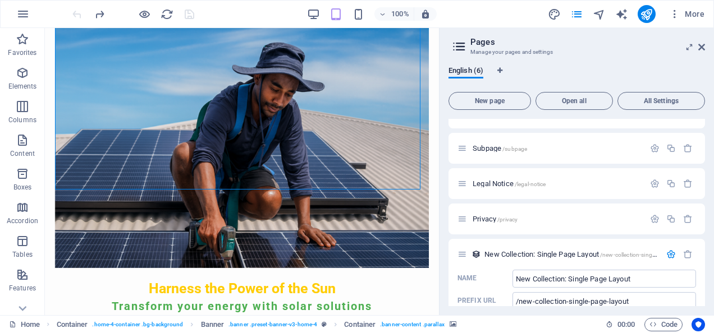
scroll to position [0, 0]
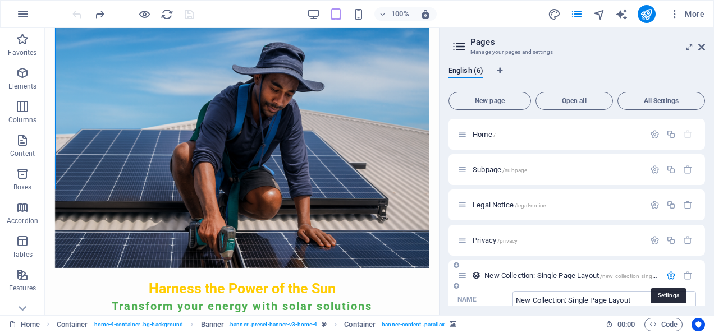
click at [669, 275] on icon "button" at bounding box center [671, 276] width 10 height 10
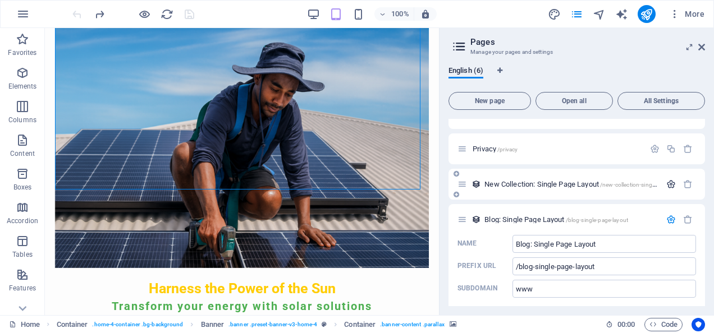
scroll to position [93, 0]
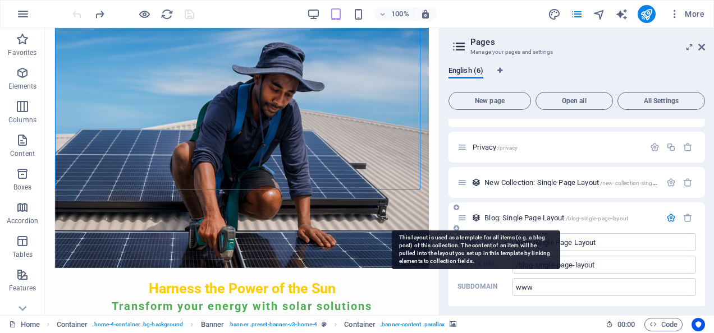
click at [477, 214] on icon at bounding box center [476, 218] width 10 height 10
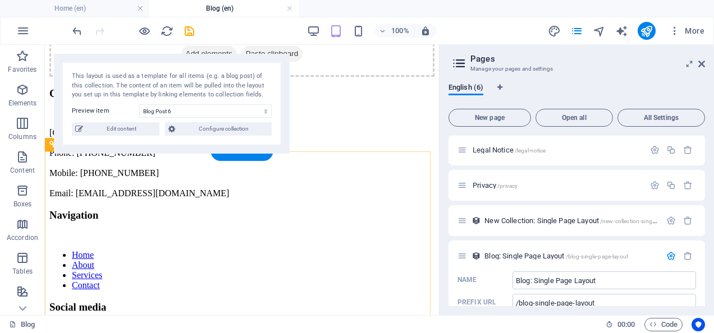
scroll to position [0, 0]
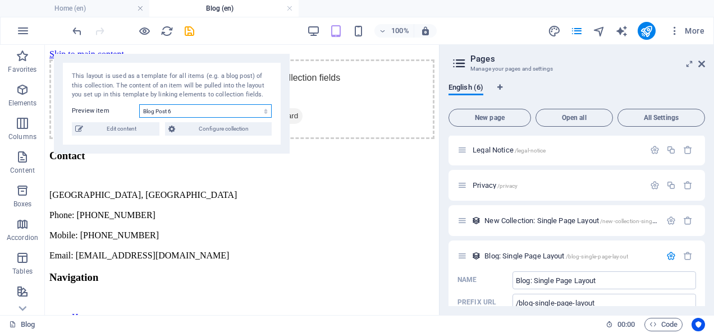
click at [265, 110] on select "Blog Post 6 Blog Post 5 Blog Post 4 Blog Post 3 Blog Post 2 Energy Audits" at bounding box center [205, 110] width 132 height 13
select select "68b2de498d0841305e0053e4"
click at [139, 104] on select "Blog Post 6 Blog Post 5 Blog Post 4 Blog Post 3 Blog Post 2 Energy Audits" at bounding box center [205, 110] width 132 height 13
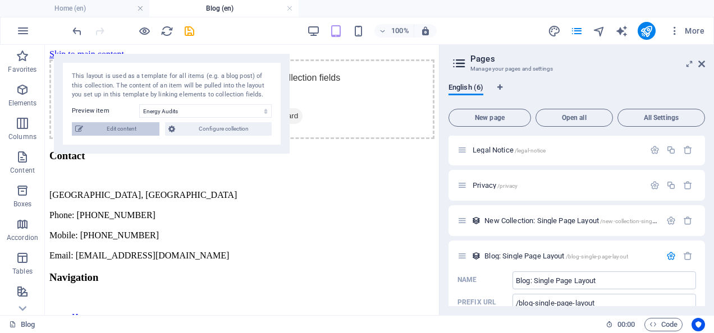
click at [131, 128] on span "Edit content" at bounding box center [121, 128] width 70 height 13
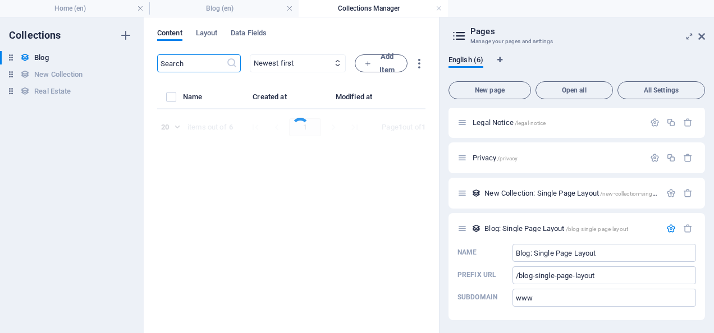
select select "Category 1"
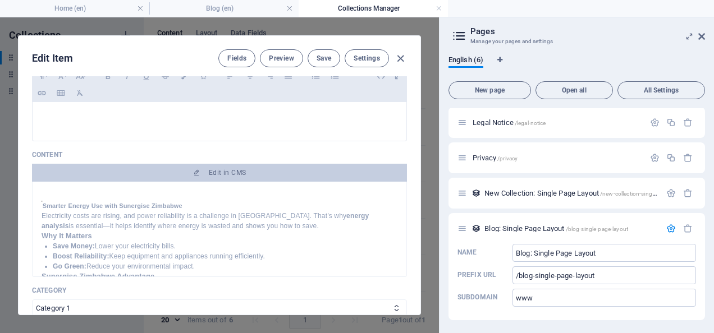
scroll to position [116, 0]
click at [127, 136] on div at bounding box center [219, 139] width 375 height 6
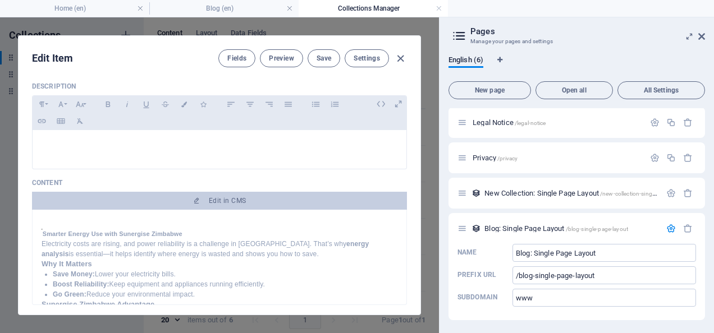
scroll to position [94, 0]
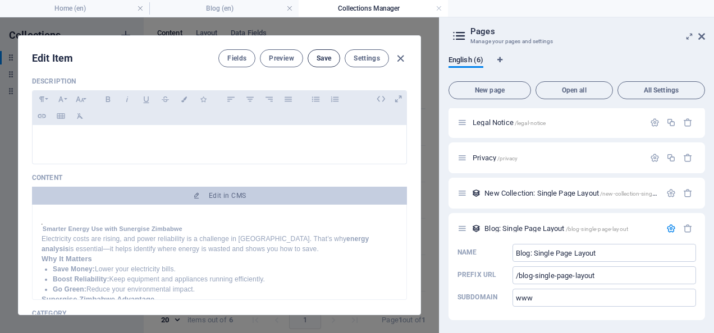
click at [316, 54] on span "Save" at bounding box center [323, 58] width 15 height 9
click at [601, 254] on input "Blog: Single Page Layout" at bounding box center [603, 253] width 183 height 18
type input "Blog: Single Pag"
type input "/blog-single-page-lay"
type input "Blog: Singl"
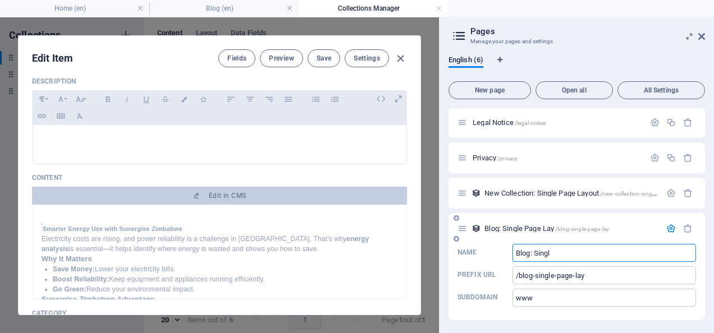
type input "/blog-single"
type input "Blog: Sin"
type input "/blog-sin"
type input "Blog:"
type input "/blog-s"
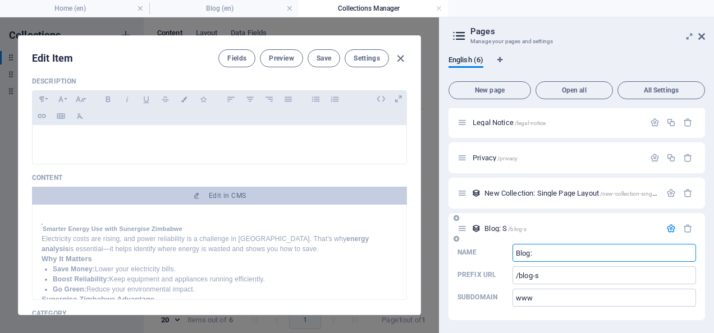
type input "Blog:"
type input "/blog"
type input "Blog:"
click at [316, 53] on button "Save" at bounding box center [323, 58] width 33 height 18
click at [285, 54] on span "Preview" at bounding box center [281, 58] width 25 height 9
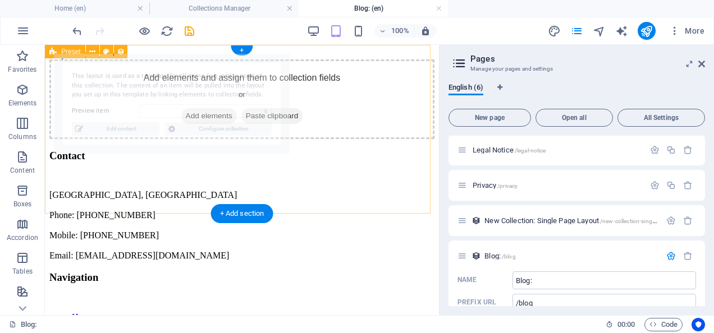
scroll to position [0, 0]
select select "68b2de498d0841305e0053e4"
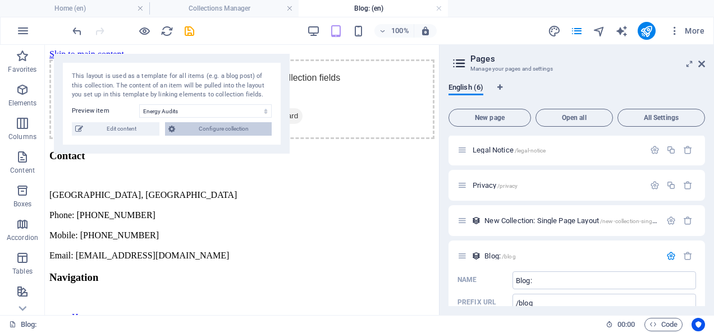
click at [204, 130] on span "Configure collection" at bounding box center [223, 128] width 90 height 13
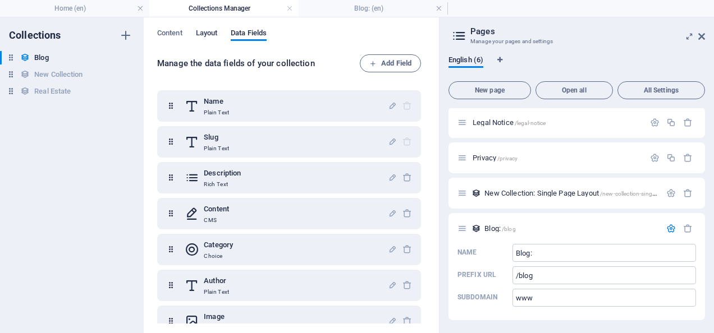
click at [204, 28] on span "Layout" at bounding box center [207, 34] width 22 height 16
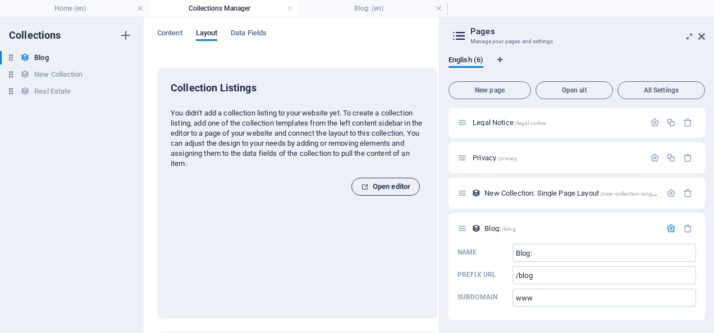
click at [388, 186] on span "Open editor" at bounding box center [385, 186] width 49 height 13
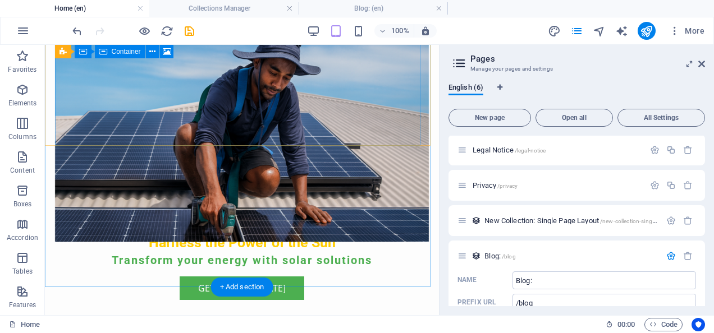
scroll to position [259, 0]
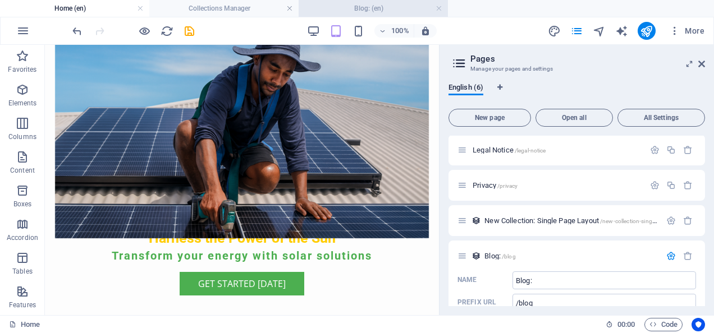
click at [371, 7] on h4 "Blog: (en)" at bounding box center [372, 8] width 149 height 12
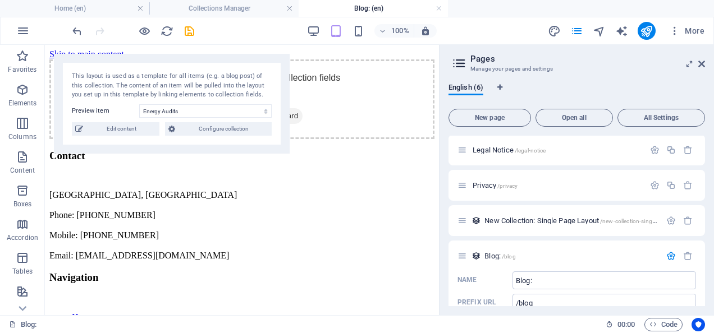
scroll to position [0, 0]
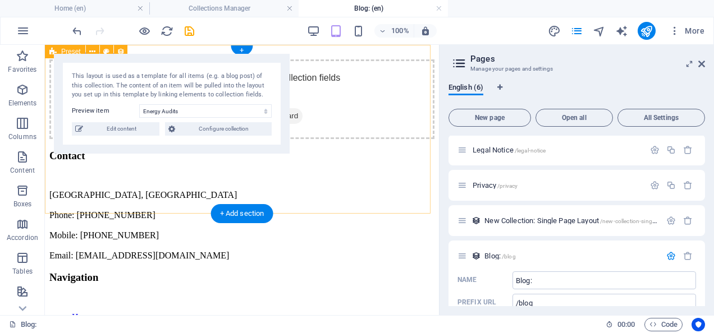
click at [295, 66] on div "Add elements and assign them to collection fields or Add elements Paste clipboa…" at bounding box center [241, 99] width 385 height 80
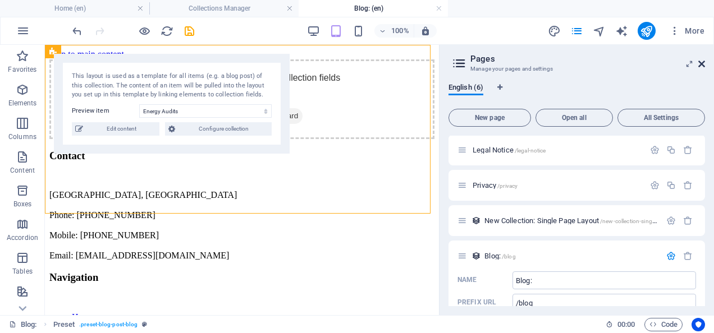
click at [700, 63] on icon at bounding box center [701, 63] width 7 height 9
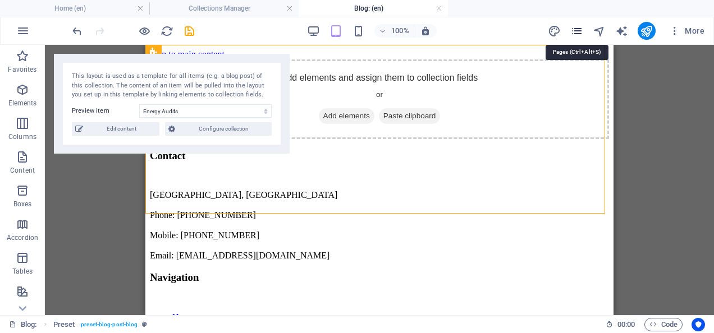
click at [578, 27] on icon "pages" at bounding box center [576, 31] width 13 height 13
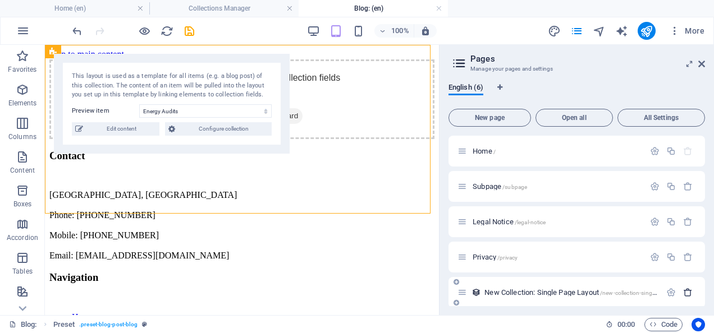
click at [686, 290] on icon "button" at bounding box center [688, 293] width 10 height 10
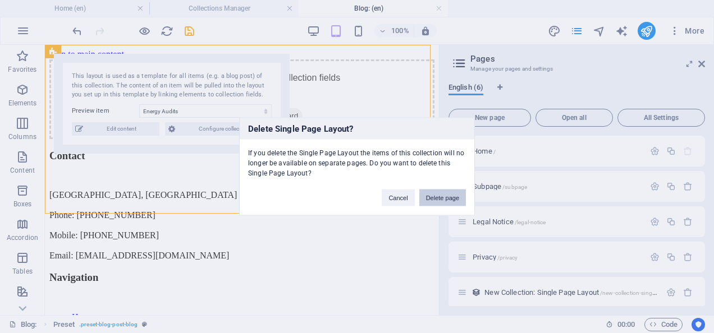
click at [438, 195] on button "Delete page" at bounding box center [442, 198] width 47 height 17
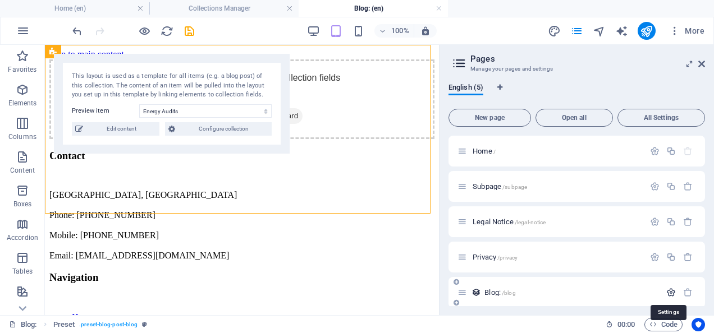
click at [668, 292] on icon "button" at bounding box center [671, 293] width 10 height 10
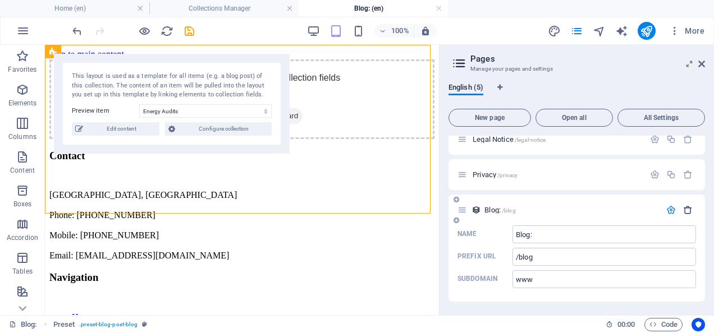
click at [687, 212] on icon "button" at bounding box center [688, 210] width 10 height 10
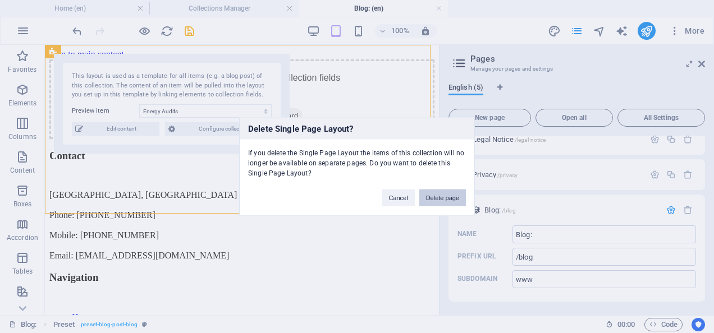
click at [446, 197] on button "Delete page" at bounding box center [442, 198] width 47 height 17
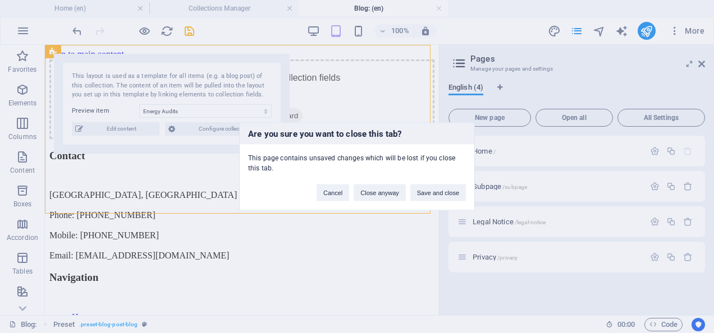
scroll to position [0, 0]
click at [387, 191] on button "Close anyway" at bounding box center [379, 193] width 52 height 17
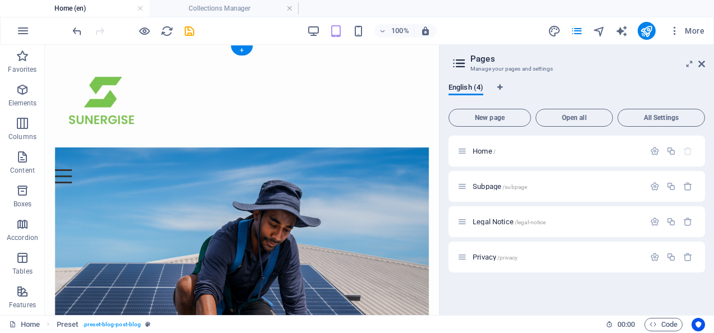
scroll to position [259, 0]
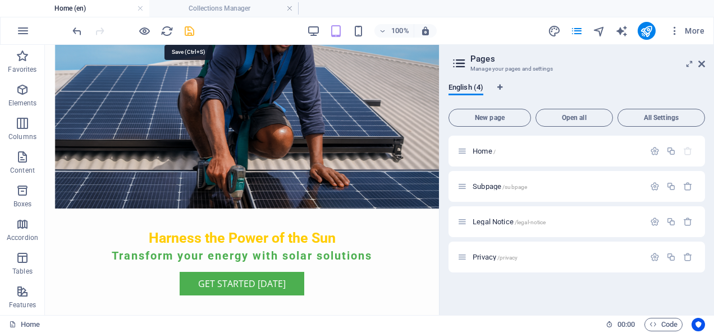
click at [0, 0] on icon "save" at bounding box center [0, 0] width 0 height 0
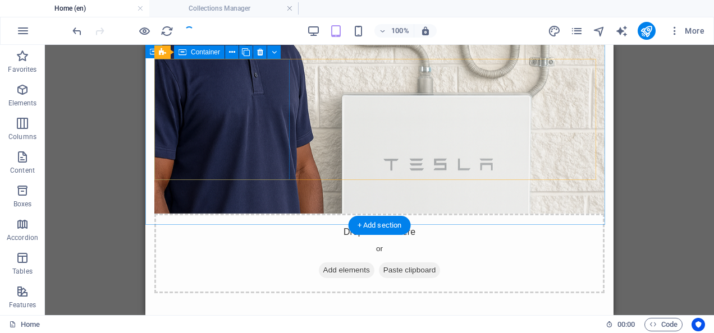
scroll to position [831, 0]
